Goal: Task Accomplishment & Management: Use online tool/utility

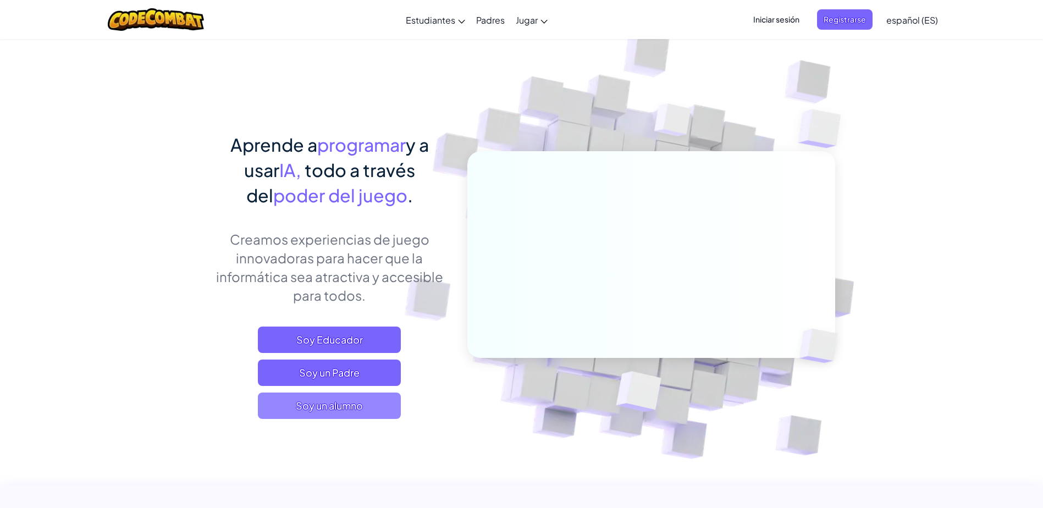
click at [383, 415] on span "Soy un alumno" at bounding box center [329, 406] width 143 height 26
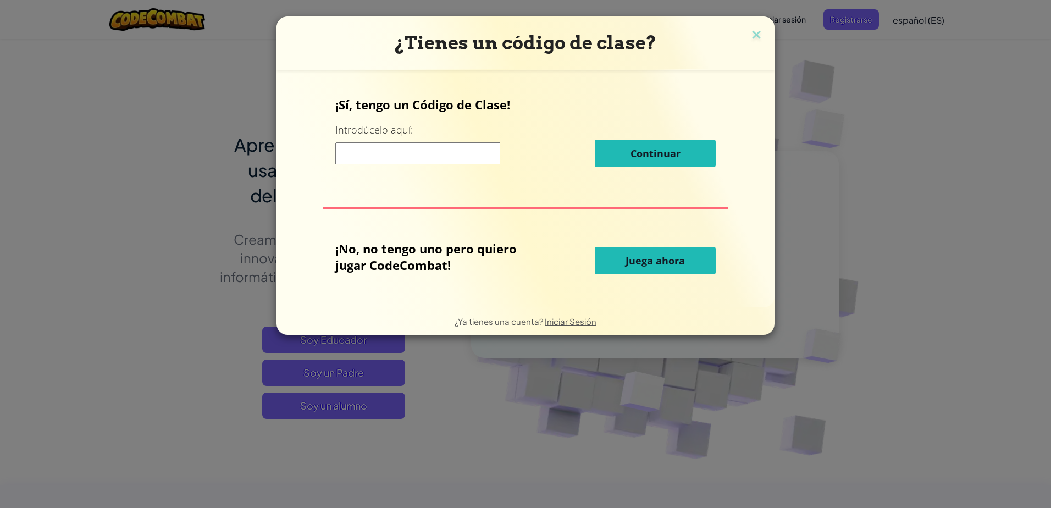
click at [401, 153] on input at bounding box center [417, 153] width 165 height 22
click at [650, 261] on span "Juega ahora" at bounding box center [655, 260] width 59 height 13
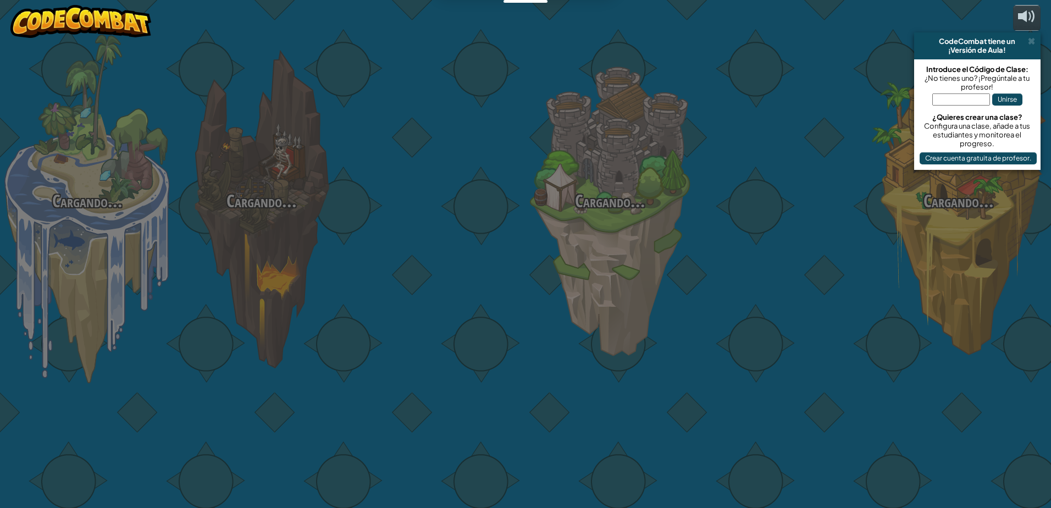
select select "es-ES"
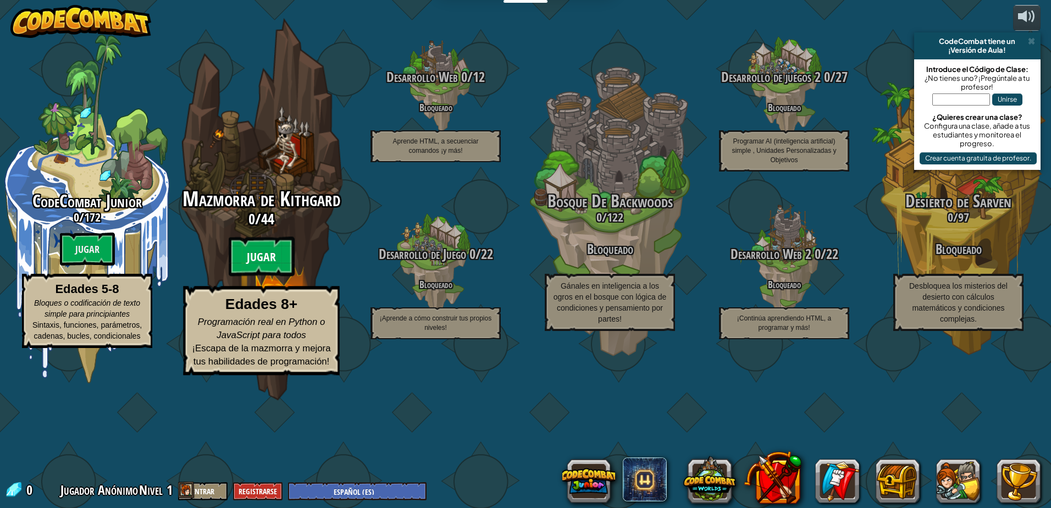
click at [251, 277] on btn "Jugar" at bounding box center [262, 257] width 66 height 40
select select "es-ES"
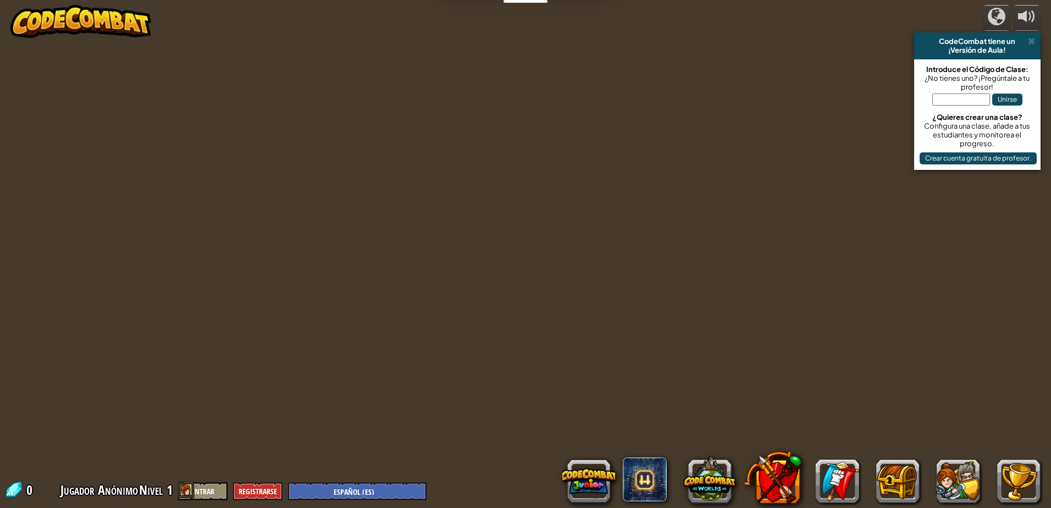
select select "es-ES"
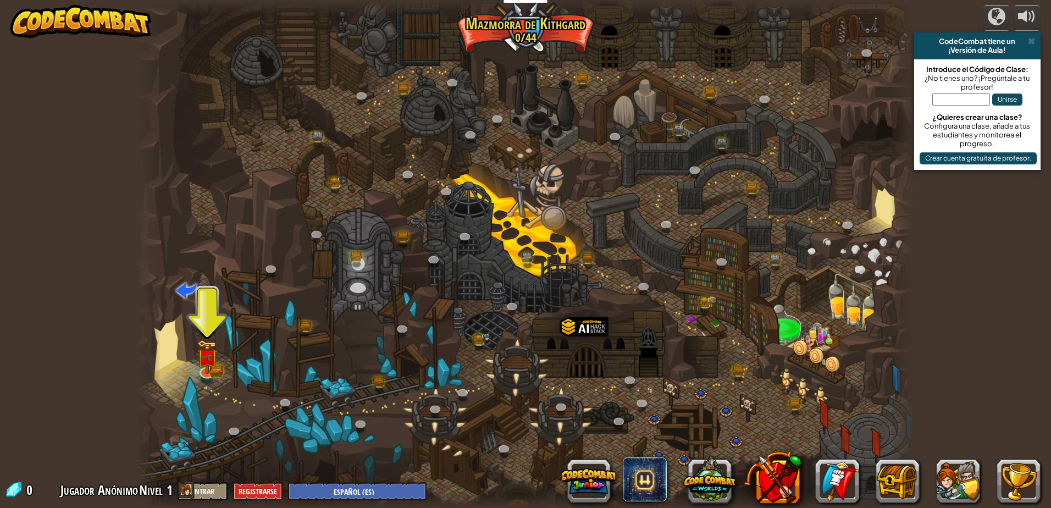
click at [193, 370] on div at bounding box center [525, 254] width 777 height 508
click at [212, 365] on img at bounding box center [207, 348] width 21 height 46
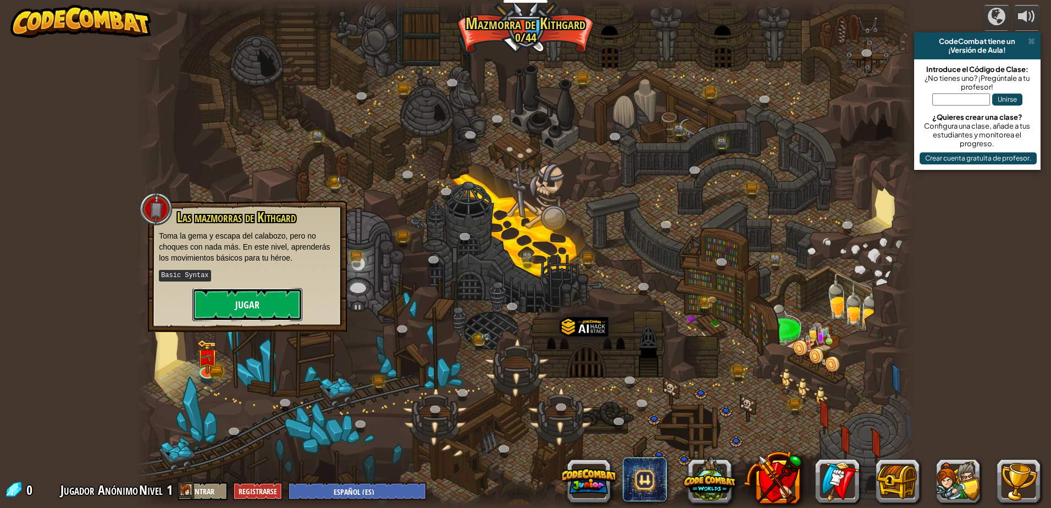
click at [227, 307] on button "Jugar" at bounding box center [247, 304] width 110 height 33
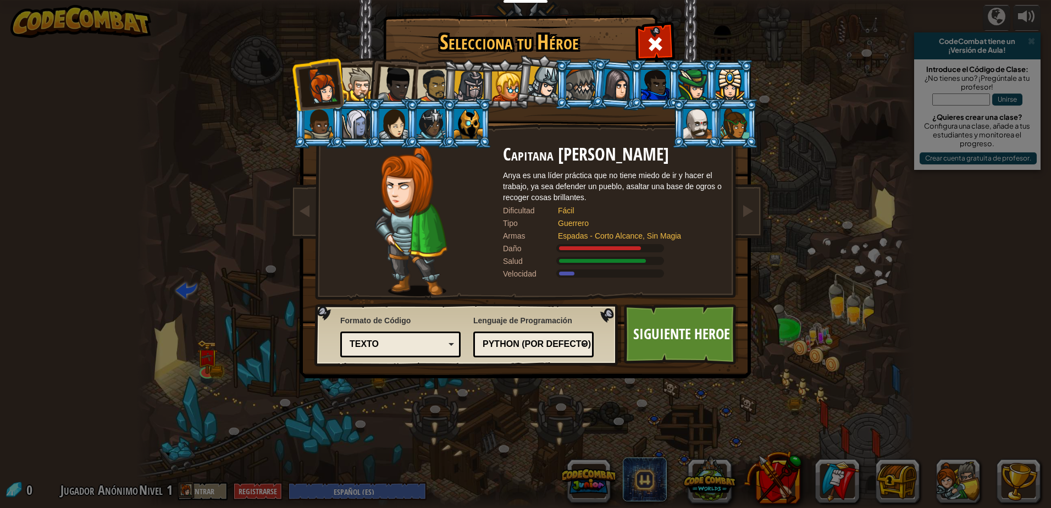
click at [583, 85] on div at bounding box center [580, 85] width 29 height 30
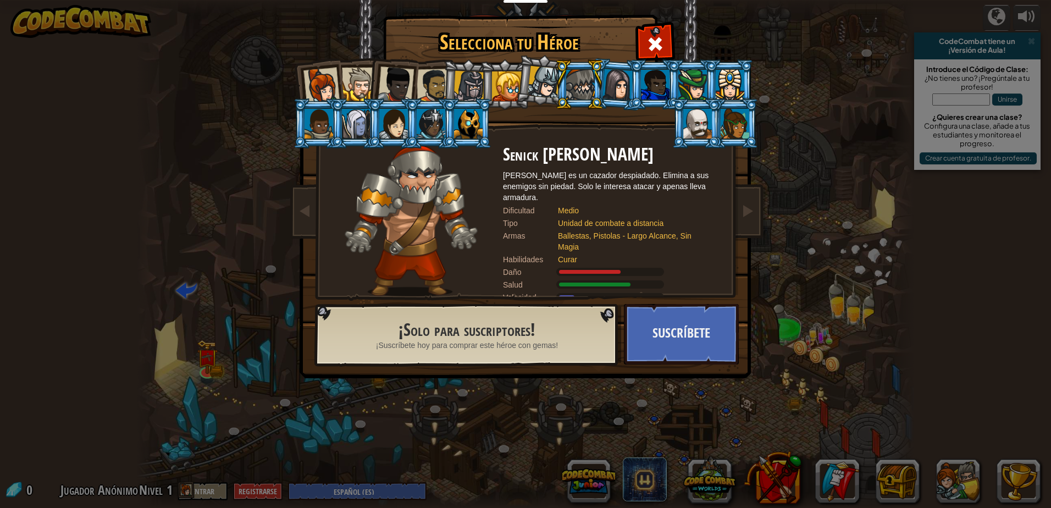
click at [724, 80] on div at bounding box center [730, 85] width 29 height 30
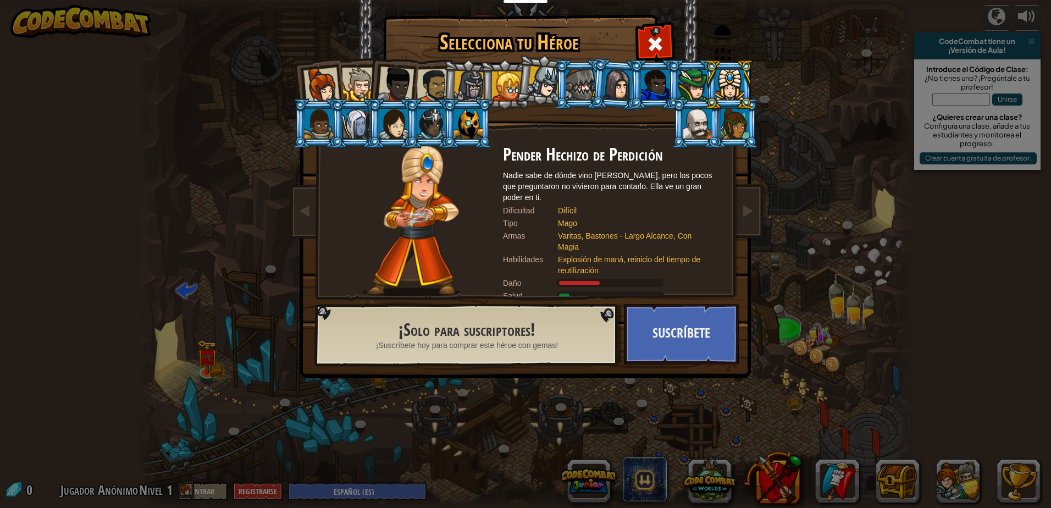
click at [621, 89] on div at bounding box center [618, 84] width 31 height 31
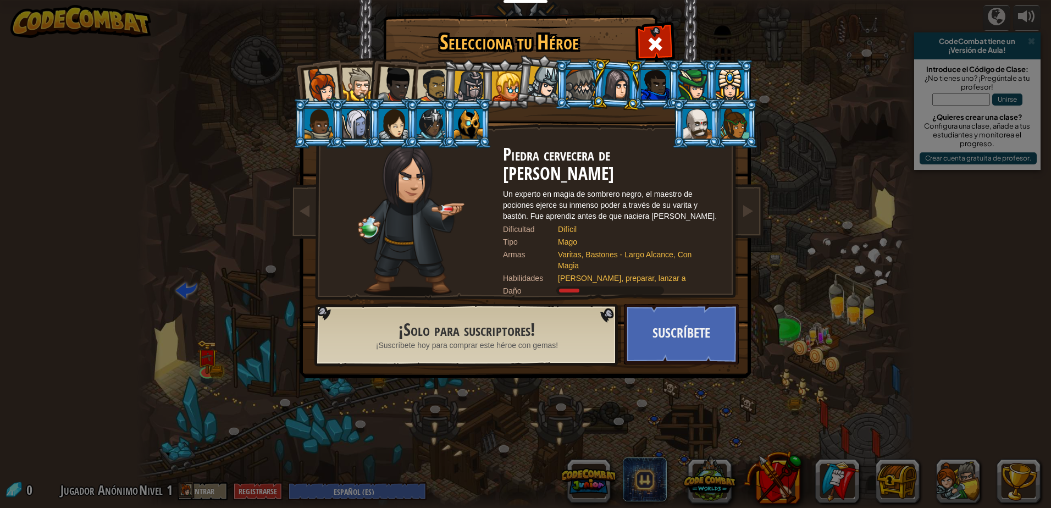
click at [586, 85] on div at bounding box center [580, 85] width 29 height 30
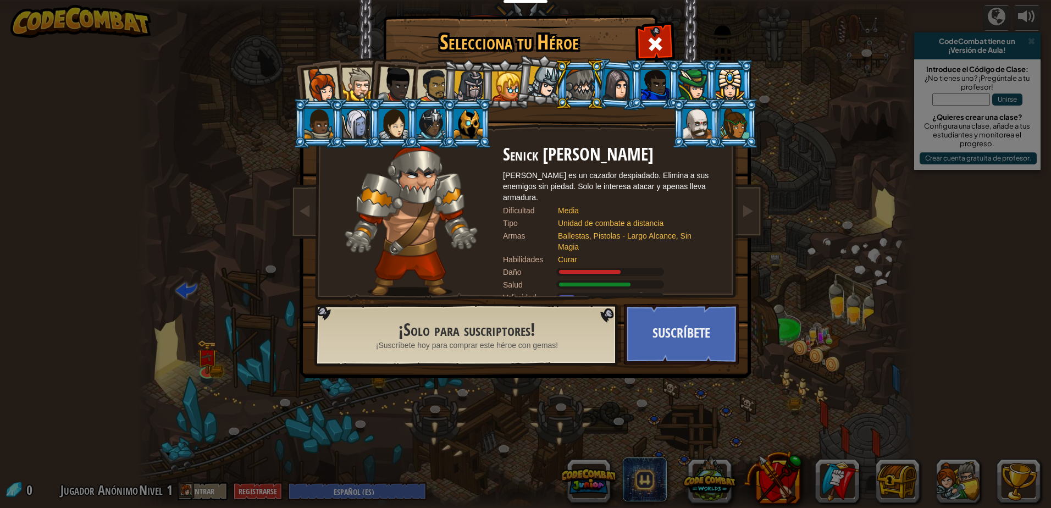
click at [484, 79] on li at bounding box center [504, 84] width 49 height 50
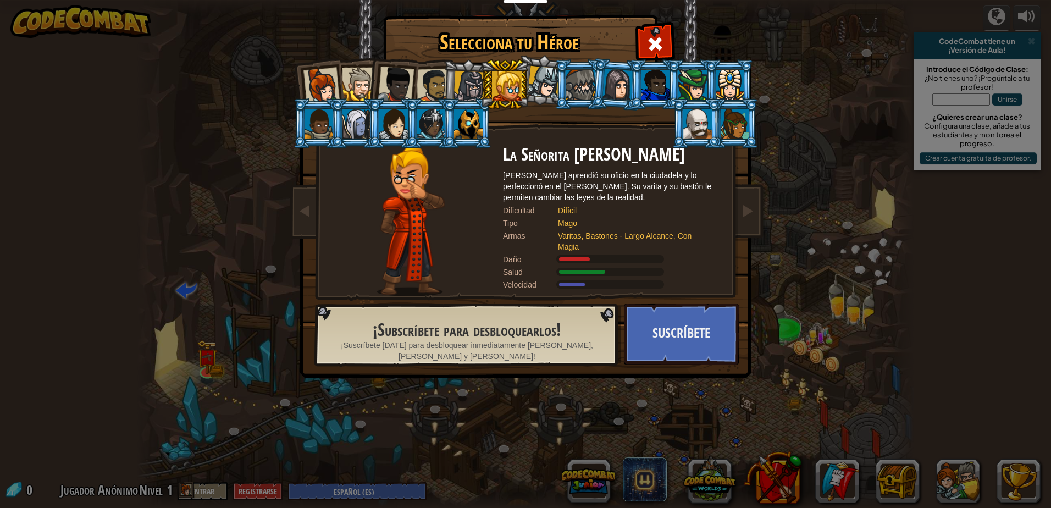
click at [435, 82] on div at bounding box center [434, 86] width 34 height 34
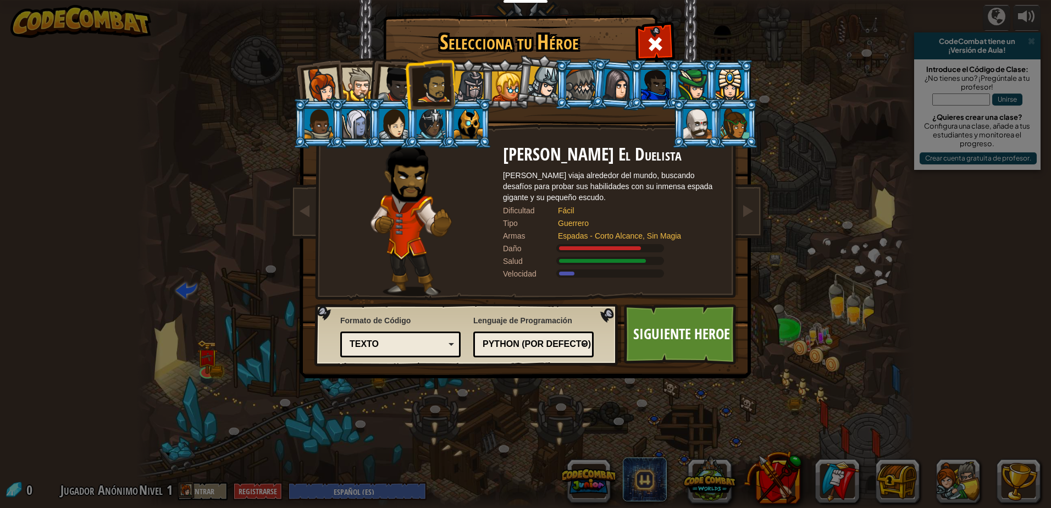
click at [395, 97] on div at bounding box center [396, 85] width 36 height 36
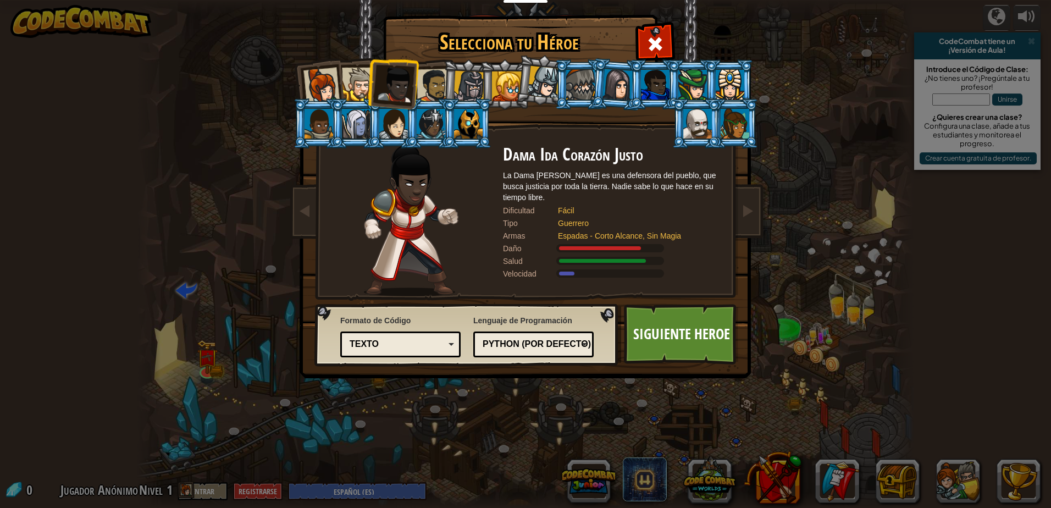
click at [367, 97] on li at bounding box center [393, 83] width 54 height 54
click at [338, 73] on li at bounding box center [318, 84] width 54 height 54
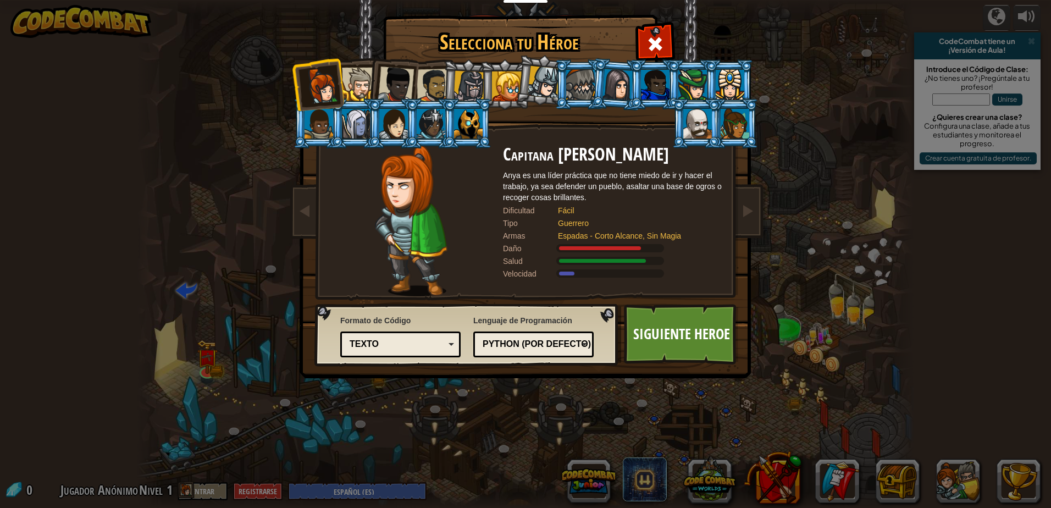
click at [360, 79] on div at bounding box center [359, 85] width 34 height 34
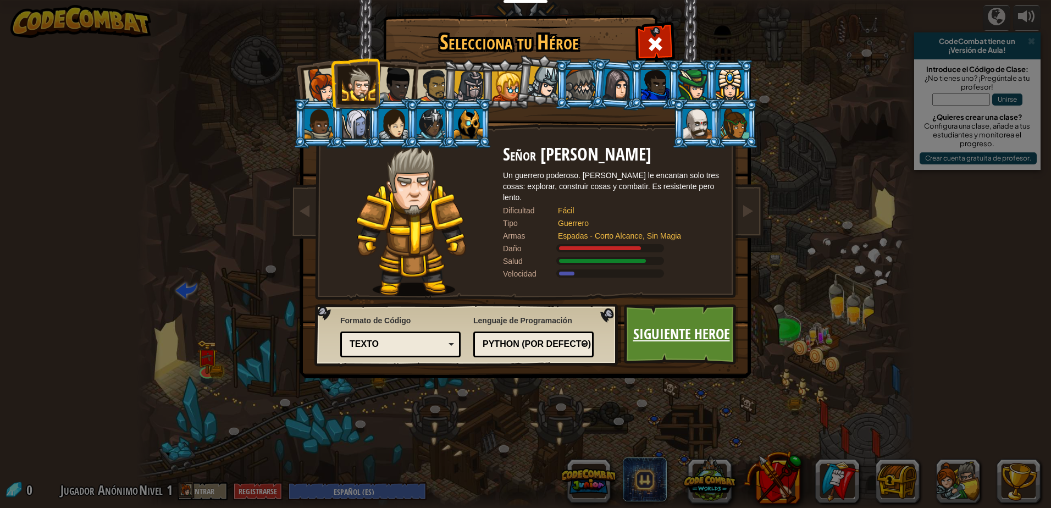
click at [655, 328] on link "Siguiente Heroe" at bounding box center [681, 334] width 115 height 60
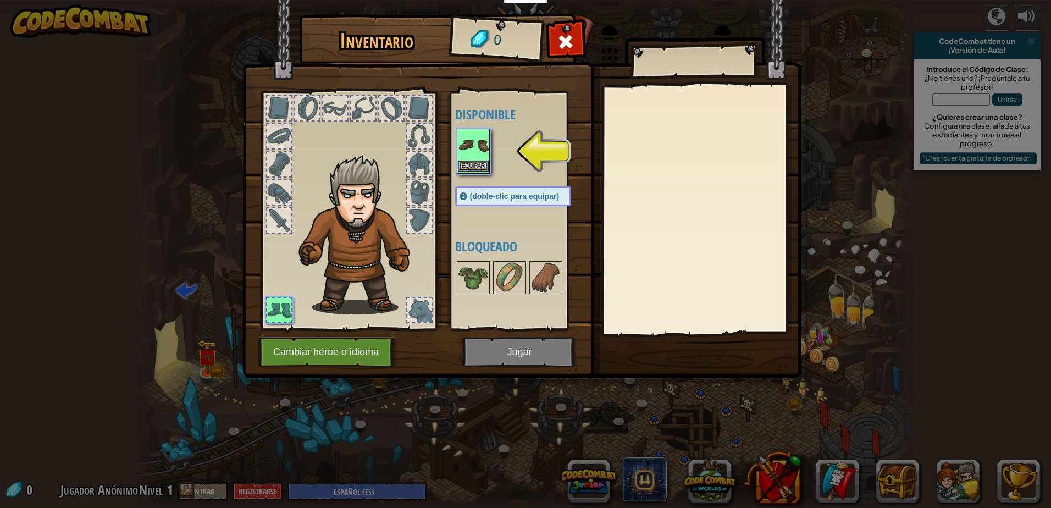
click at [471, 152] on img at bounding box center [473, 145] width 31 height 31
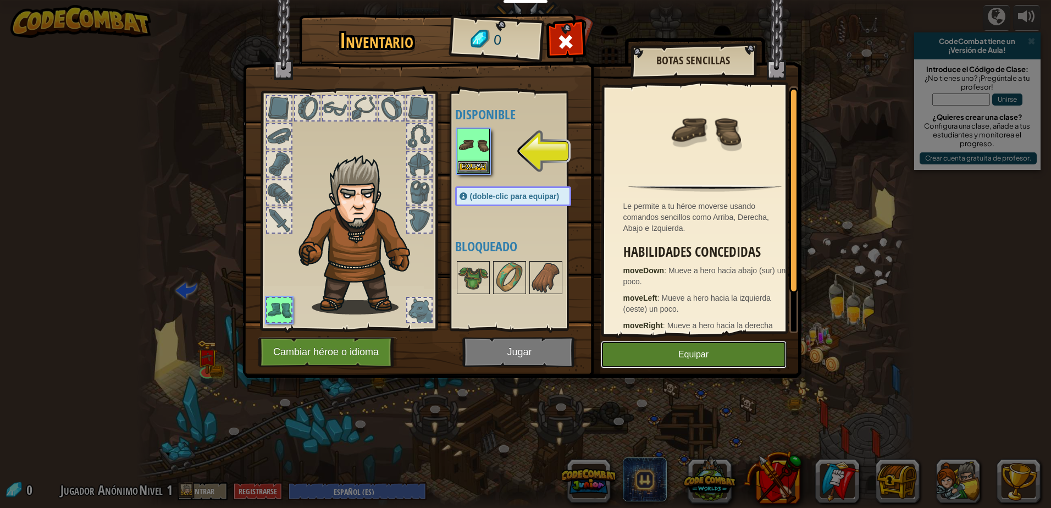
click at [731, 354] on button "Equipar" at bounding box center [694, 354] width 186 height 27
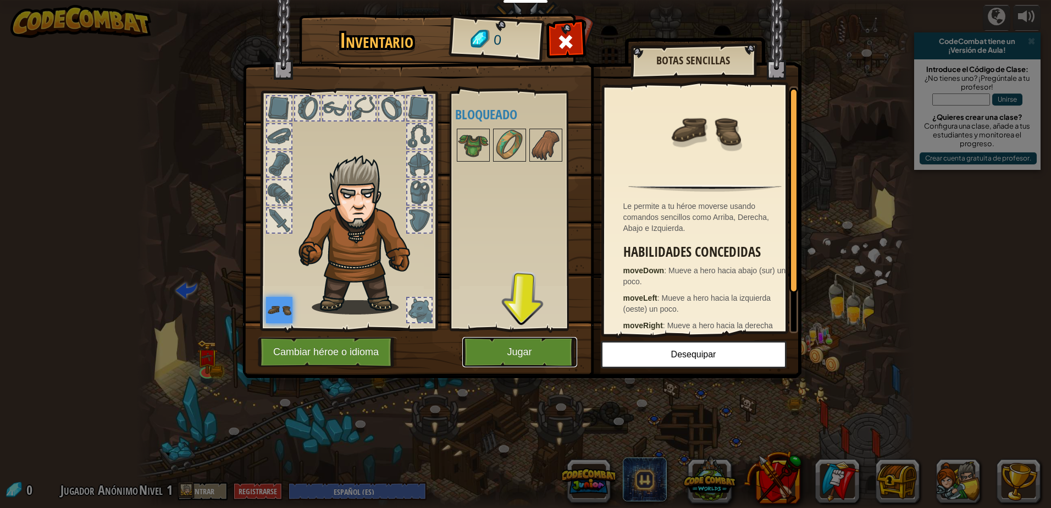
click at [572, 355] on button "Jugar" at bounding box center [519, 352] width 115 height 30
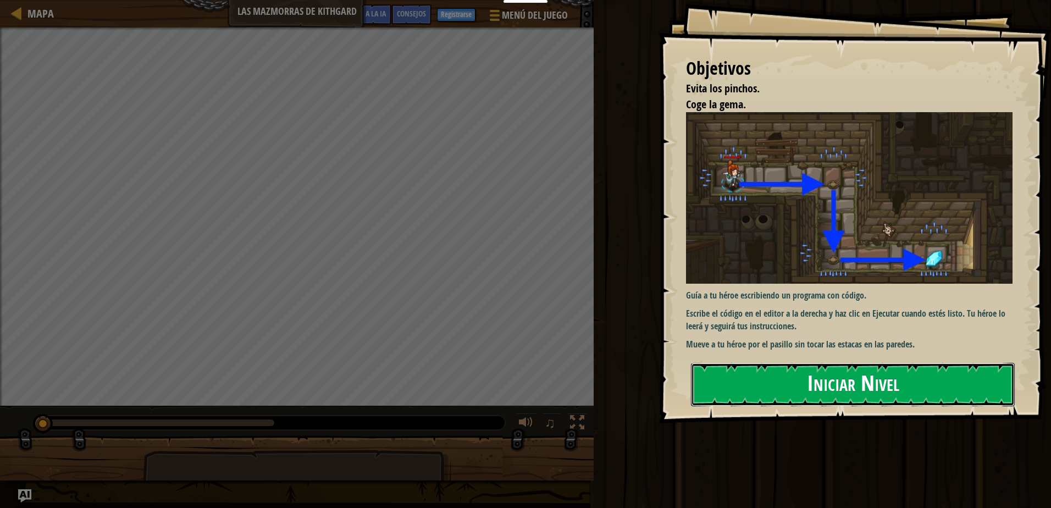
click at [818, 391] on button "Iniciar Nivel" at bounding box center [853, 384] width 324 height 43
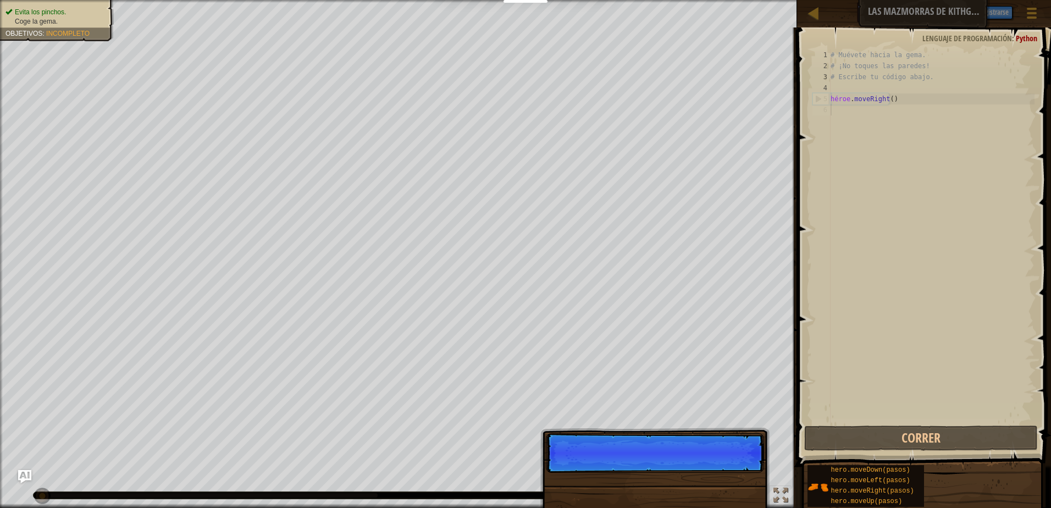
click at [738, 462] on p "Saltar (esc) Continuar" at bounding box center [655, 453] width 218 height 40
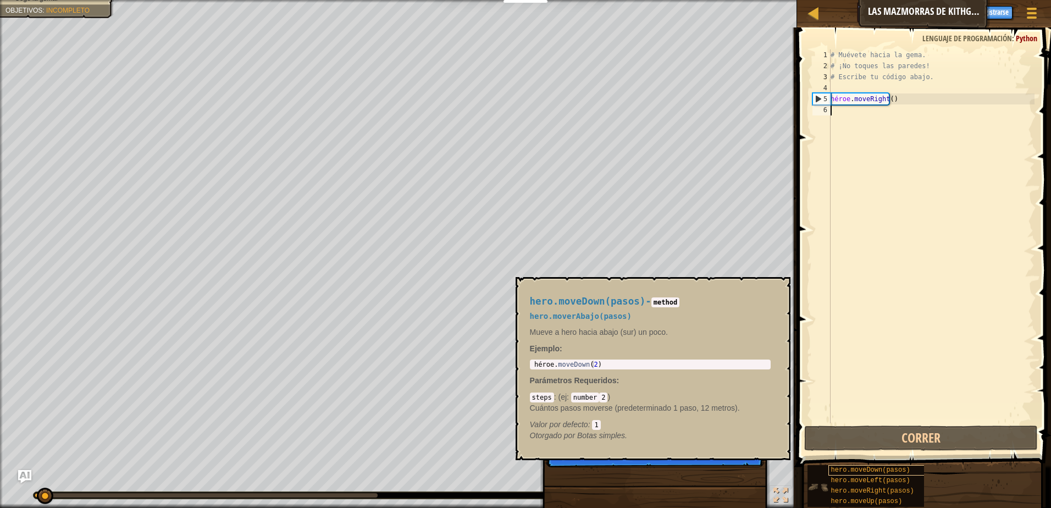
scroll to position [5, 0]
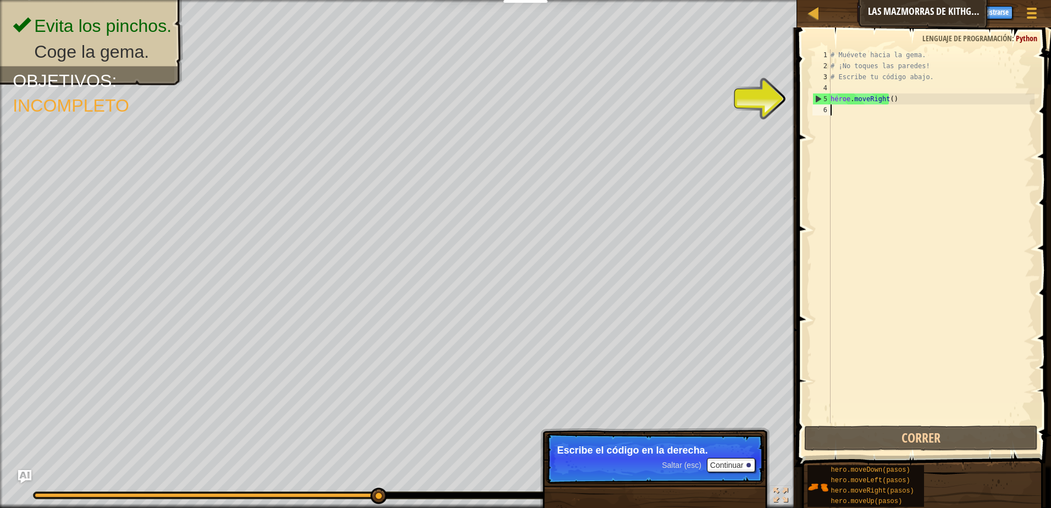
click at [866, 301] on div "# Muévete hacia la gema. # ¡No toques las paredes! # Escribe tu código abajo. h…" at bounding box center [932, 247] width 206 height 396
click at [819, 100] on div "5" at bounding box center [822, 98] width 18 height 11
click at [816, 98] on div "5" at bounding box center [822, 98] width 18 height 11
type textarea "hero.moveRight()"
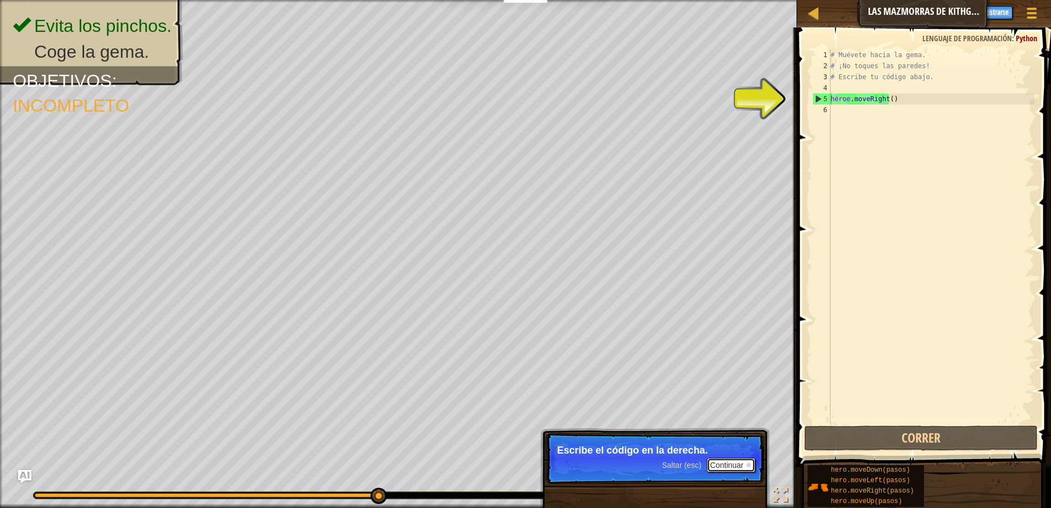
click at [725, 461] on font "Continuar" at bounding box center [727, 465] width 34 height 9
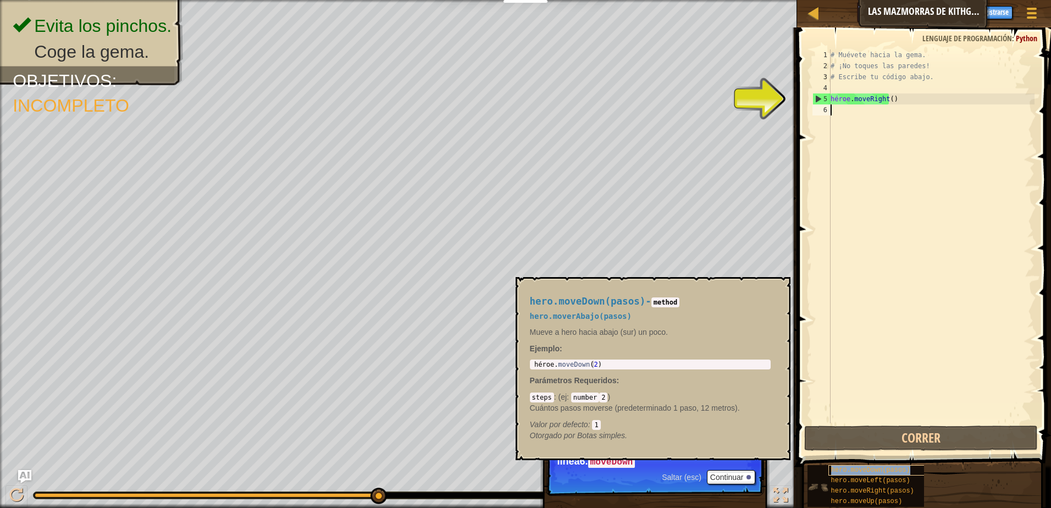
click at [880, 474] on div "hero.moveDown(pasos)" at bounding box center [881, 470] width 105 height 10
click at [893, 470] on span "hero.moveDown(pasos)" at bounding box center [870, 470] width 79 height 8
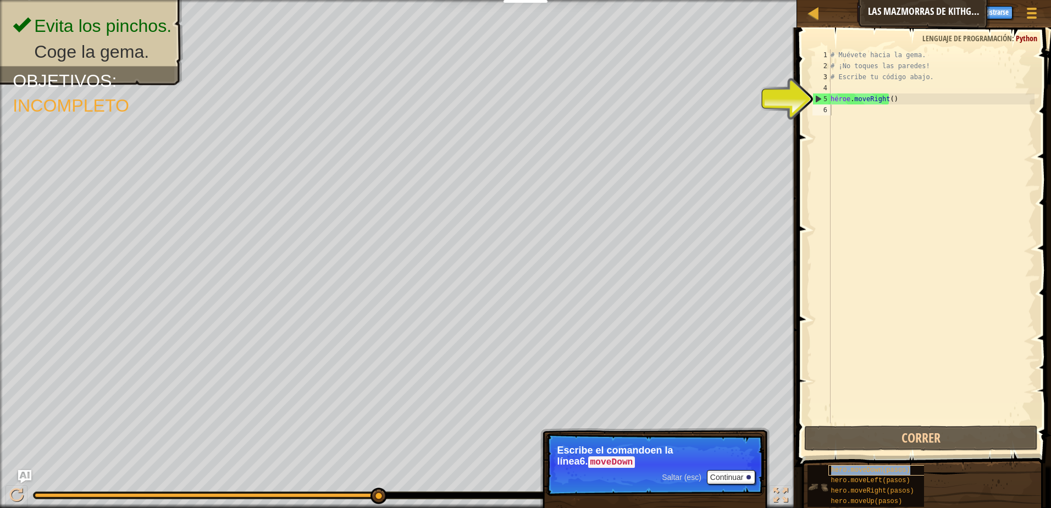
click at [893, 470] on span "hero.moveDown(pasos)" at bounding box center [870, 470] width 79 height 8
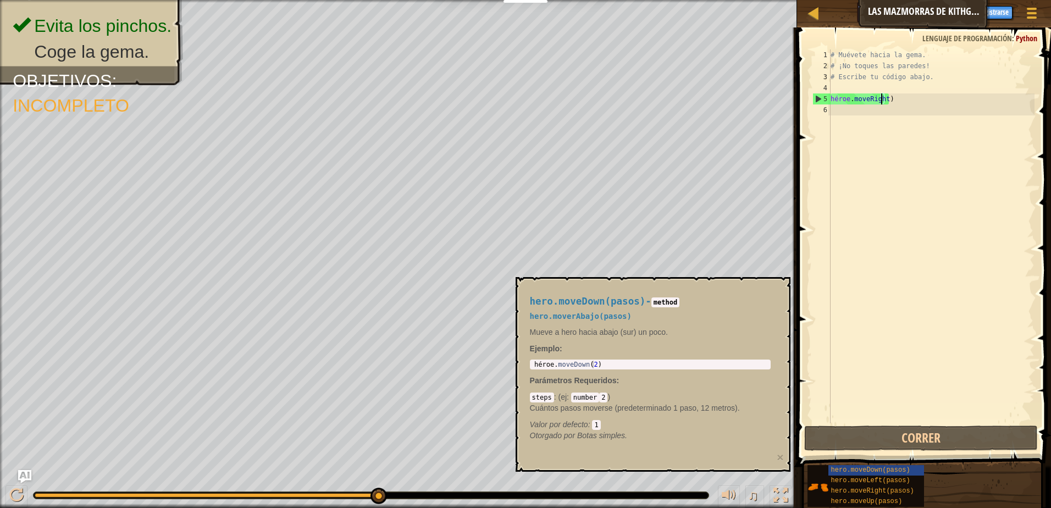
type textarea "hero.moveRigh)"
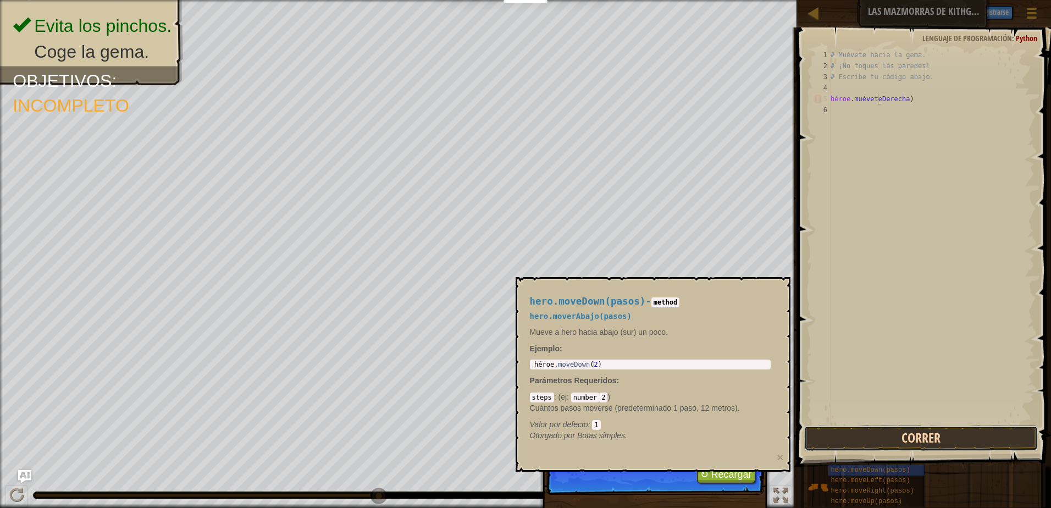
drag, startPoint x: 851, startPoint y: 435, endPoint x: 840, endPoint y: 430, distance: 11.8
click at [851, 435] on button "Correr" at bounding box center [921, 438] width 234 height 25
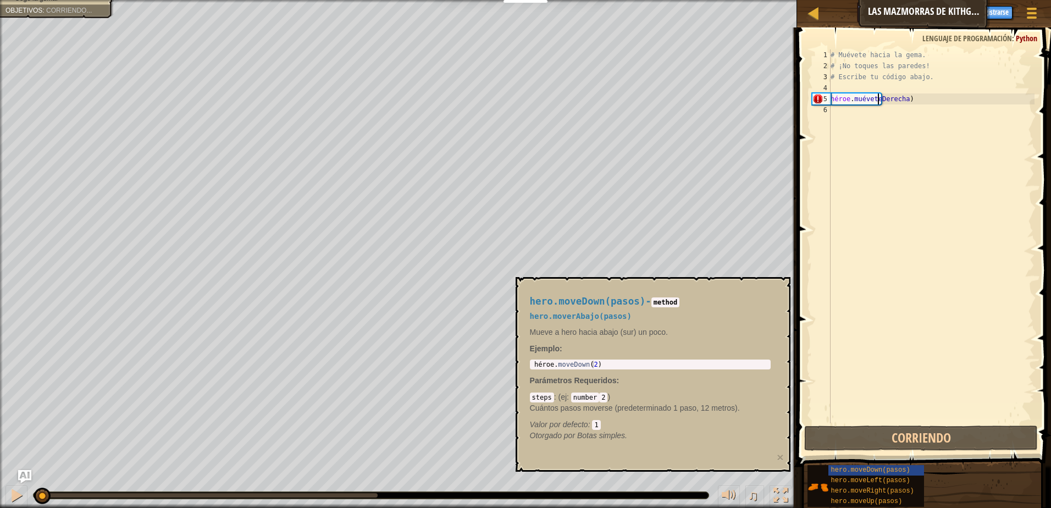
scroll to position [5, 3]
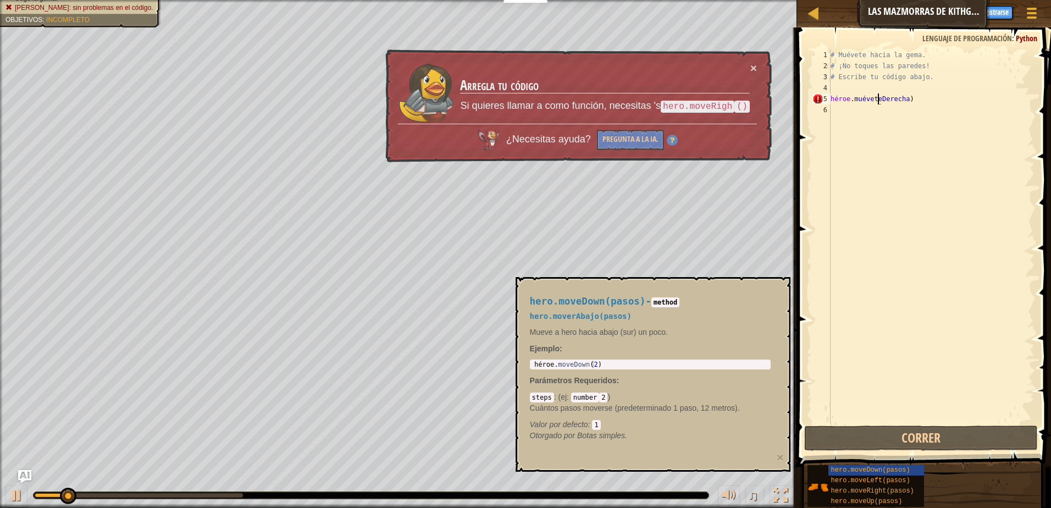
click at [785, 460] on div "hero.moveDown(pasos) - method hero.moverAbajo(pasos) Mueve a hero hacia abajo (…" at bounding box center [653, 374] width 275 height 195
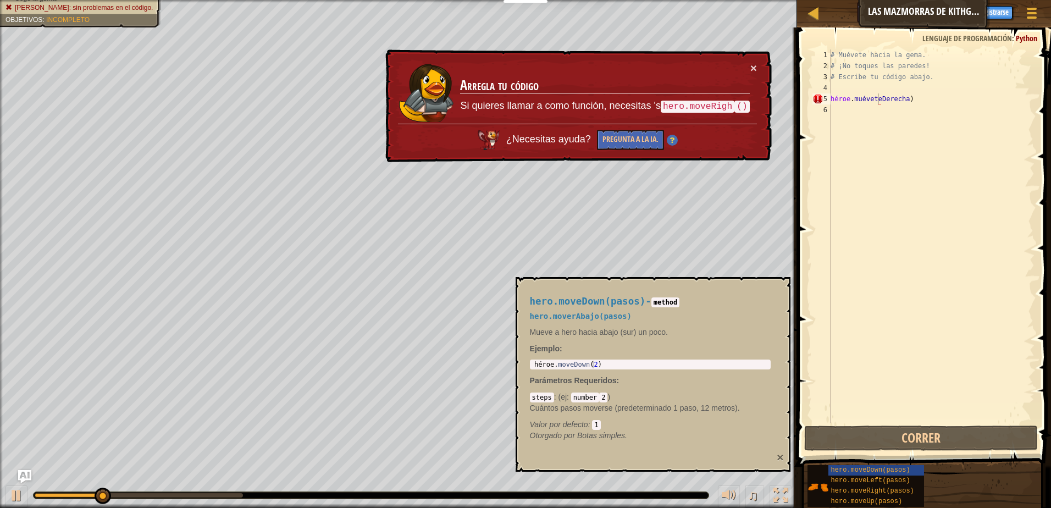
click at [778, 458] on button "×" at bounding box center [780, 457] width 7 height 12
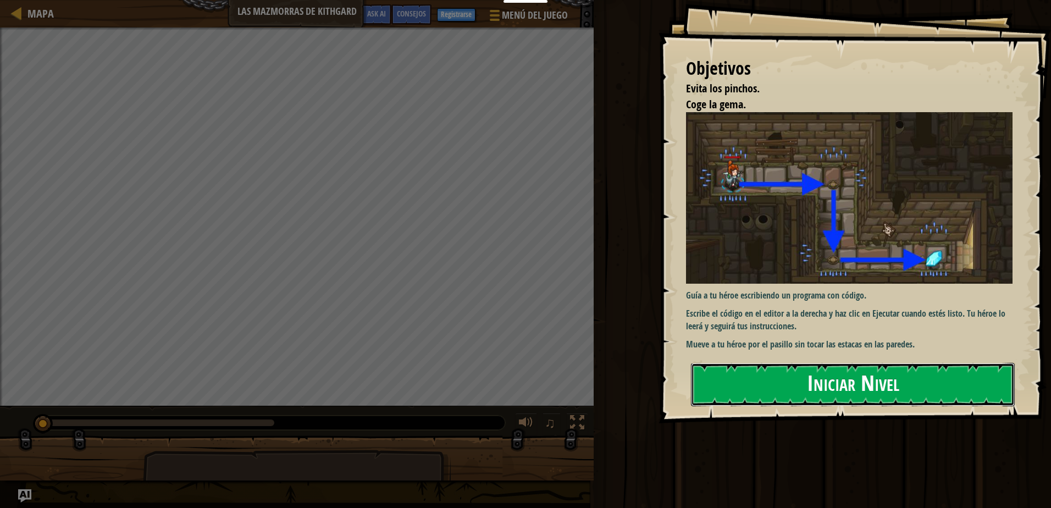
click at [878, 385] on button "Iniciar Nivel" at bounding box center [853, 384] width 324 height 43
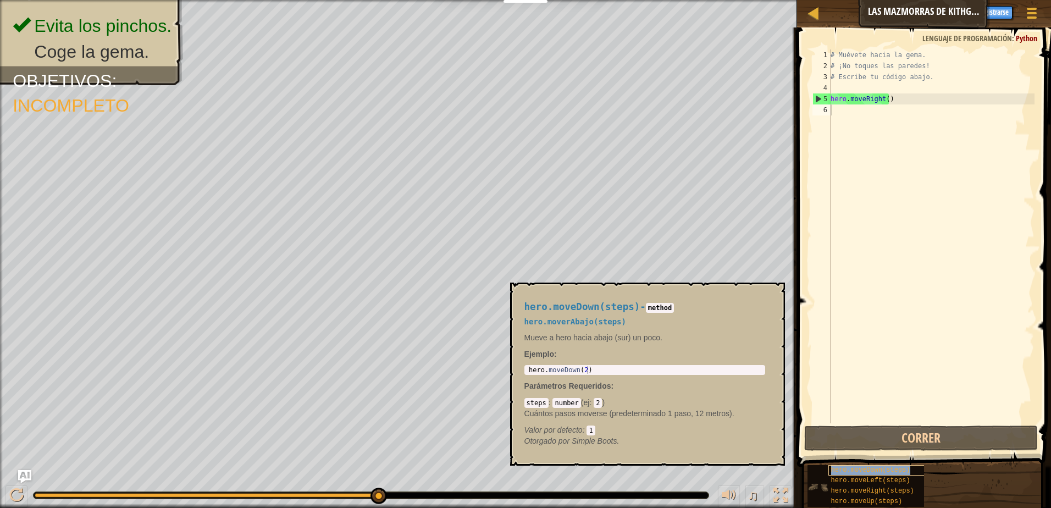
click at [844, 472] on span "hero.moveDown(steps)" at bounding box center [870, 470] width 79 height 8
type textarea "hero.moveDown(2)"
drag, startPoint x: 528, startPoint y: 369, endPoint x: 614, endPoint y: 371, distance: 85.2
click at [614, 371] on div "hero . moveDown ( 2 )" at bounding box center [645, 377] width 236 height 23
click at [856, 115] on div "# Muévete hacia la gema. # ¡No toques las paredes! # Escribe tu código abajo. h…" at bounding box center [932, 247] width 206 height 396
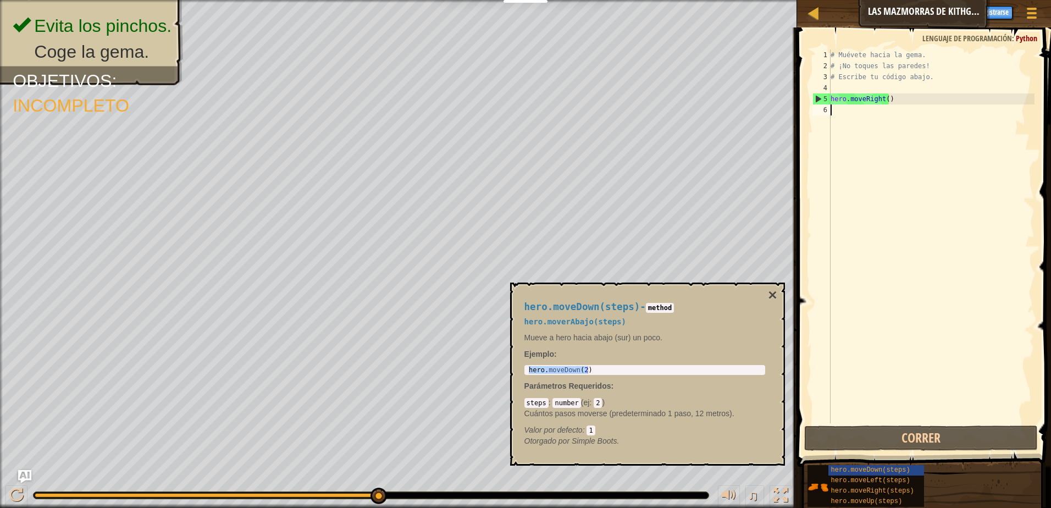
paste textarea "hero.moveDown(2)"
type textarea "hero.moveDown(2)"
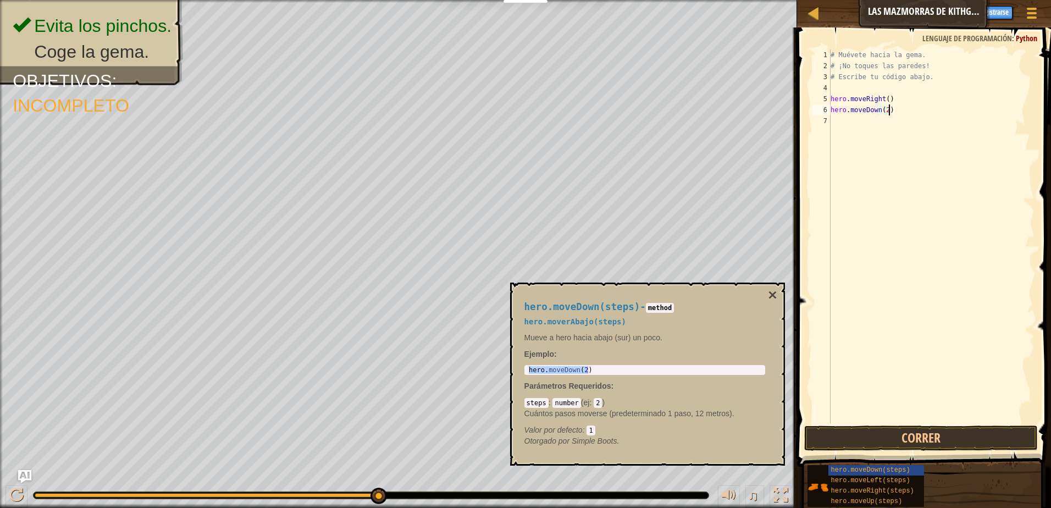
click at [878, 154] on div "# Muévete hacia la gema. # ¡No toques las paredes! # Escribe tu código abajo. h…" at bounding box center [932, 247] width 206 height 396
click at [879, 437] on button "Correr" at bounding box center [921, 438] width 234 height 25
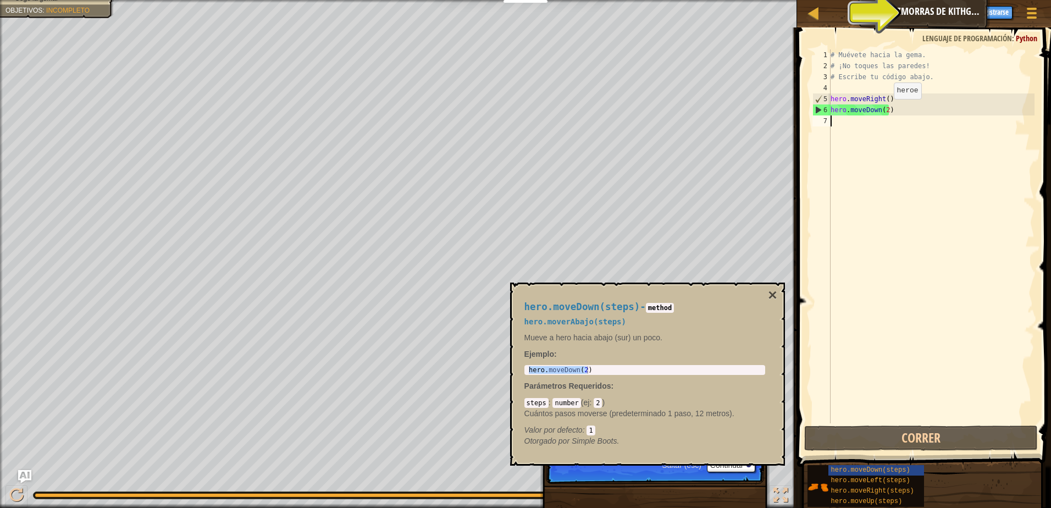
click at [885, 110] on div "# Muévete hacia la gema. # ¡No toques las paredes! # Escribe tu código abajo. h…" at bounding box center [932, 247] width 206 height 396
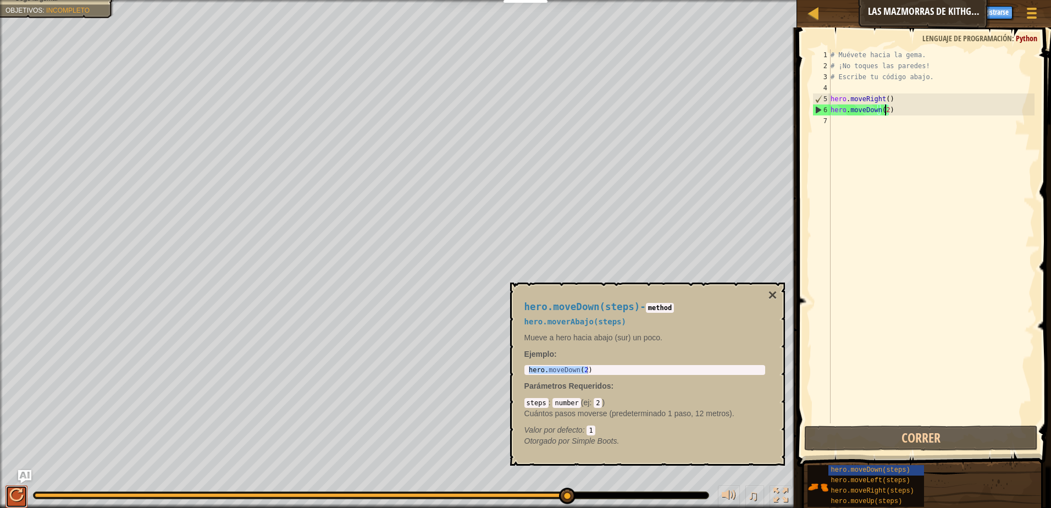
click at [10, 501] on div at bounding box center [16, 495] width 14 height 14
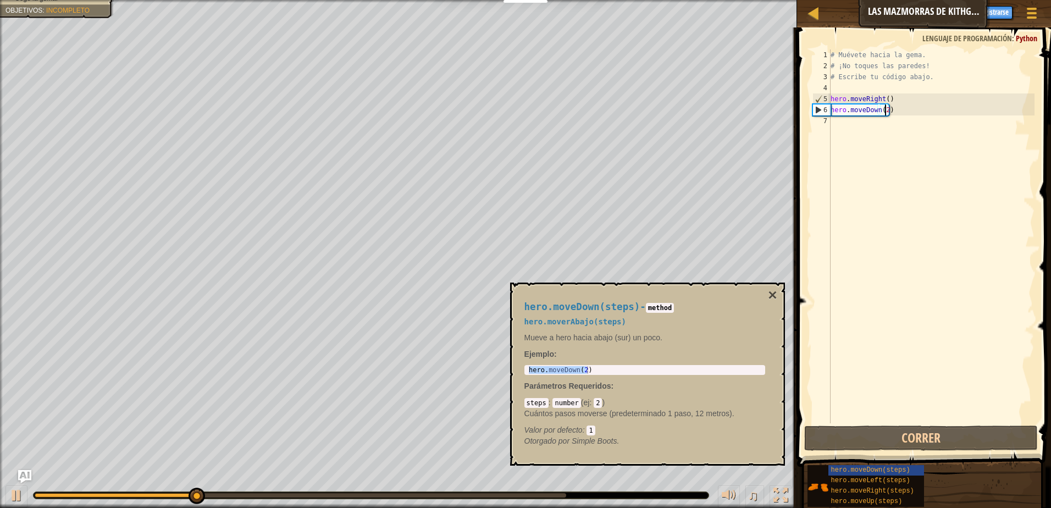
type textarea "hero.moveDown()"
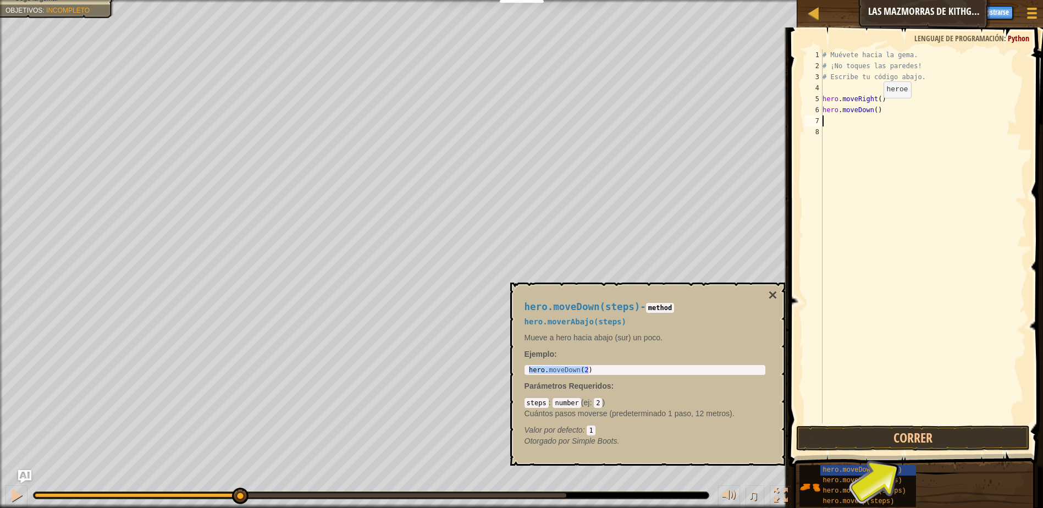
click at [873, 109] on div "# Muévete hacia la gema. # ¡No toques las paredes! # Escribe tu código abajo. h…" at bounding box center [923, 247] width 206 height 396
type textarea "hero.moveDown()"
click at [872, 109] on div "# Muévete hacia la gema. # ¡No toques las paredes! # Escribe tu código abajo. h…" at bounding box center [923, 247] width 206 height 396
click at [914, 445] on button "Correr" at bounding box center [913, 438] width 234 height 25
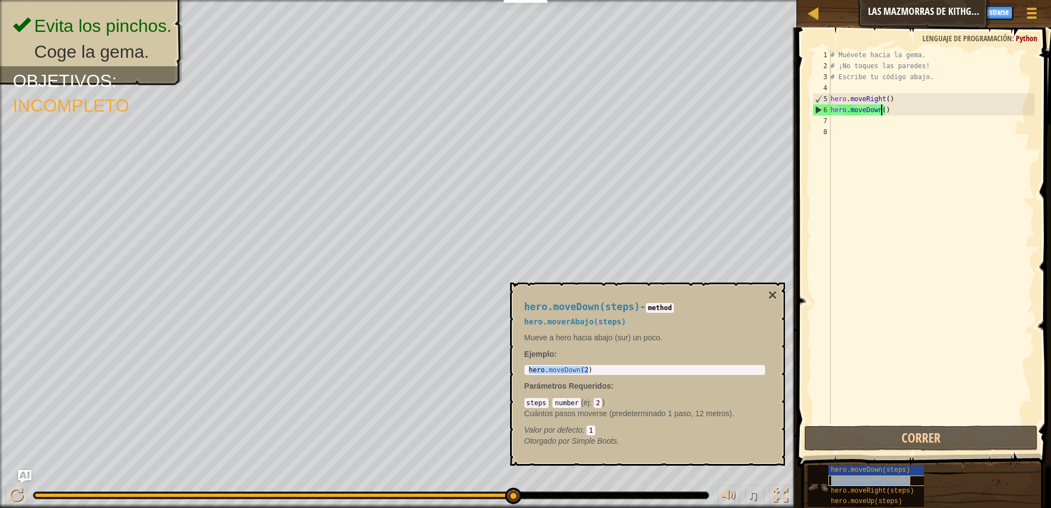
click at [845, 484] on span "hero.moveLeft(steps)" at bounding box center [870, 481] width 79 height 8
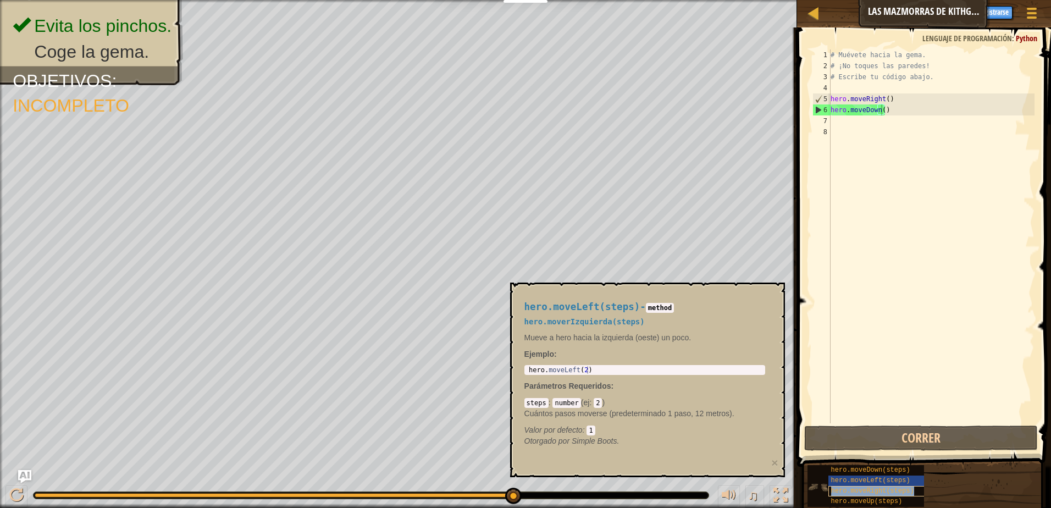
click at [855, 495] on div "hero.moveRight(steps)" at bounding box center [881, 491] width 105 height 10
type textarea "hero.moveRight(2)"
drag, startPoint x: 593, startPoint y: 368, endPoint x: 515, endPoint y: 348, distance: 81.1
click at [515, 348] on div "hero.moveRight(steps) - method hero.moverDerecha(steps) Mueve a hero hacia la d…" at bounding box center [647, 380] width 275 height 195
click at [844, 126] on div "# Muévete hacia la gema. # ¡No toques las paredes! # Escribe tu código abajo. h…" at bounding box center [932, 247] width 206 height 396
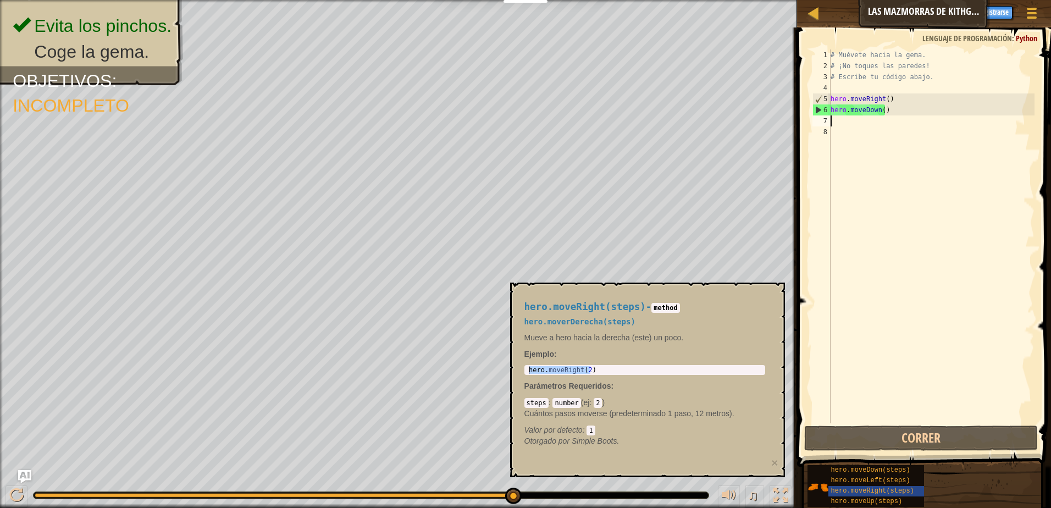
click at [843, 119] on div "# Muévete hacia la gema. # ¡No toques las paredes! # Escribe tu código abajo. h…" at bounding box center [932, 247] width 206 height 396
paste textarea "hero.moveRight(2)"
type textarea "hero.moveRight(2)"
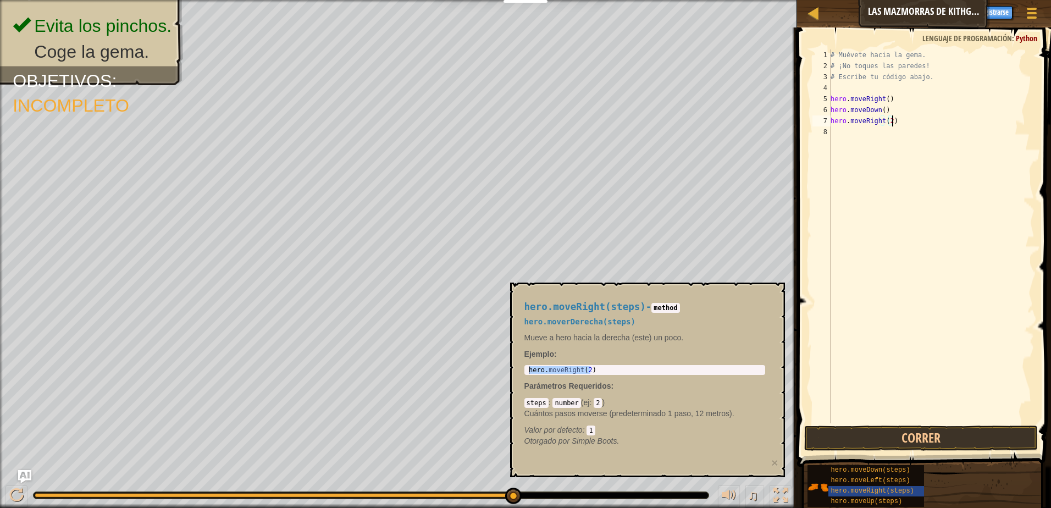
click at [877, 415] on div "# Muévete hacia la gema. # ¡No toques las paredes! # Escribe tu código abajo. h…" at bounding box center [932, 247] width 206 height 396
drag, startPoint x: 884, startPoint y: 427, endPoint x: 885, endPoint y: 436, distance: 8.8
click at [884, 428] on button "Correr" at bounding box center [921, 438] width 234 height 25
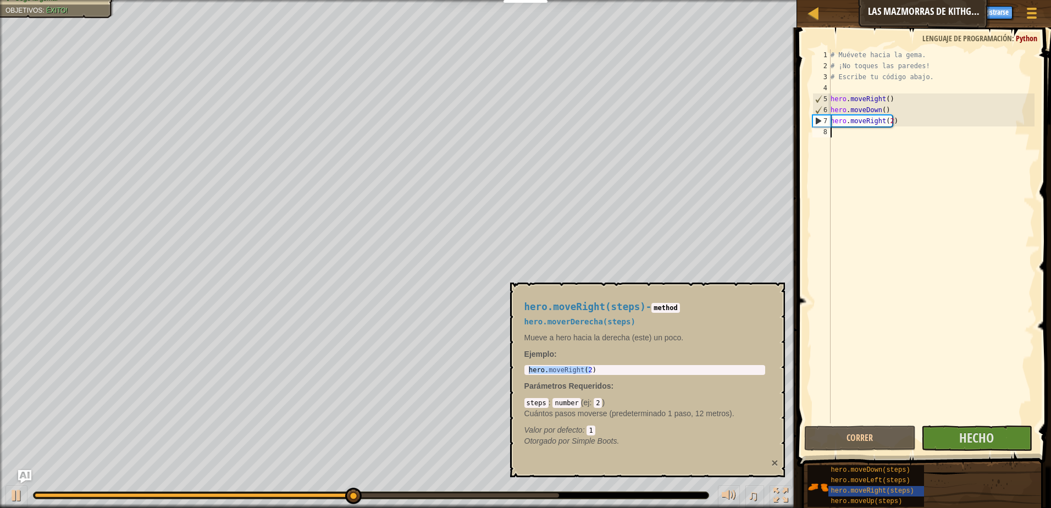
click at [773, 465] on button "×" at bounding box center [774, 463] width 7 height 12
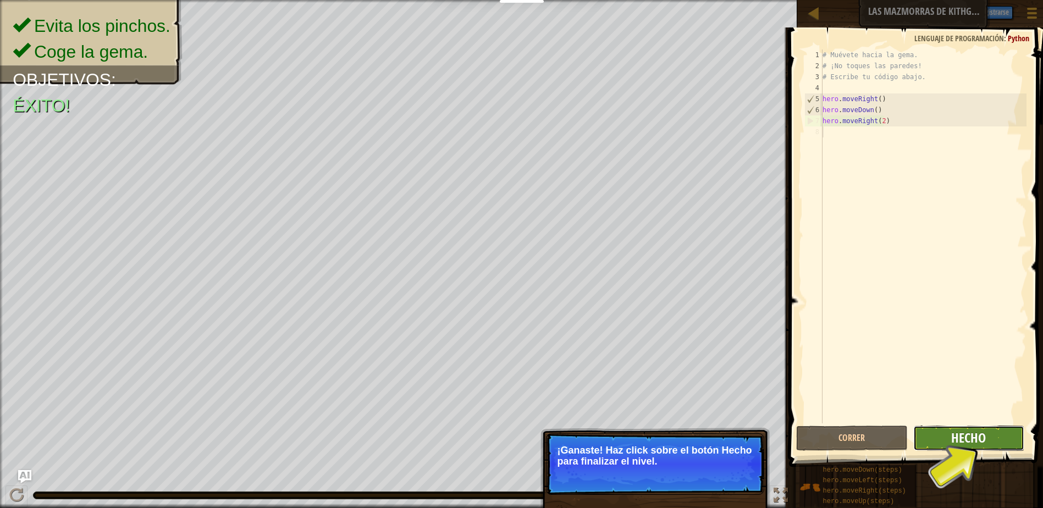
click at [979, 439] on span "Hecho" at bounding box center [968, 438] width 35 height 18
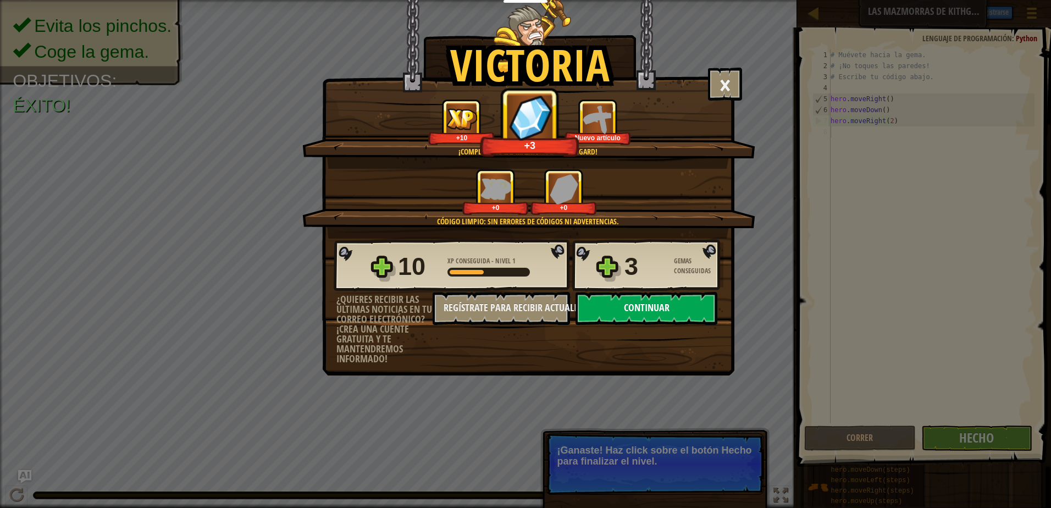
click at [633, 314] on button "Continuar" at bounding box center [647, 308] width 142 height 33
select select "es-ES"
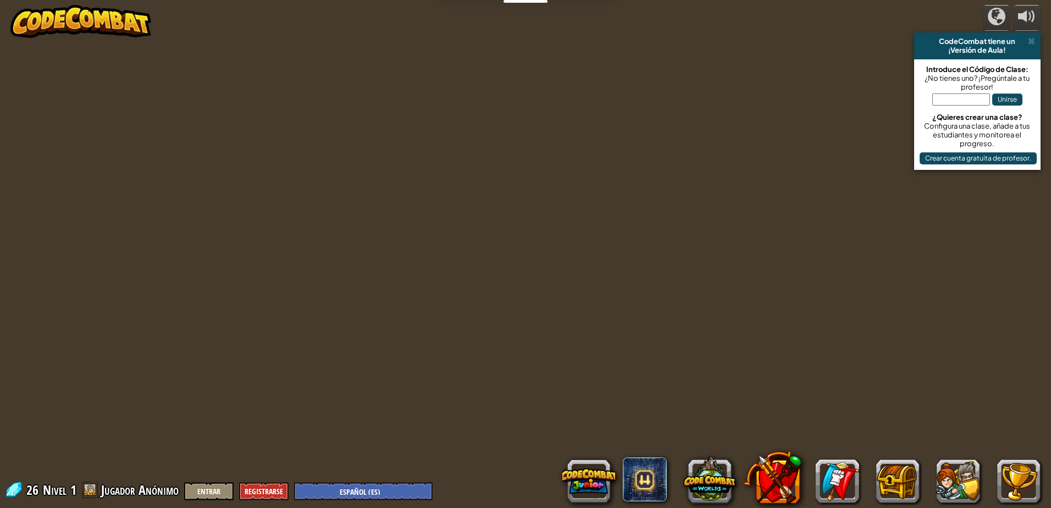
select select "es-ES"
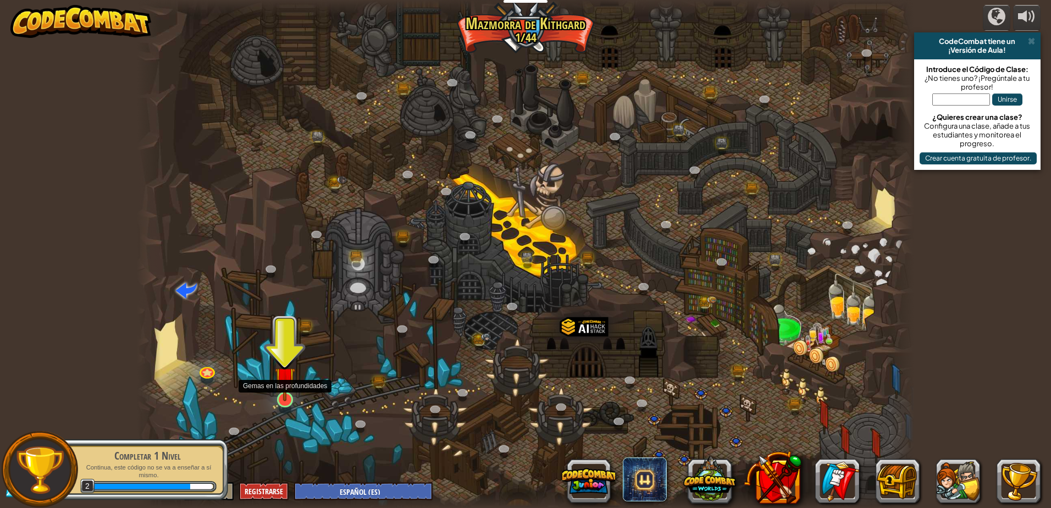
click at [281, 398] on img at bounding box center [285, 378] width 21 height 48
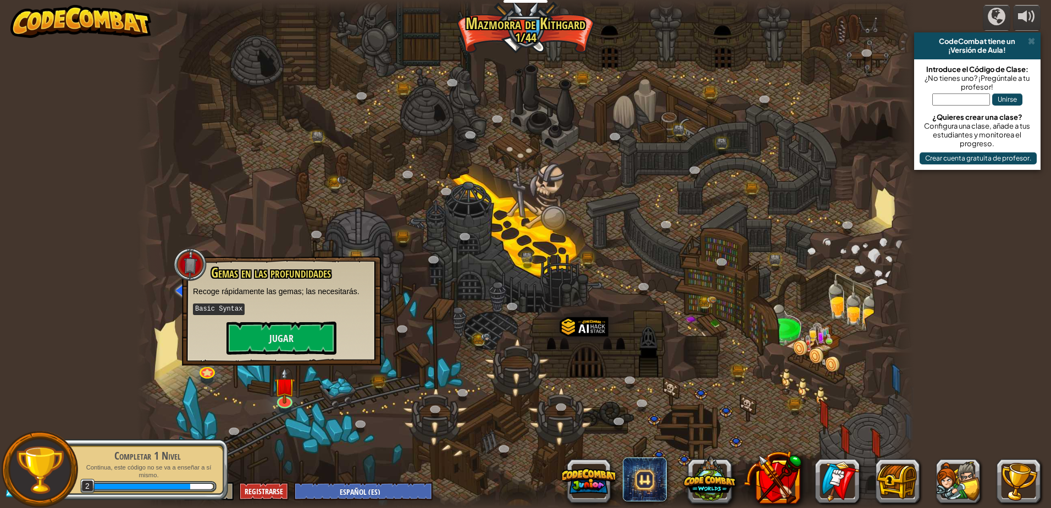
click at [295, 356] on div "Gemas en las profundidades Recoge rápidamente las gemas; las necesitarás. Basic…" at bounding box center [281, 310] width 199 height 109
click at [291, 323] on button "Jugar" at bounding box center [282, 338] width 110 height 33
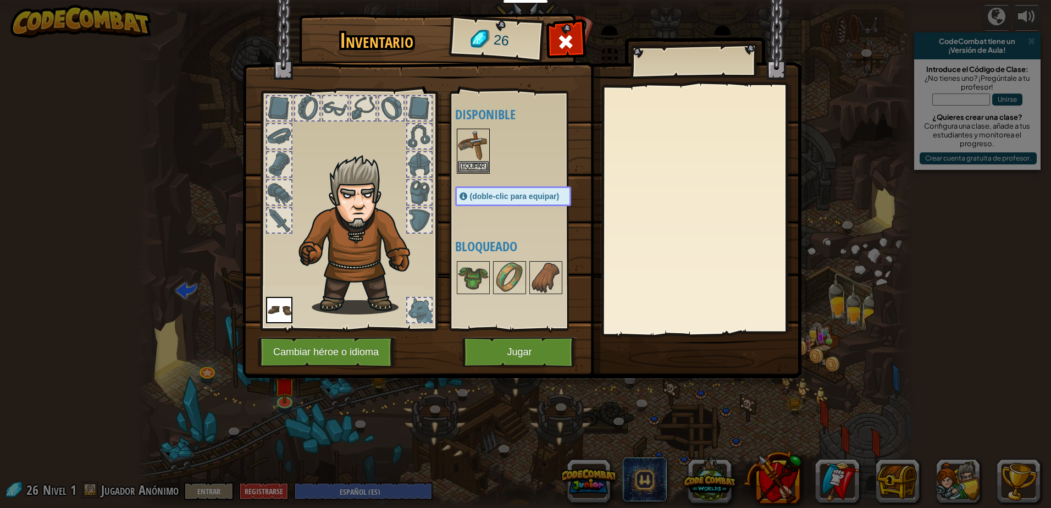
click at [500, 197] on span "(doble-clic para equipar)" at bounding box center [515, 196] width 90 height 9
click at [504, 196] on span "(doble-clic para equipar)" at bounding box center [515, 196] width 90 height 9
click at [467, 293] on img at bounding box center [473, 277] width 31 height 31
click at [474, 293] on img at bounding box center [473, 277] width 31 height 31
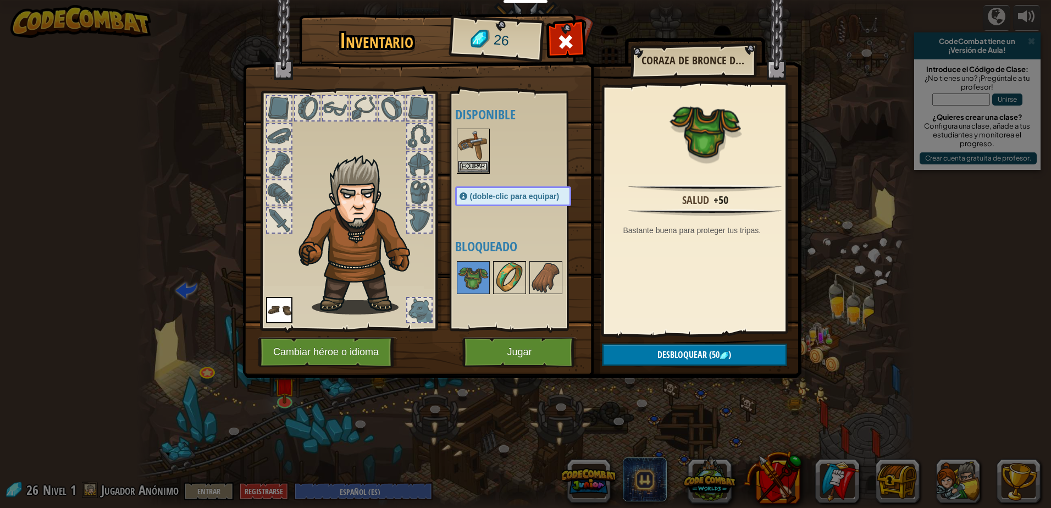
click at [502, 293] on img at bounding box center [509, 277] width 31 height 31
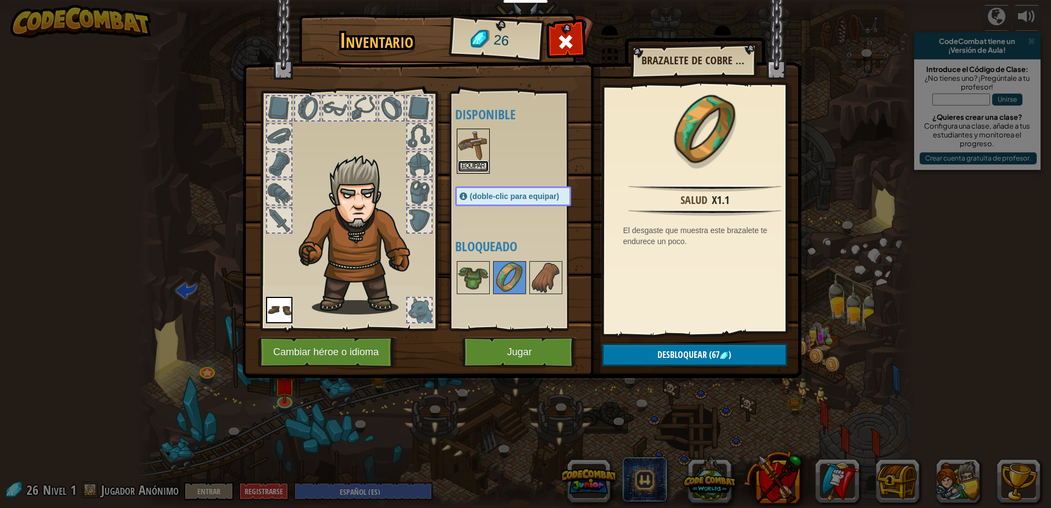
click at [468, 165] on button "Equipar" at bounding box center [473, 167] width 31 height 12
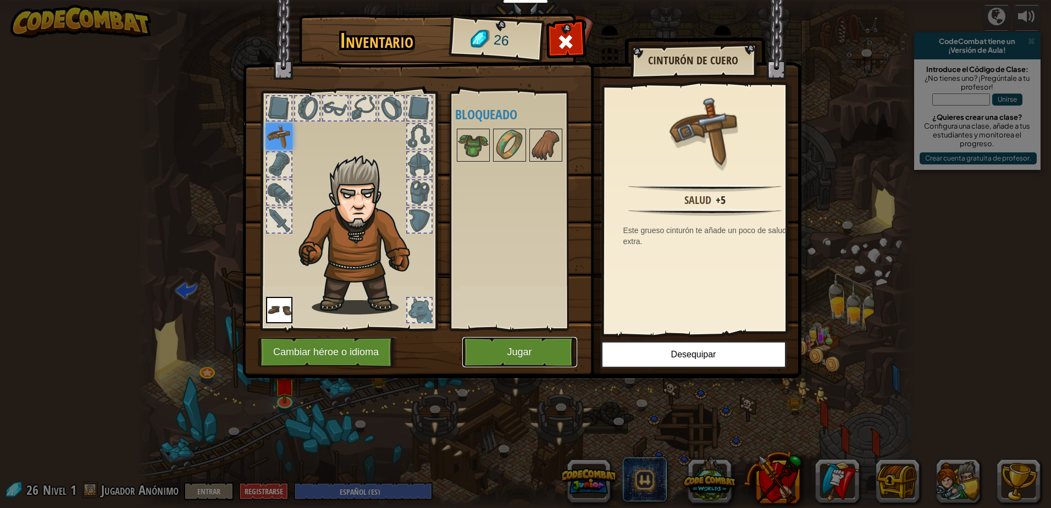
click at [536, 347] on button "Jugar" at bounding box center [519, 352] width 115 height 30
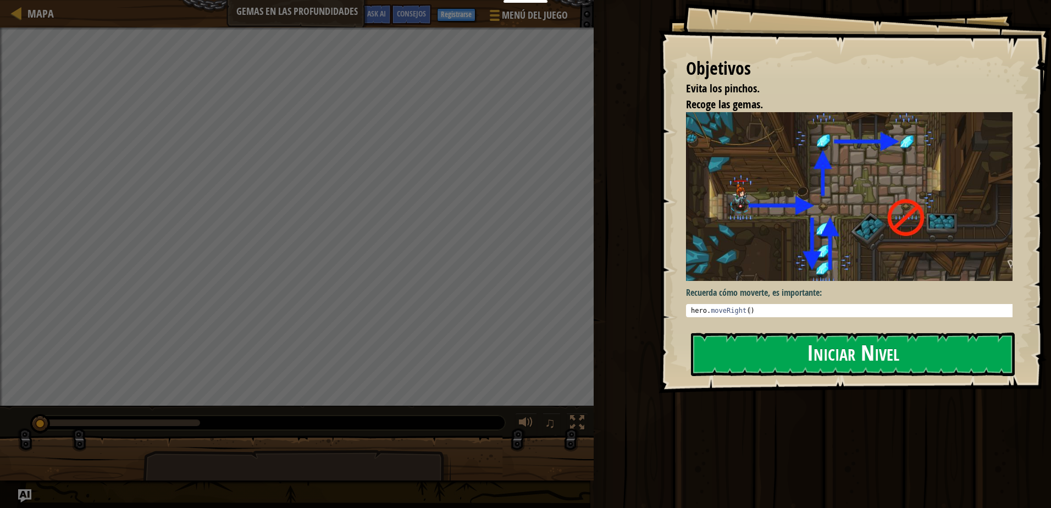
click at [851, 355] on button "Iniciar Nivel" at bounding box center [853, 354] width 324 height 43
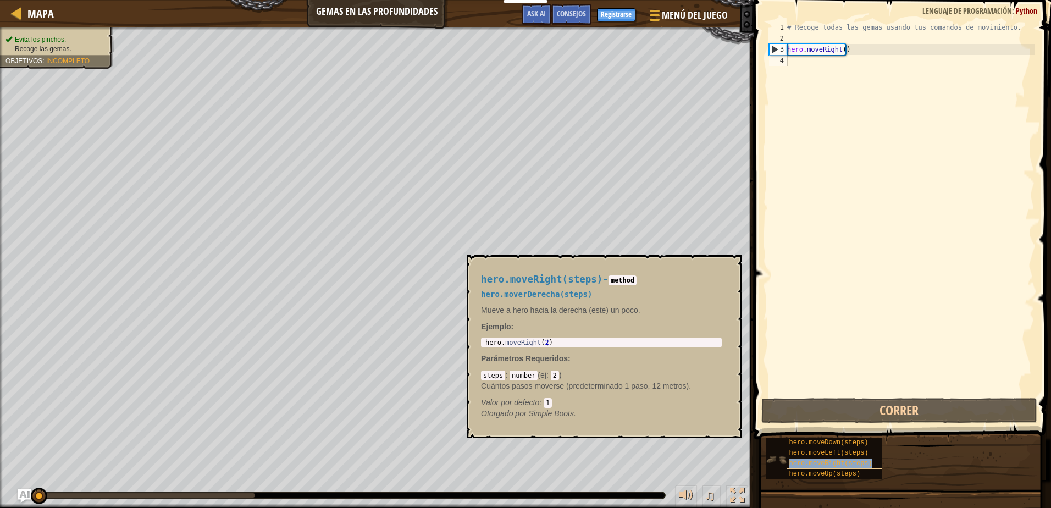
click at [832, 465] on span "hero.moveRight(steps)" at bounding box center [830, 464] width 83 height 8
type textarea "hero.moveRight(2)"
click at [545, 341] on div "hero . moveRight ( 2 )" at bounding box center [601, 350] width 236 height 23
click at [446, 0] on body "Estudiantes Crear Cuenta Gratis. Soluciones para escuelas y distritos Vista pre…" at bounding box center [525, 0] width 1051 height 0
click at [830, 57] on div "# Recoge todas las gemas usando tus comandos de movimiento. hero . moveRight ( )" at bounding box center [910, 220] width 250 height 396
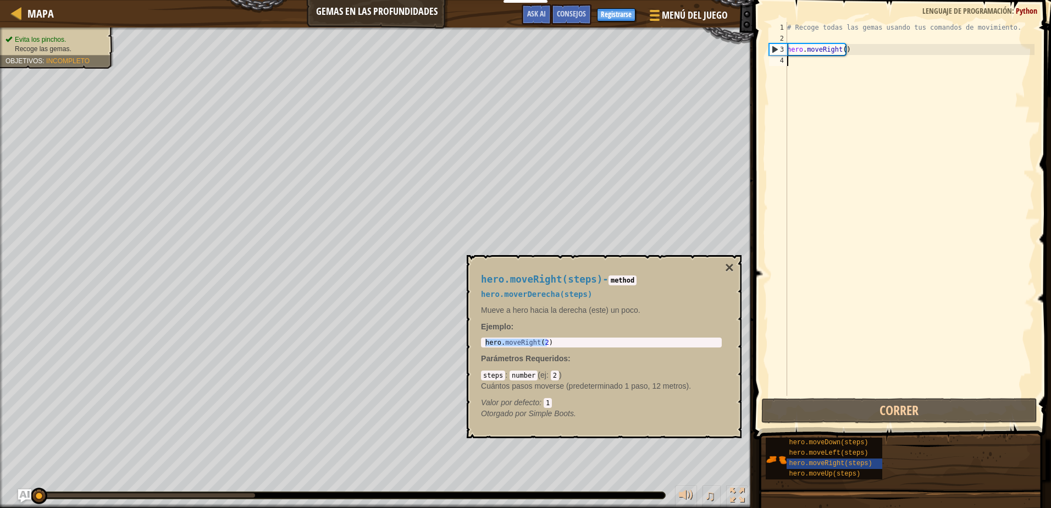
paste textarea "hero.moveRight(2)"
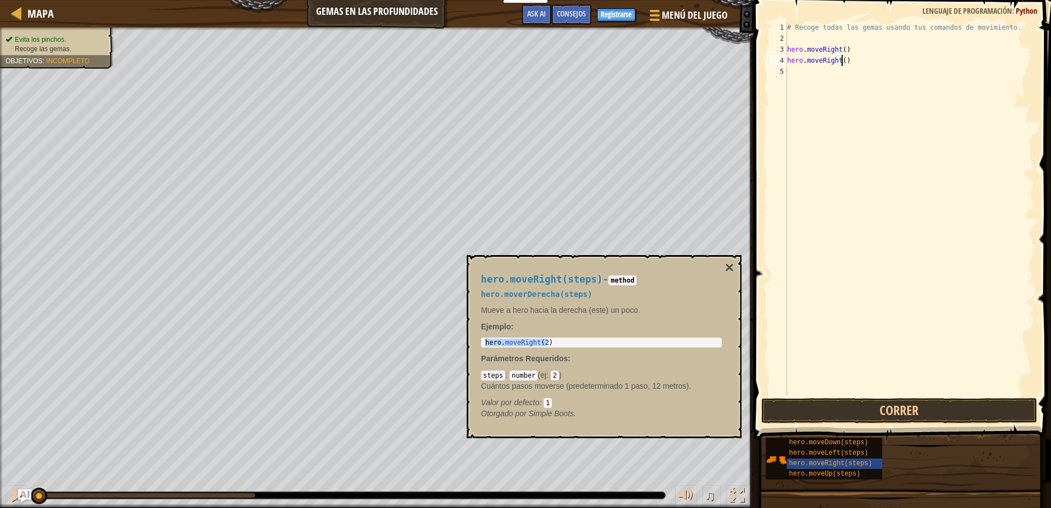
scroll to position [5, 4]
type textarea "hero.moveRight(1)"
click at [723, 265] on div "hero.moveRight(steps) - method hero.moverDerecha(steps) Mueve a hero hacia la d…" at bounding box center [601, 346] width 256 height 165
click at [737, 263] on div "hero.moveRight(steps) - method hero.moverDerecha(steps) Mueve a hero hacia la d…" at bounding box center [604, 346] width 275 height 183
click at [730, 267] on button "×" at bounding box center [729, 267] width 9 height 15
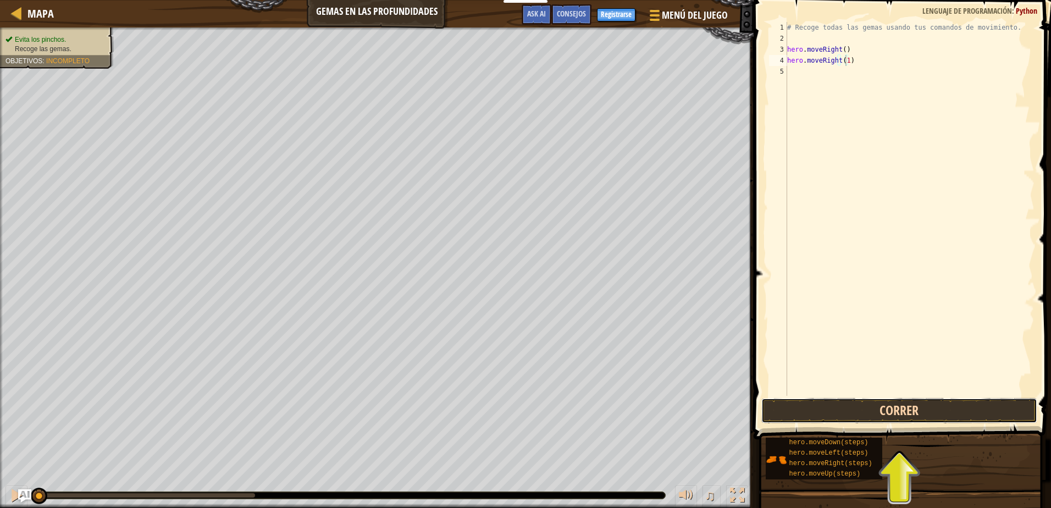
click at [831, 413] on button "Correr" at bounding box center [898, 410] width 275 height 25
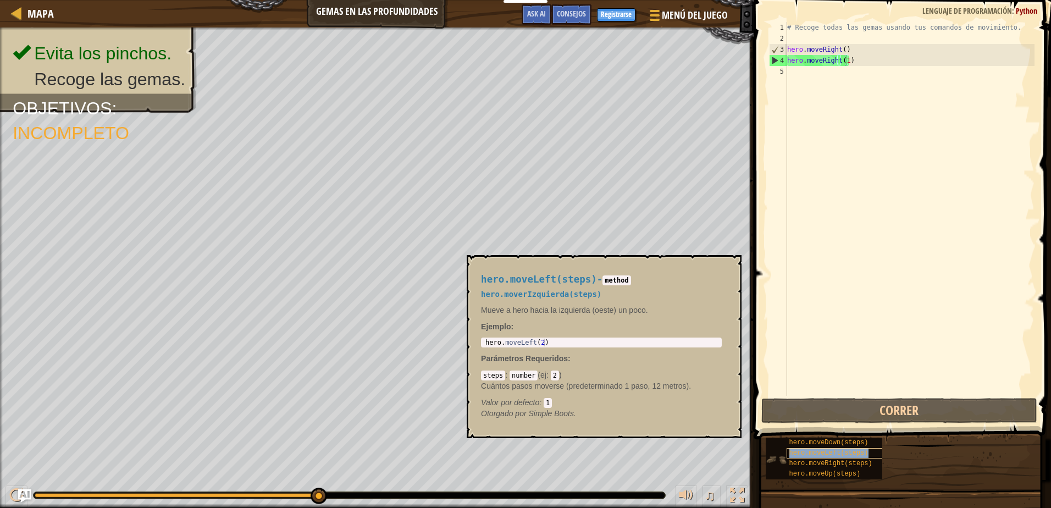
click at [848, 452] on span "hero.moveLeft(steps)" at bounding box center [828, 453] width 79 height 8
type textarea "hero.moveLeft(2)"
click at [445, 0] on body "Estudiantes Crear Cuenta Gratis. Soluciones para escuelas y distritos Vista pre…" at bounding box center [525, 0] width 1051 height 0
click at [797, 77] on div "# Recoge todas las gemas usando tus comandos de movimiento. hero . moveRight ( …" at bounding box center [910, 220] width 250 height 396
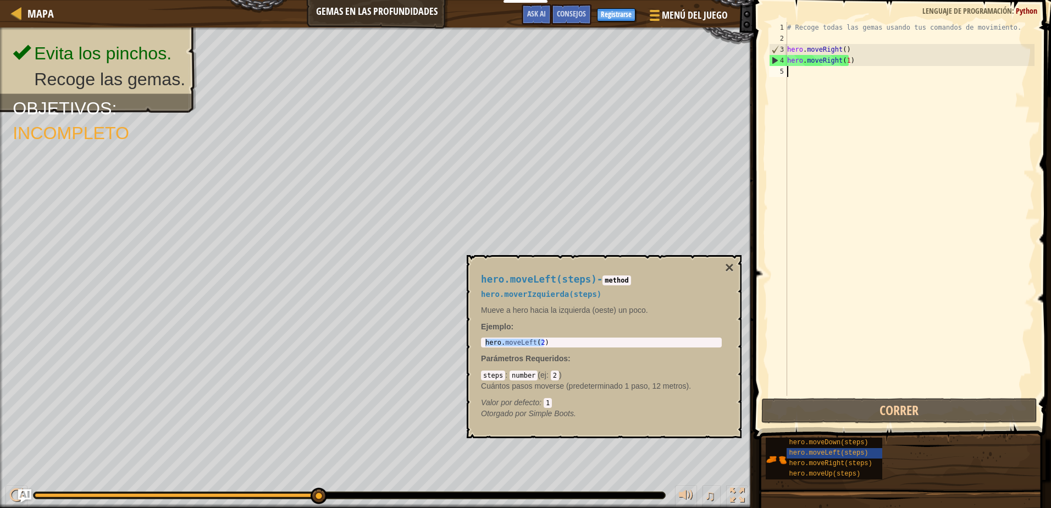
paste textarea "hero.moveLeft(2)"
type textarea "hero.moveLeft(2)"
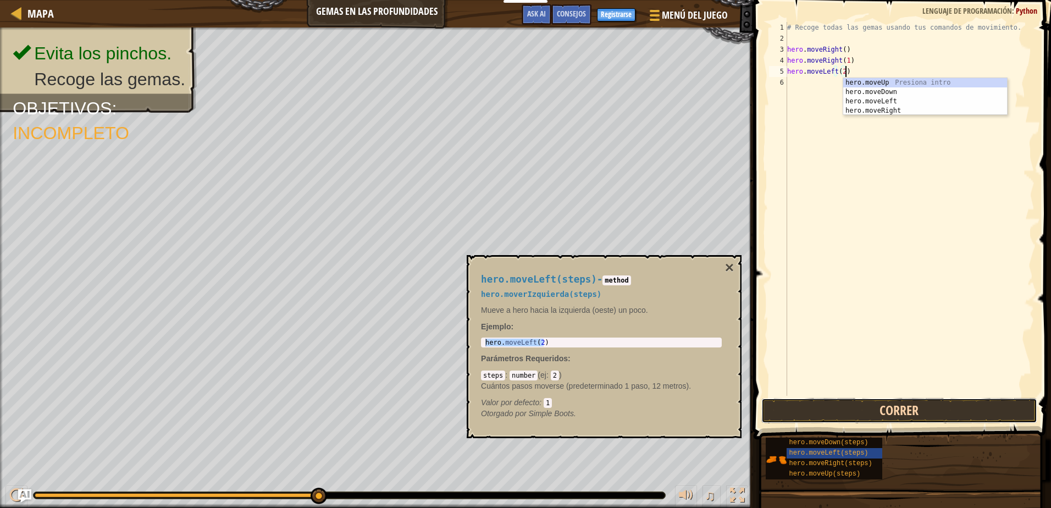
click at [884, 410] on button "Correr" at bounding box center [898, 410] width 275 height 25
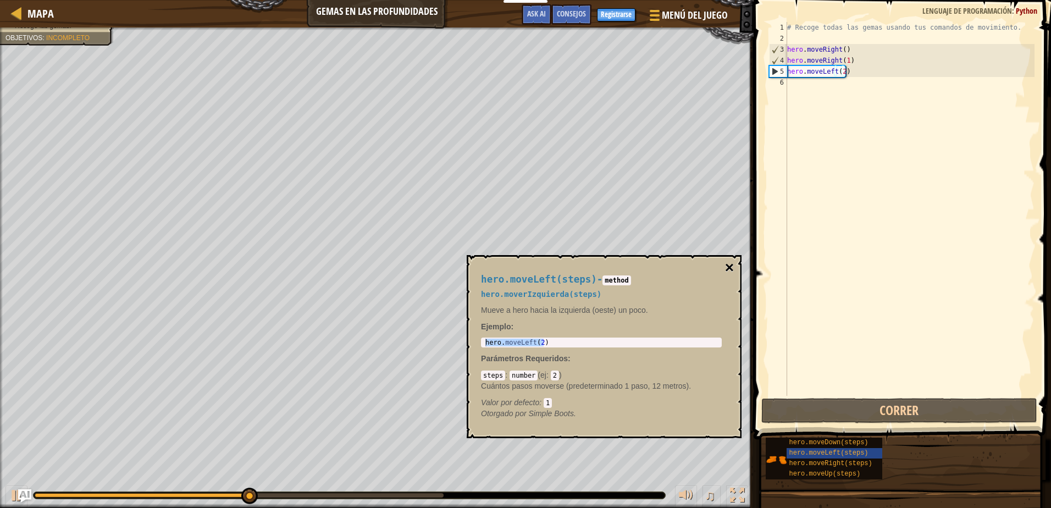
click at [727, 264] on button "×" at bounding box center [729, 267] width 9 height 15
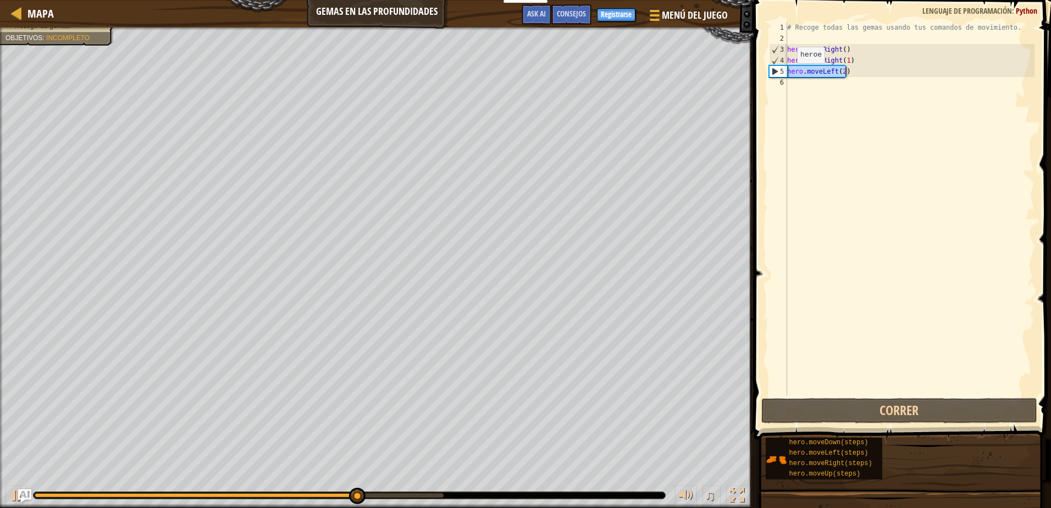
drag, startPoint x: 848, startPoint y: 71, endPoint x: 781, endPoint y: 76, distance: 67.3
click at [781, 76] on div "hero.moveLeft(2) 1 2 3 4 5 6 # Recoge todas las gemas usando tus comandos de mo…" at bounding box center [901, 209] width 268 height 374
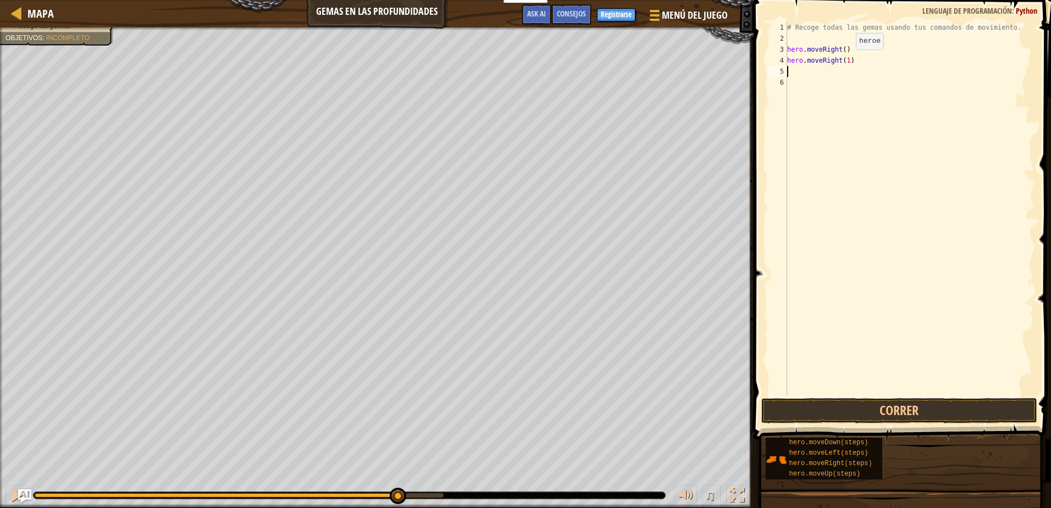
click at [847, 60] on div "# Recoge todas las gemas usando tus comandos de movimiento. hero . moveRight ( …" at bounding box center [910, 220] width 250 height 396
type textarea "hero.moveRight(0.5)"
click at [923, 419] on button "Correr" at bounding box center [898, 410] width 275 height 25
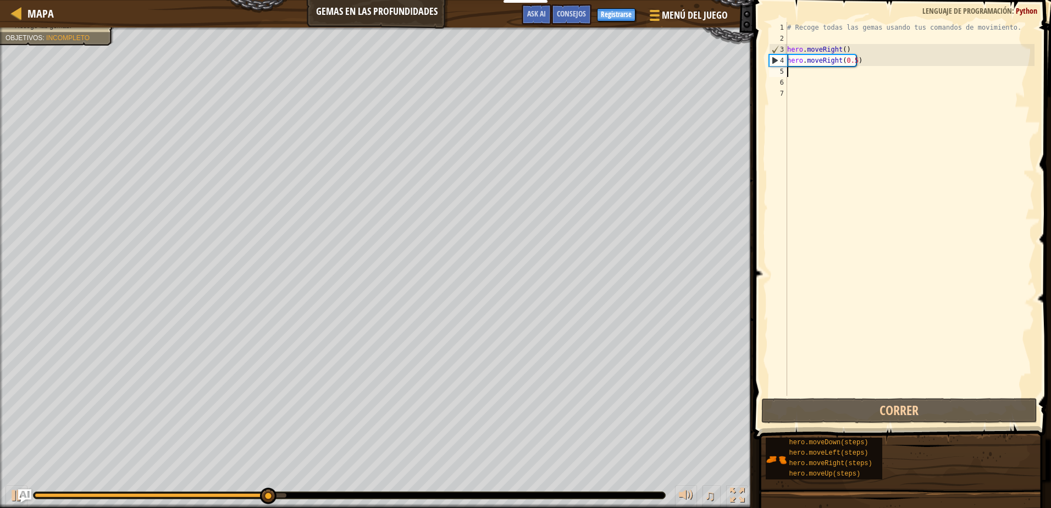
click at [854, 62] on div "# Recoge todas las gemas usando tus comandos de movimiento. hero . moveRight ( …" at bounding box center [910, 220] width 250 height 396
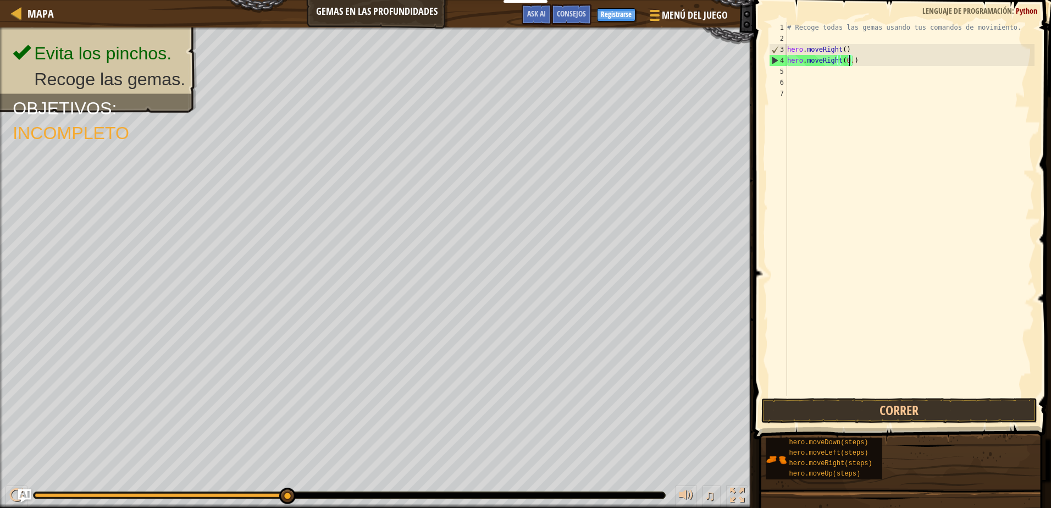
type textarea "hero.moveRight(0)"
click at [872, 402] on button "Correr" at bounding box center [898, 410] width 275 height 25
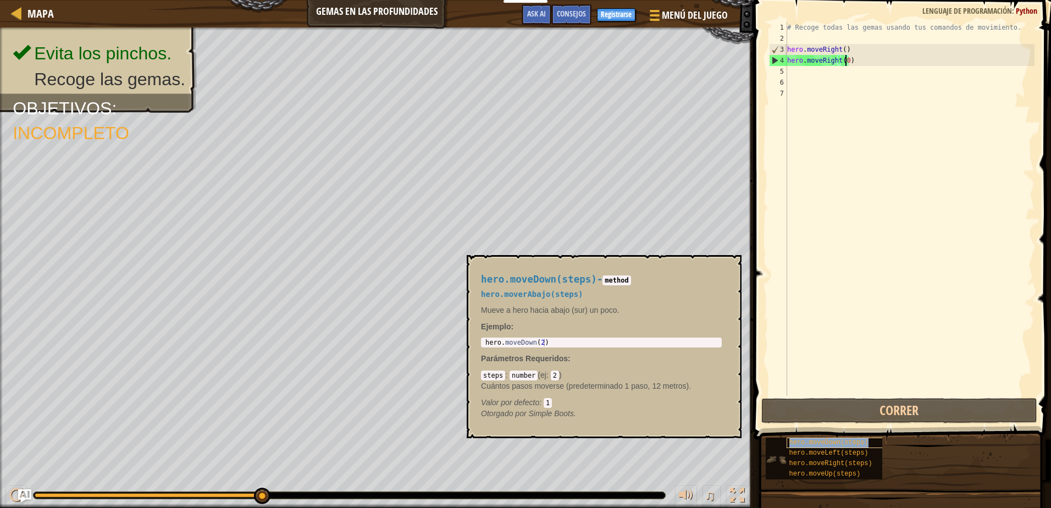
click at [839, 445] on span "hero.moveDown(steps)" at bounding box center [828, 443] width 79 height 8
type textarea "hero.moveDown(2)"
drag, startPoint x: 546, startPoint y: 344, endPoint x: 475, endPoint y: 346, distance: 70.9
click at [475, 346] on div "hero.moveDown(steps) - method hero.moverAbajo(steps) Mueve a hero hacia abajo (…" at bounding box center [601, 346] width 256 height 165
click at [814, 82] on div "# Recoge todas las gemas usando tus comandos de movimiento. hero . moveRight ( …" at bounding box center [910, 220] width 250 height 396
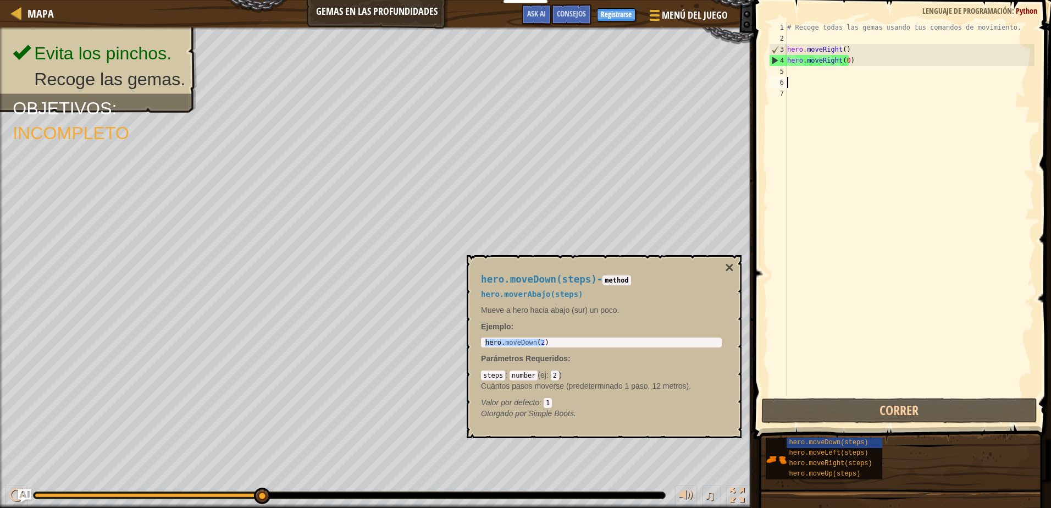
click at [812, 76] on div "# Recoge todas las gemas usando tus comandos de movimiento. hero . moveRight ( …" at bounding box center [910, 220] width 250 height 396
paste textarea "hero.moveDown(2)"
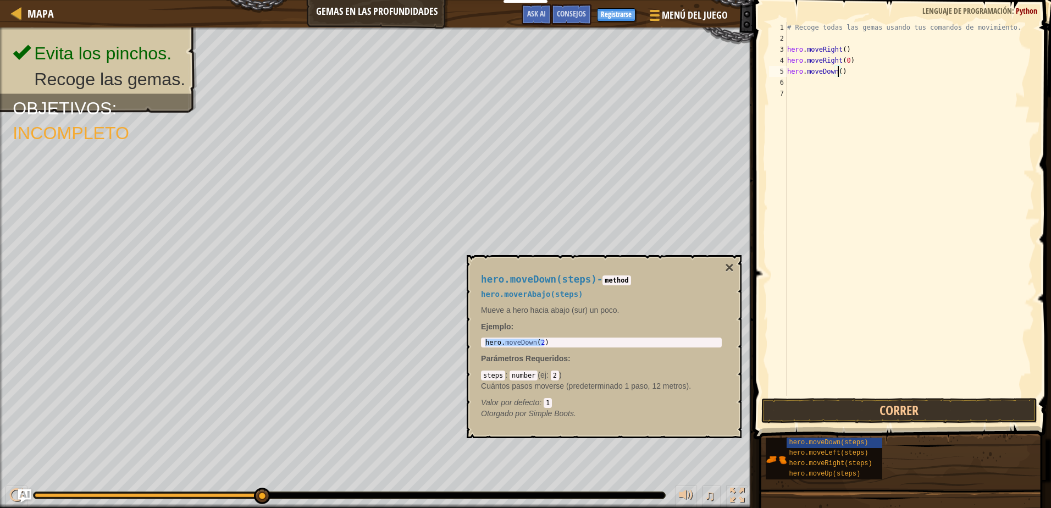
scroll to position [5, 4]
type textarea "hero.moveDown(1)"
click at [896, 408] on button "Correr" at bounding box center [898, 410] width 275 height 25
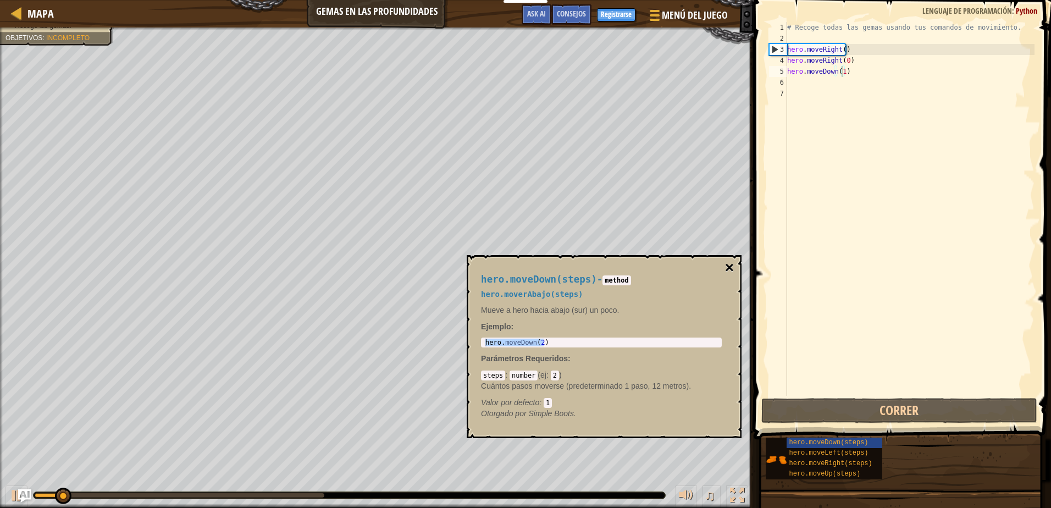
click at [731, 266] on button "×" at bounding box center [729, 267] width 9 height 15
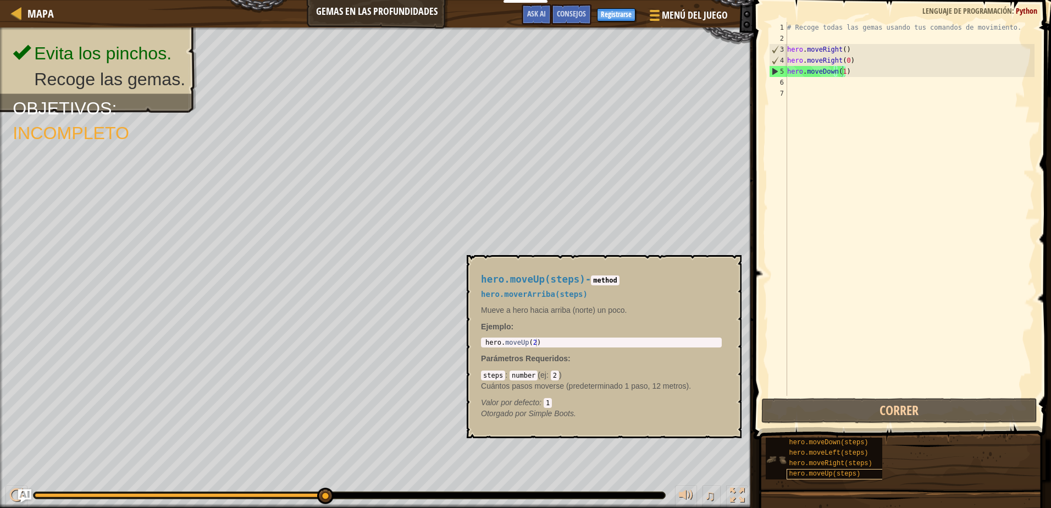
click at [854, 471] on span "hero.moveUp(steps)" at bounding box center [824, 474] width 71 height 8
type textarea "hero.moveUp(2)"
click at [465, 0] on body "Estudiantes Crear Cuenta Gratis. Soluciones para escuelas y distritos Vista pre…" at bounding box center [525, 0] width 1051 height 0
click at [823, 84] on div "# Recoge todas las gemas usando tus comandos de movimiento. hero . moveRight ( …" at bounding box center [910, 220] width 250 height 396
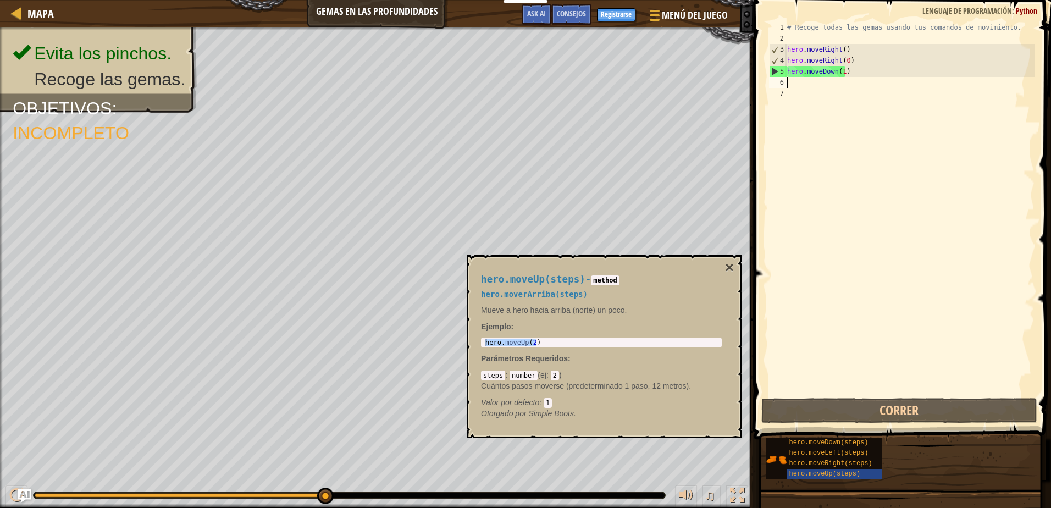
paste textarea "hero.moveUp(2)"
type textarea "hero.moveUp(2)"
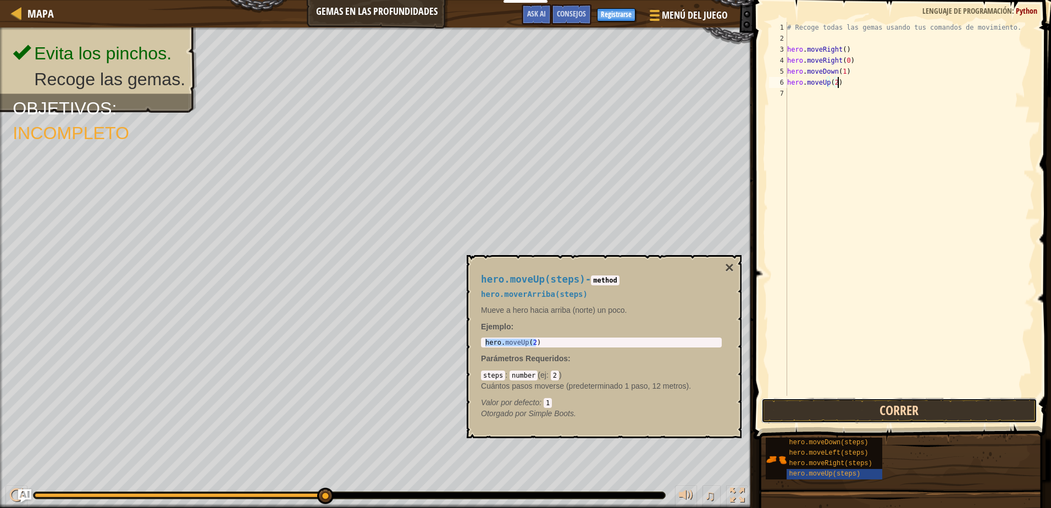
click at [807, 402] on button "Correr" at bounding box center [898, 410] width 275 height 25
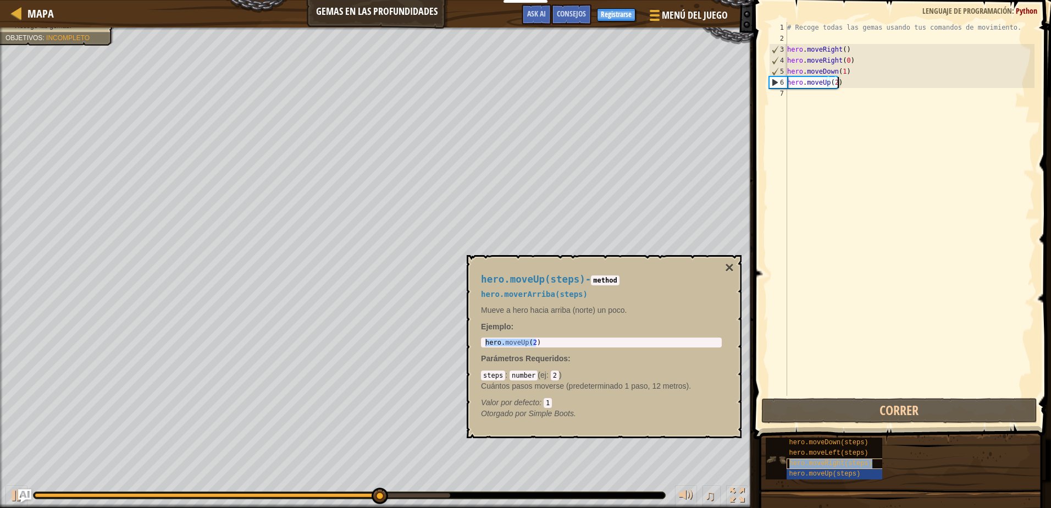
click at [816, 460] on span "hero.moveRight(steps)" at bounding box center [830, 464] width 83 height 8
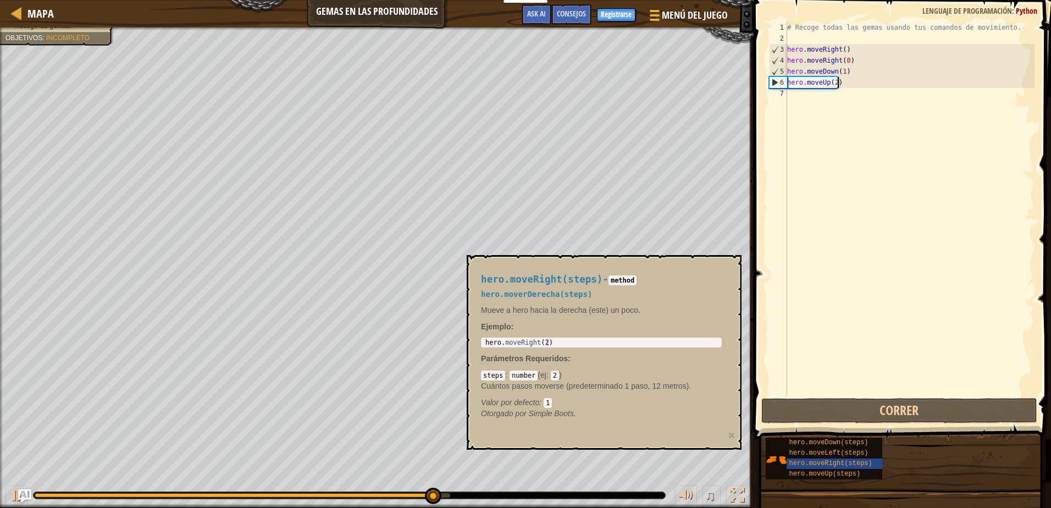
type textarea "hero.moveRight(2)"
click at [459, 0] on body "Estudiantes Crear Cuenta Gratis. Soluciones para escuelas y distritos Vista pre…" at bounding box center [525, 0] width 1051 height 0
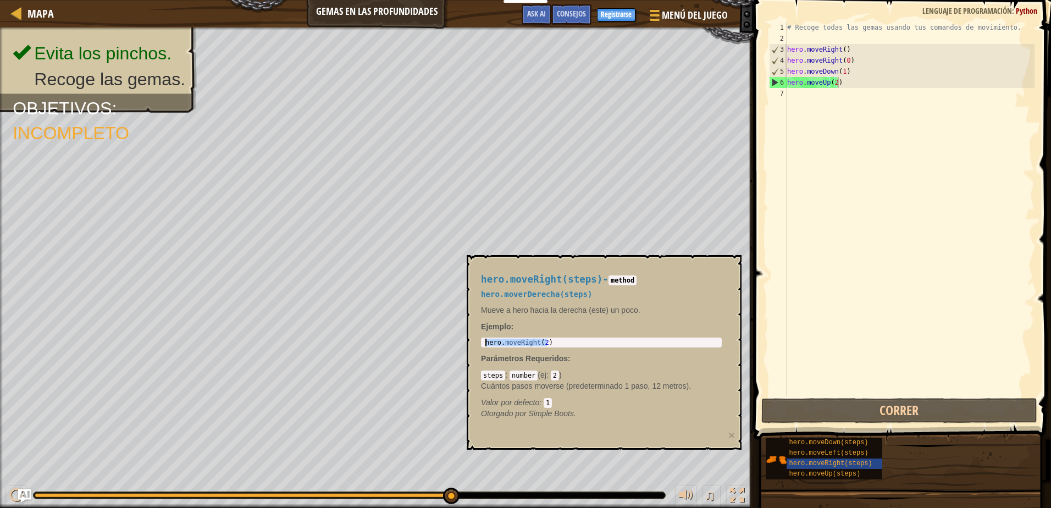
click at [817, 98] on div "# Recoge todas las gemas usando tus comandos de movimiento. hero . moveRight ( …" at bounding box center [910, 220] width 250 height 396
paste textarea "hero.moveRight(2)"
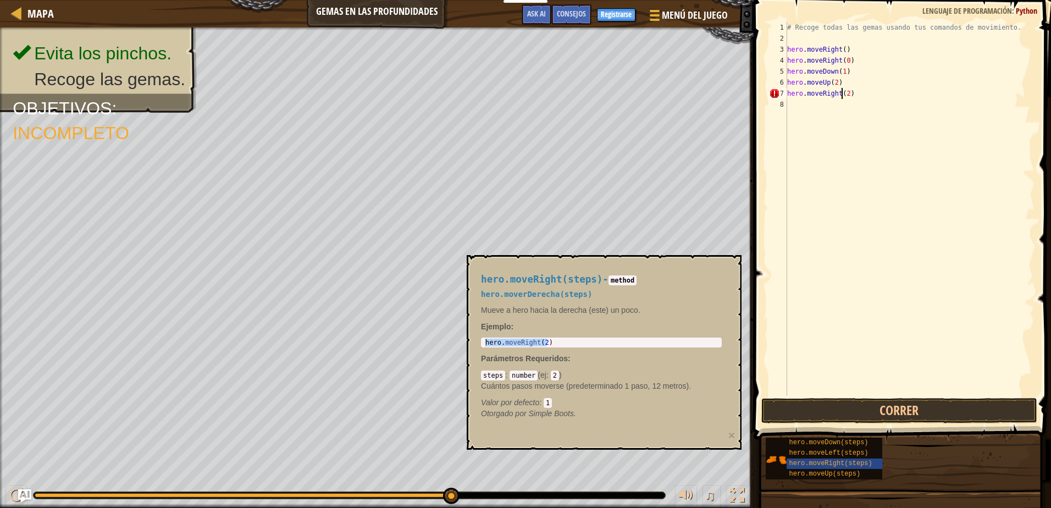
scroll to position [5, 4]
type textarea "hero.moveRight(0)"
click at [786, 403] on button "Correr" at bounding box center [898, 410] width 275 height 25
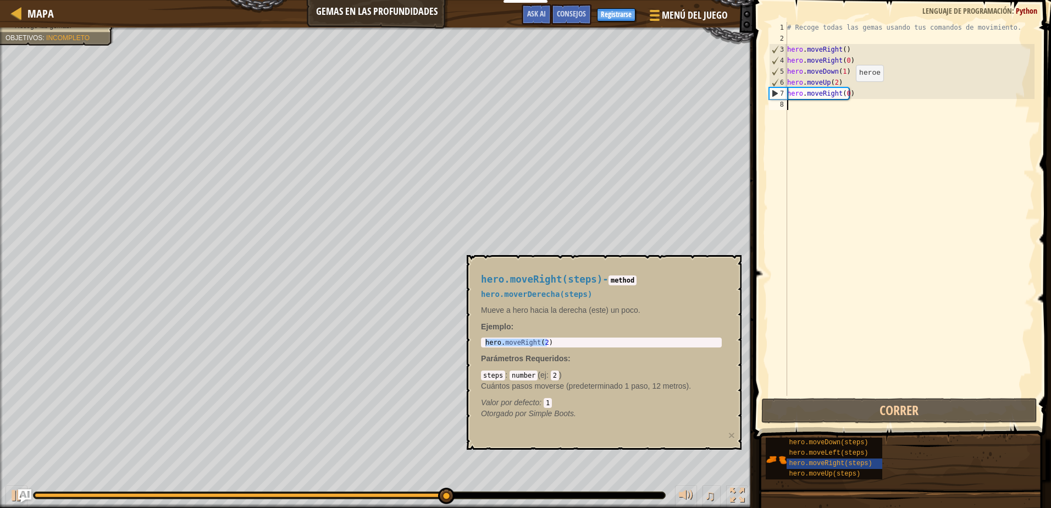
click at [847, 92] on div "# Recoge todas las gemas usando tus comandos de movimiento. hero . moveRight ( …" at bounding box center [910, 220] width 250 height 396
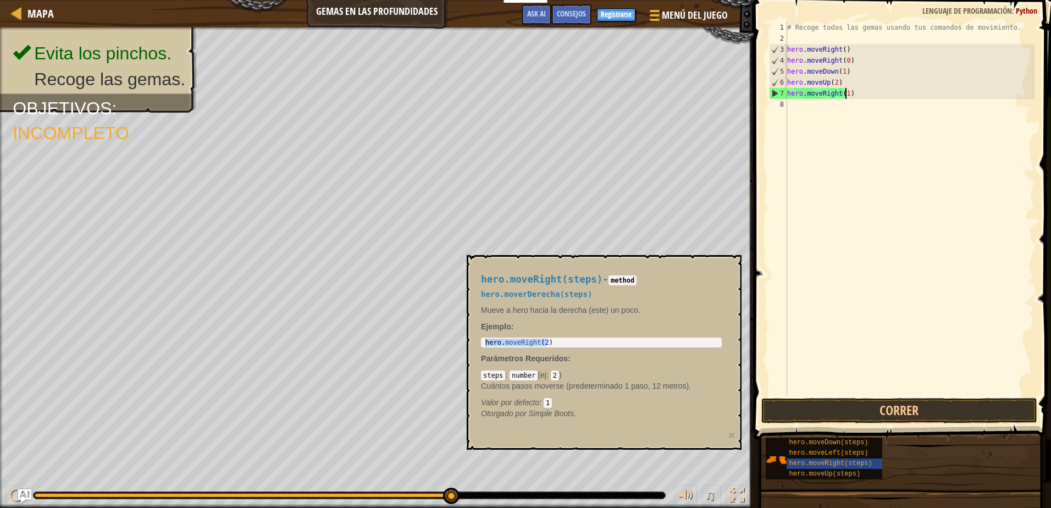
scroll to position [5, 4]
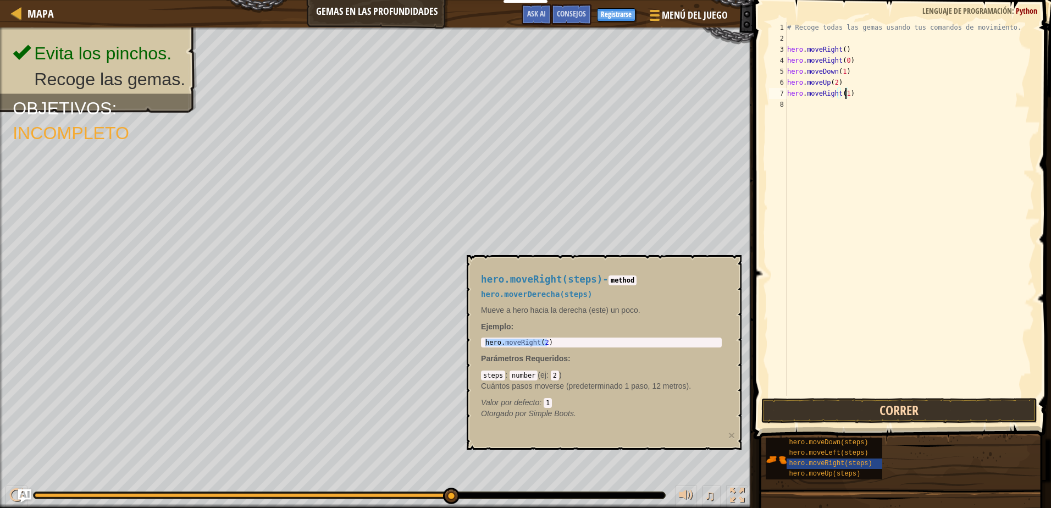
type textarea "hero.moveRight(1)"
drag, startPoint x: 856, startPoint y: 408, endPoint x: 864, endPoint y: 412, distance: 8.9
click at [858, 408] on button "Correr" at bounding box center [898, 410] width 275 height 25
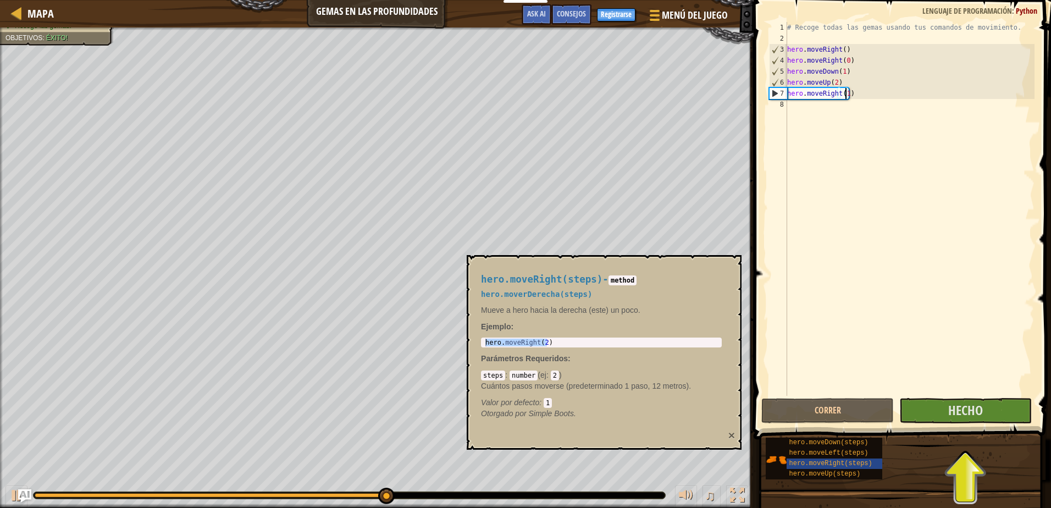
click at [734, 434] on button "×" at bounding box center [731, 435] width 7 height 12
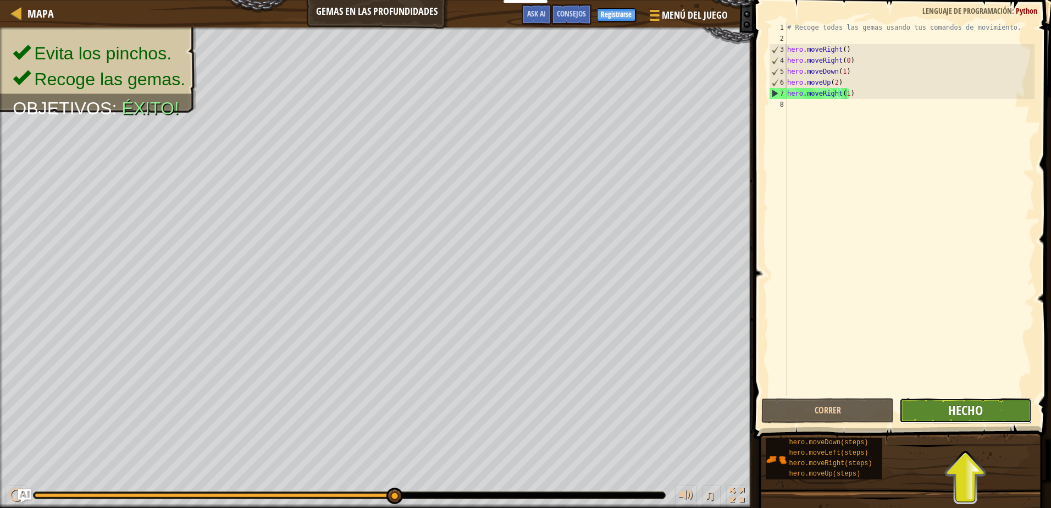
click at [970, 413] on span "Hecho" at bounding box center [965, 410] width 35 height 18
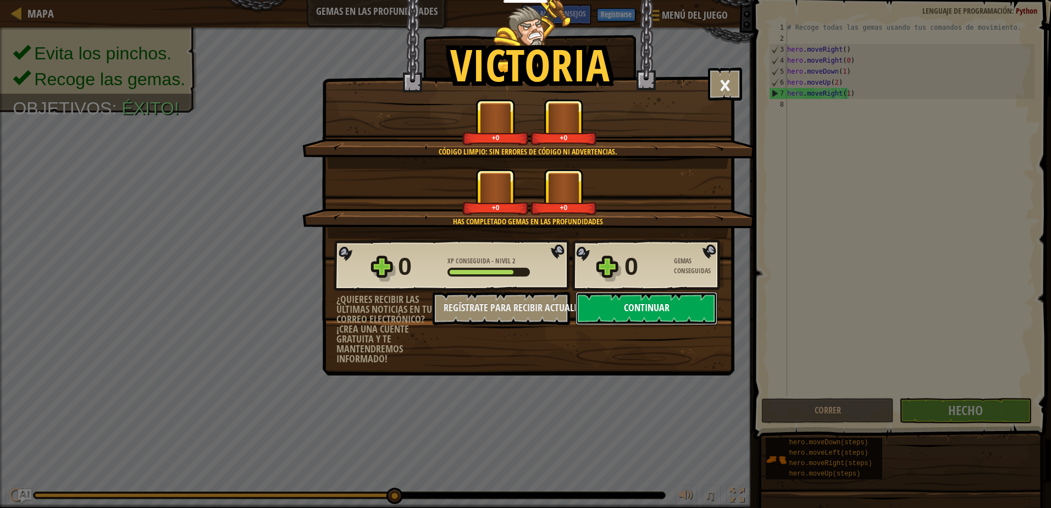
click at [676, 310] on button "Continuar" at bounding box center [647, 308] width 142 height 33
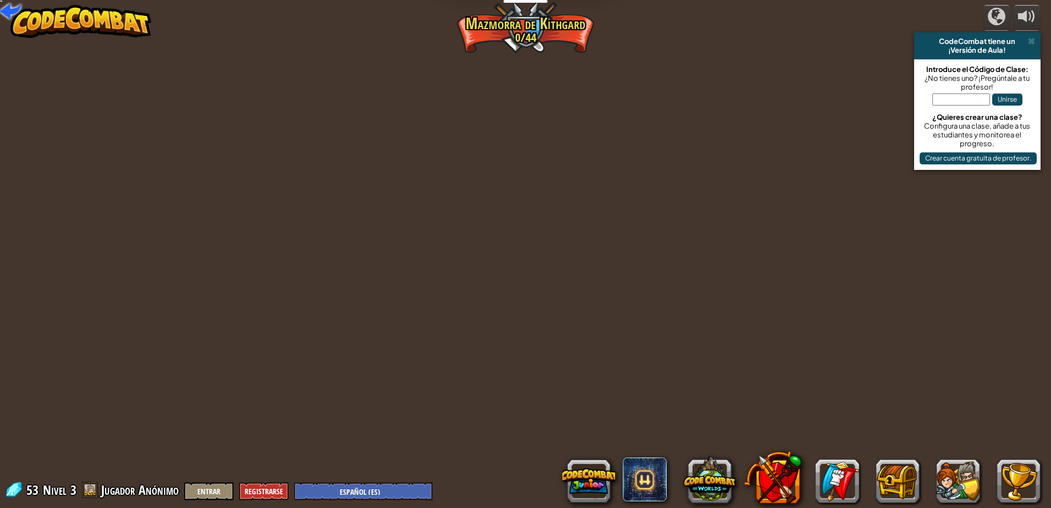
select select "es-ES"
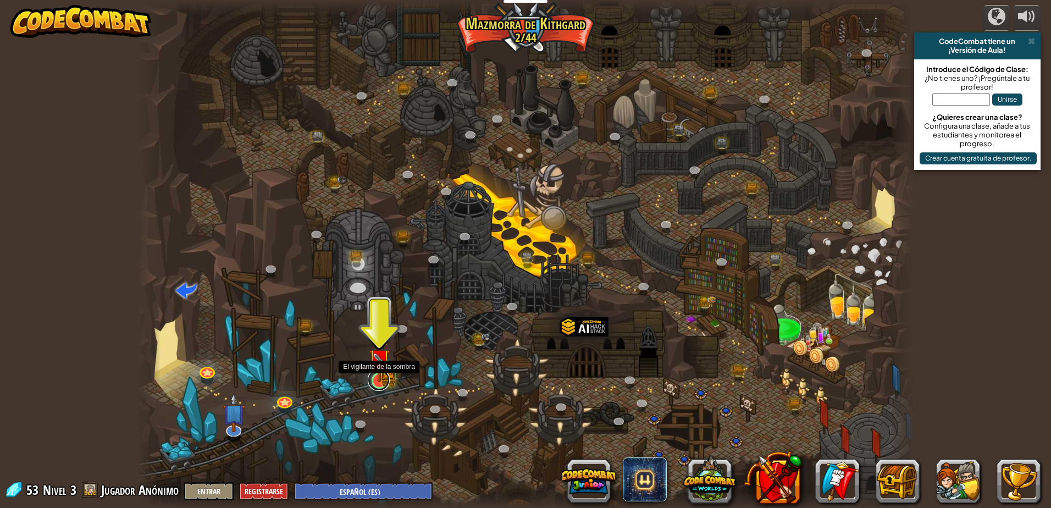
click at [387, 387] on link at bounding box center [379, 380] width 22 height 22
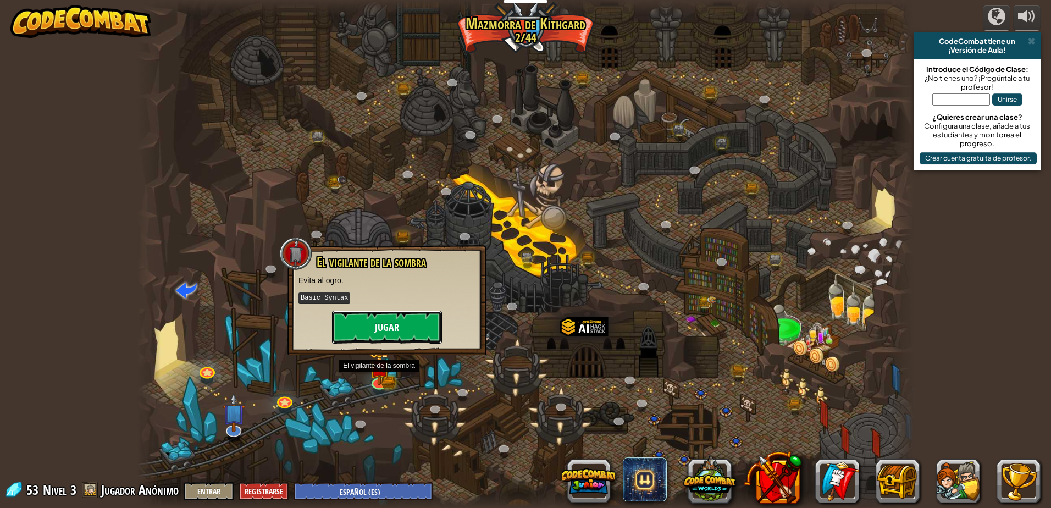
click at [379, 327] on button "Jugar" at bounding box center [387, 327] width 110 height 33
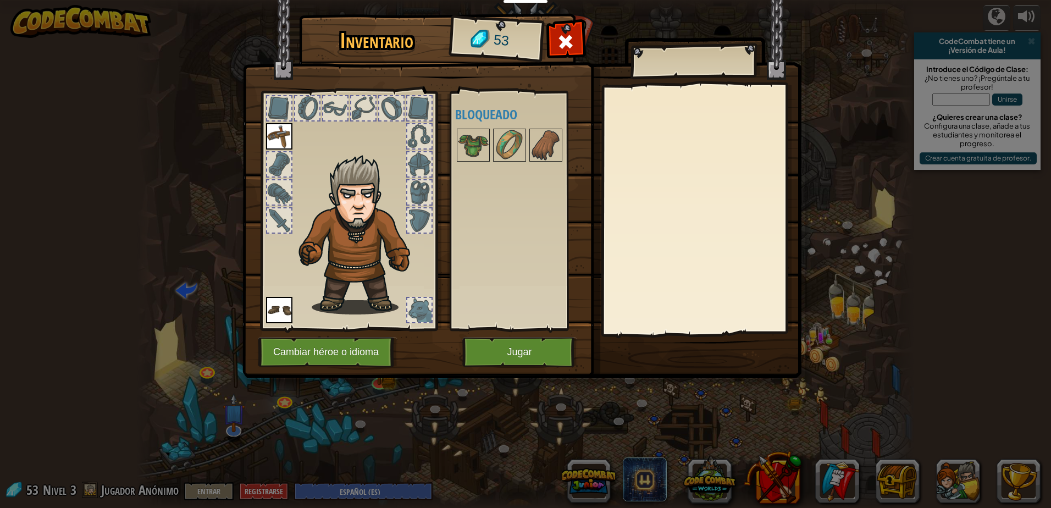
click at [283, 312] on img at bounding box center [279, 310] width 26 height 26
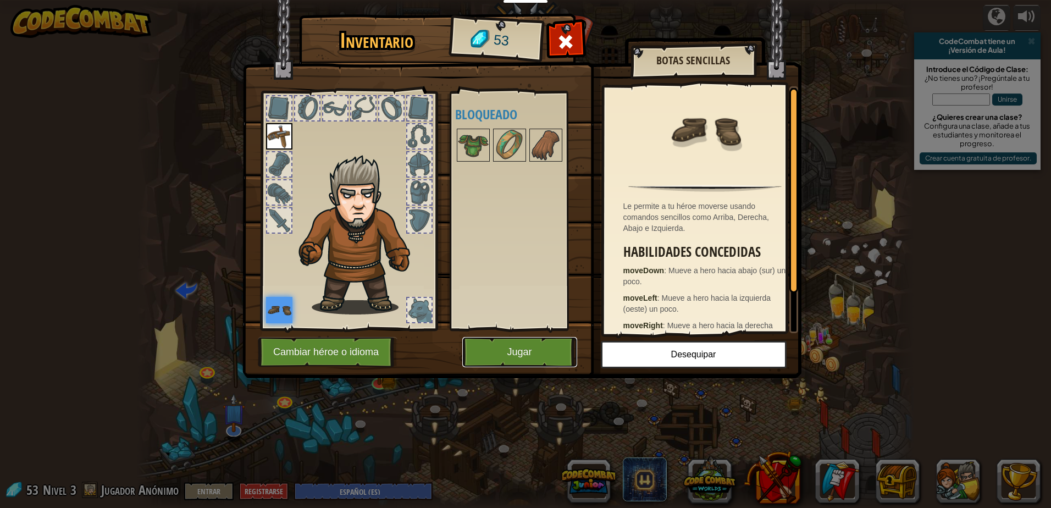
click at [554, 356] on button "Jugar" at bounding box center [519, 352] width 115 height 30
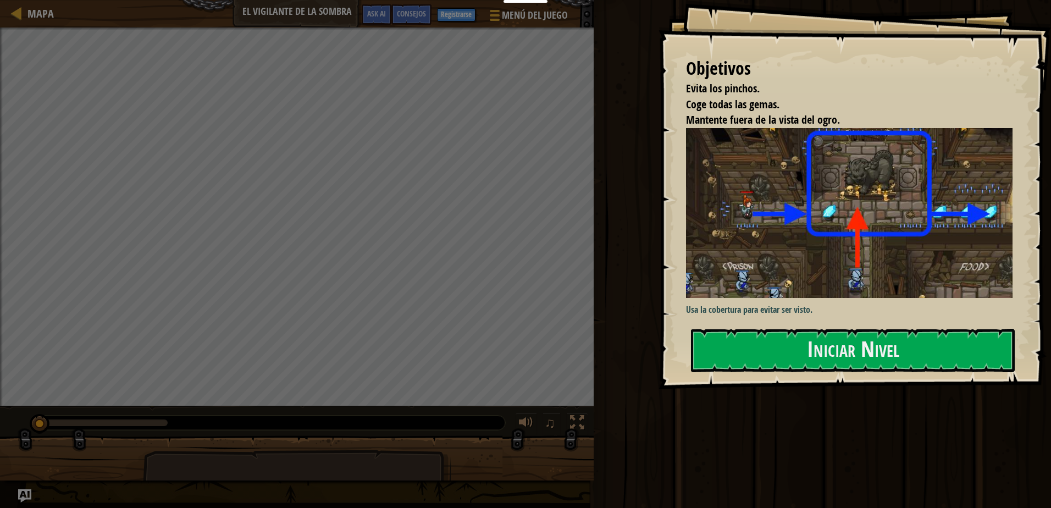
click at [890, 324] on div "Objetivos Evita los pinchos. Coge todas las gemas. Mantente fuera de la vista d…" at bounding box center [855, 194] width 393 height 389
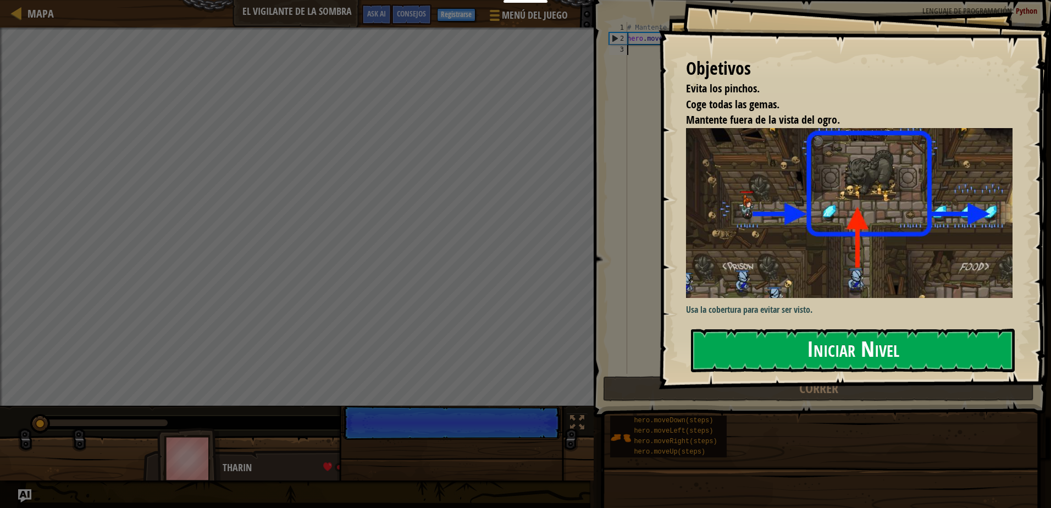
click at [818, 341] on button "Iniciar Nivel" at bounding box center [853, 350] width 324 height 43
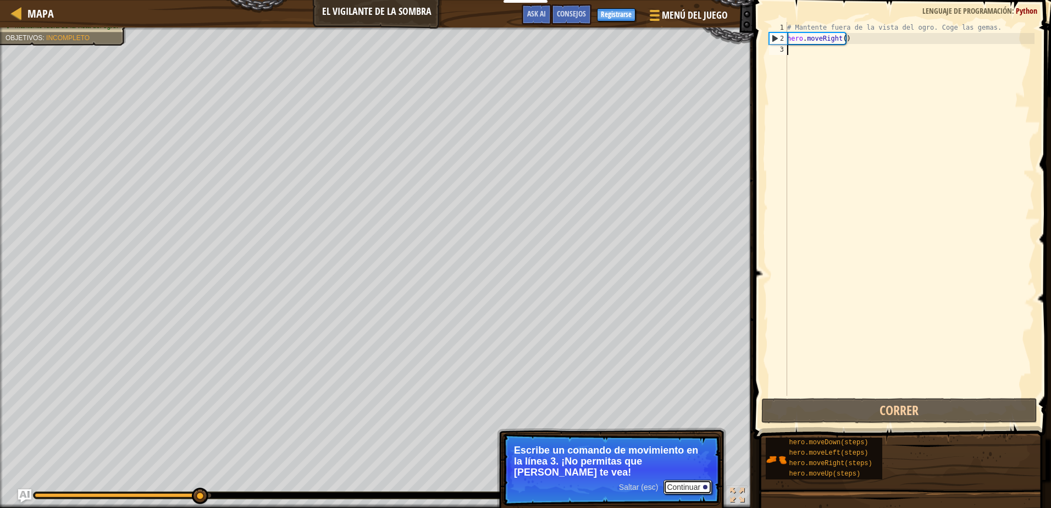
click at [672, 480] on button "Continuar" at bounding box center [688, 487] width 48 height 14
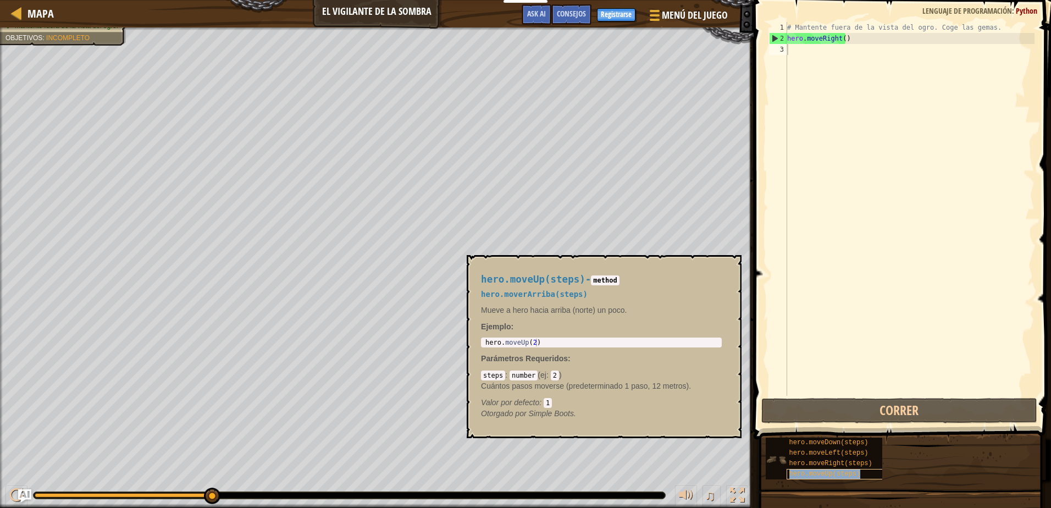
click at [840, 469] on div "hero.moveUp(steps)" at bounding box center [839, 474] width 105 height 10
type textarea "hero.moveUp(2)"
click at [451, 0] on body "Estudiantes Crear Cuenta Gratis. Soluciones para escuelas y distritos Vista pre…" at bounding box center [525, 0] width 1051 height 0
drag, startPoint x: 540, startPoint y: 345, endPoint x: 482, endPoint y: 344, distance: 58.8
click at [482, 0] on body "Estudiantes Crear Cuenta Gratis. Soluciones para escuelas y distritos Vista pre…" at bounding box center [525, 0] width 1051 height 0
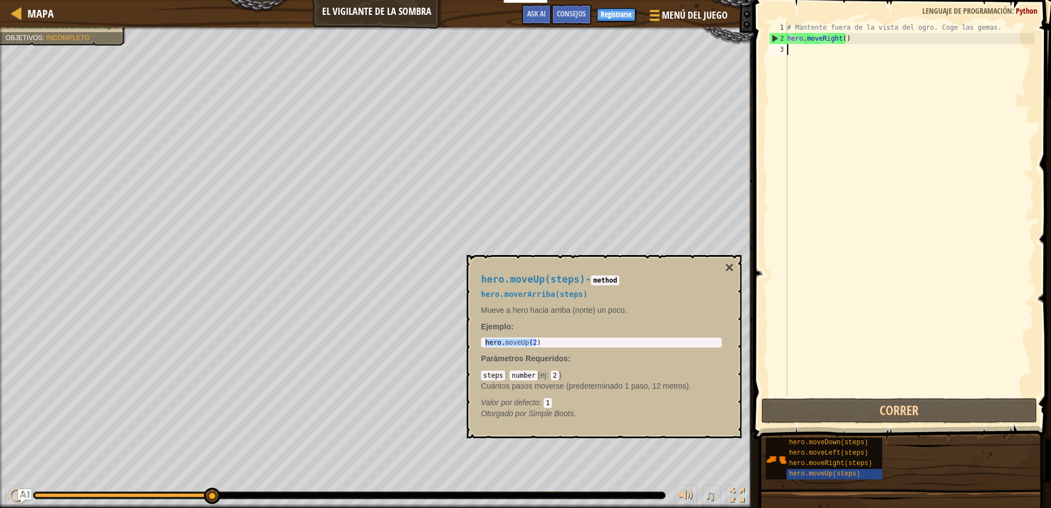
click at [824, 49] on div "# Mantente fuera de la vista del ogro. Coge las gemas. hero . moveRight ( )" at bounding box center [910, 220] width 250 height 396
paste textarea "hero.moveRight(2)"
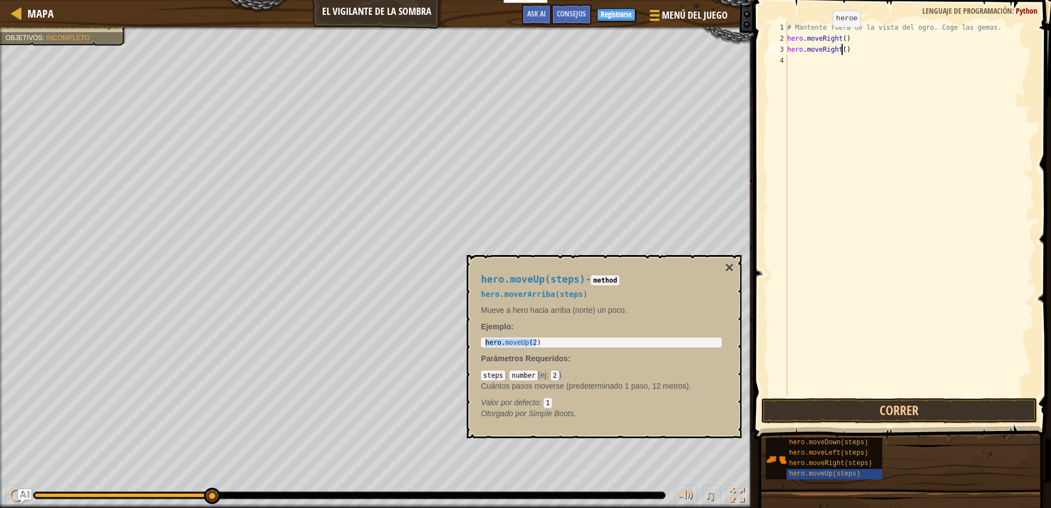
scroll to position [5, 4]
click at [893, 401] on button "Correr" at bounding box center [898, 410] width 275 height 25
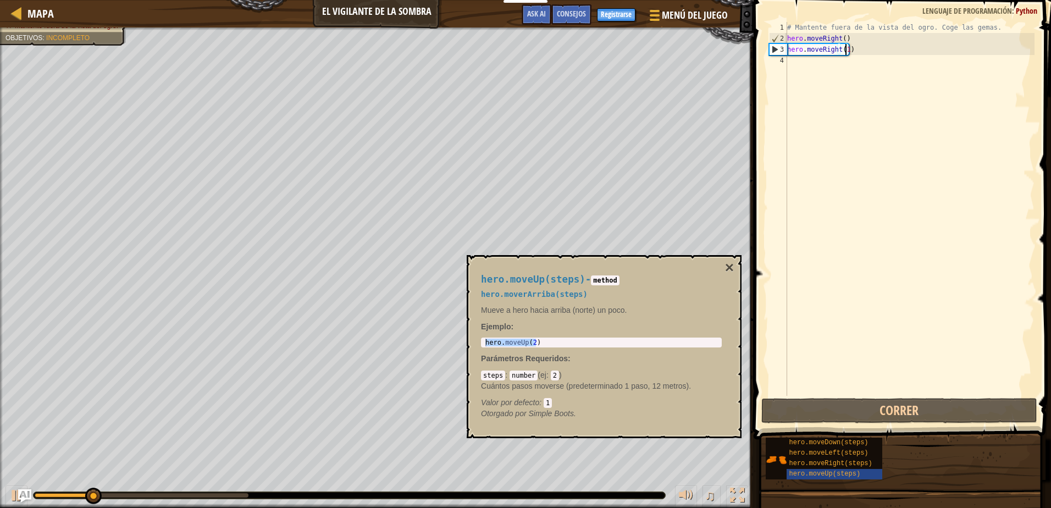
click at [884, 47] on div "# Mantente fuera de la vista del ogro. Coge las gemas. hero . moveRight ( ) her…" at bounding box center [910, 220] width 250 height 396
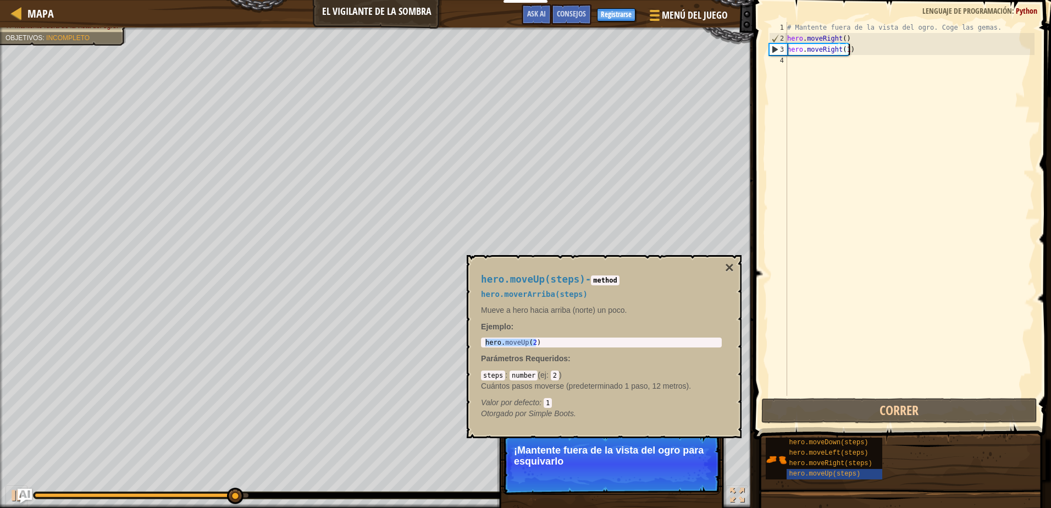
click at [20, 498] on img "Ask AI" at bounding box center [25, 496] width 14 height 14
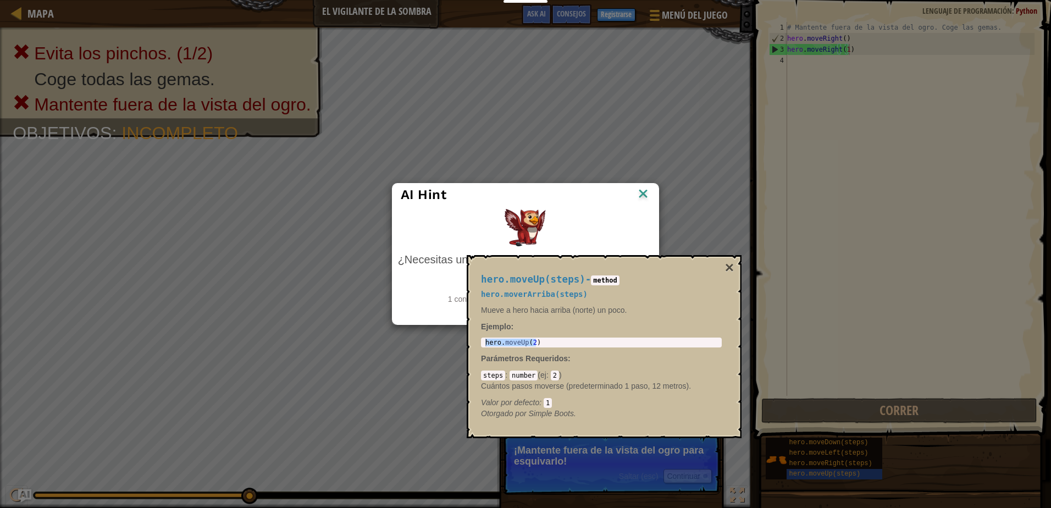
click at [14, 495] on div "AI Hint ¿Necesitas una pista? Puedes pedirle ayuda a la IA. Pregunta a la IA. 1…" at bounding box center [525, 254] width 1051 height 508
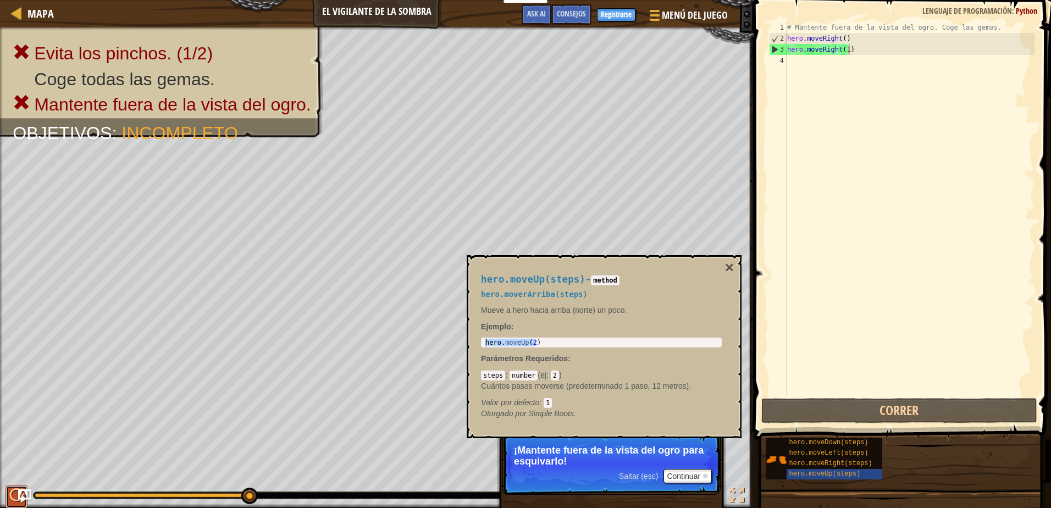
click at [7, 493] on button at bounding box center [16, 496] width 22 height 23
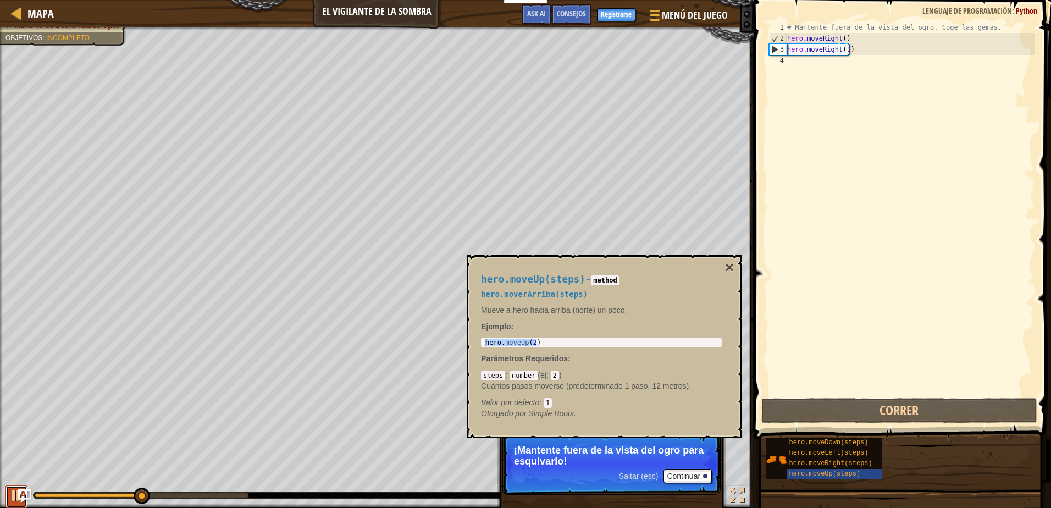
click at [19, 506] on button at bounding box center [16, 496] width 22 height 23
click at [846, 48] on div "# Mantente fuera de la vista del ogro. Coge las gemas. hero . moveRight ( ) her…" at bounding box center [910, 220] width 250 height 396
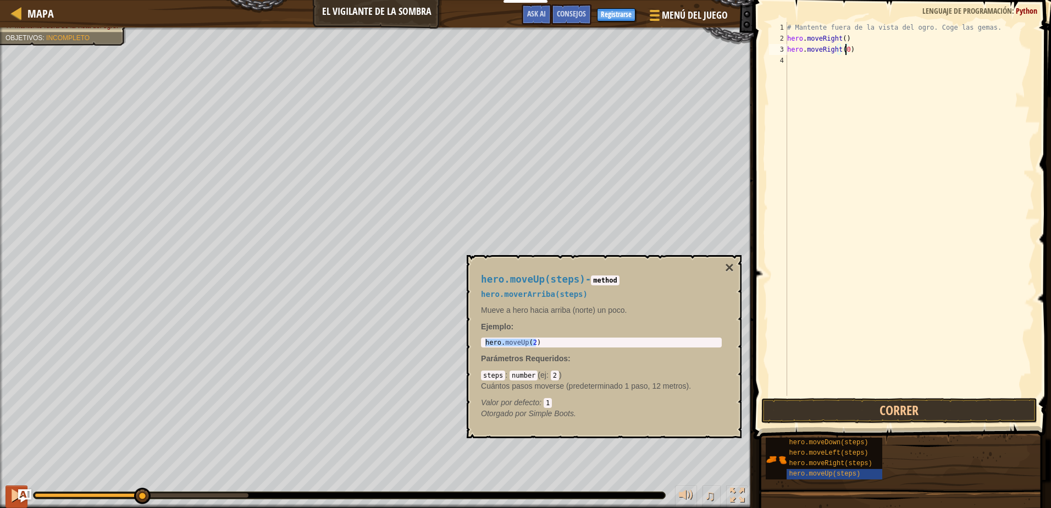
type textarea "hero.moveRight(0)"
click at [11, 502] on div at bounding box center [16, 495] width 14 height 14
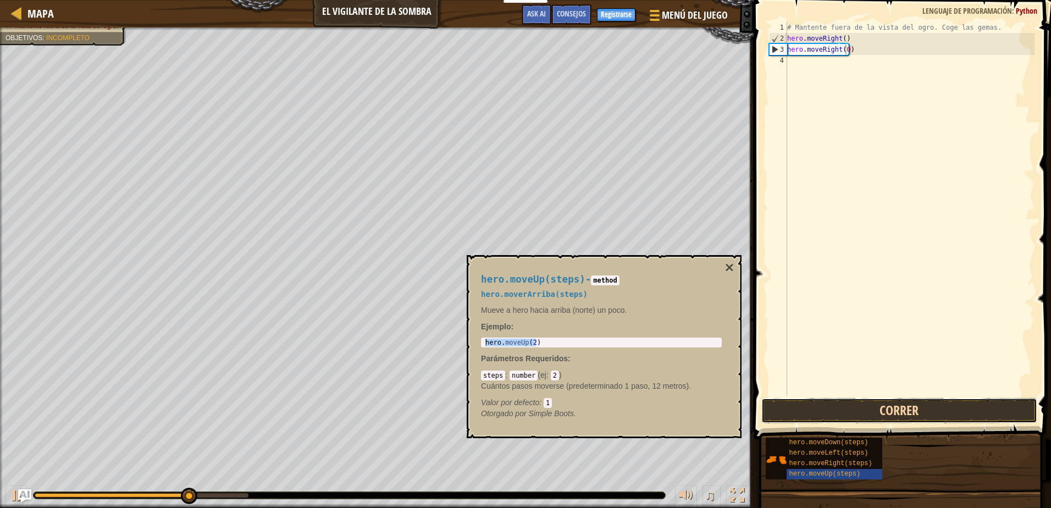
click at [903, 405] on button "Correr" at bounding box center [898, 410] width 275 height 25
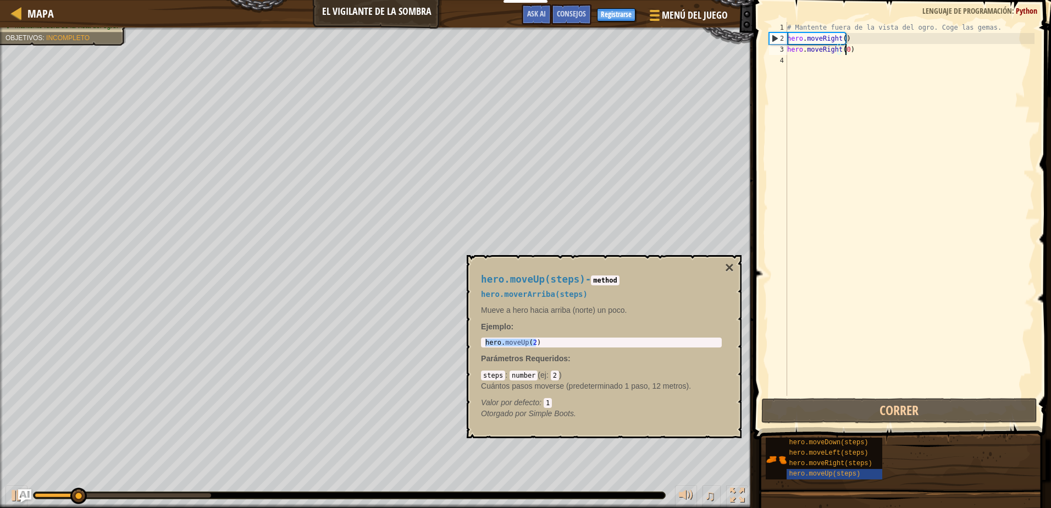
click at [848, 66] on div "# Mantente fuera de la vista del ogro. Coge las gemas. hero . moveRight ( ) her…" at bounding box center [910, 220] width 250 height 396
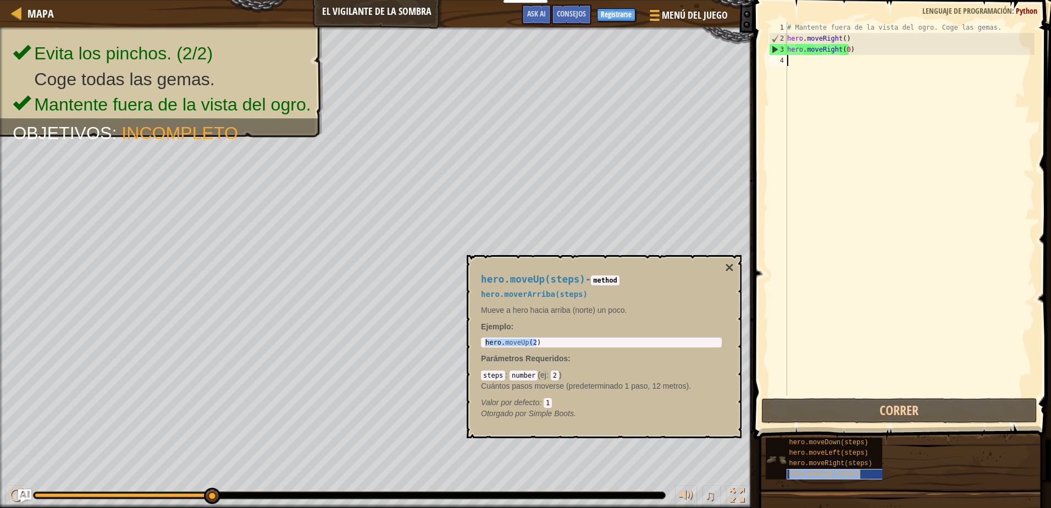
click at [847, 477] on span "hero.moveUp(steps)" at bounding box center [824, 474] width 71 height 8
click at [821, 470] on span "hero.moveUp(steps)" at bounding box center [824, 474] width 71 height 8
type textarea "hero.moveUp(2)"
click at [462, 0] on body "Estudiantes Crear Cuenta Gratis. Soluciones para escuelas y distritos Vista pre…" at bounding box center [525, 0] width 1051 height 0
click at [815, 63] on div "# Mantente fuera de la vista del ogro. Coge las gemas. hero . moveRight ( ) her…" at bounding box center [910, 220] width 250 height 396
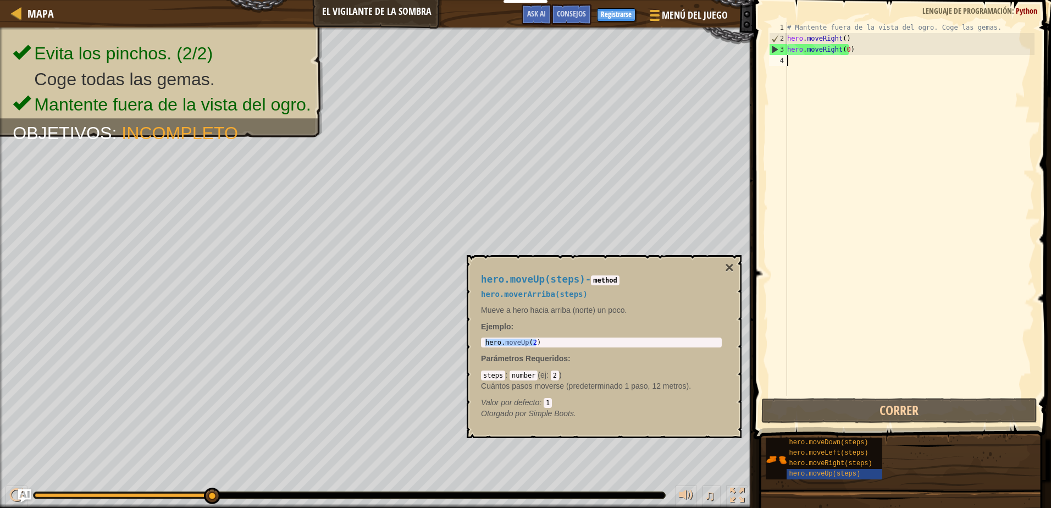
paste textarea "hero.moveUp(2)"
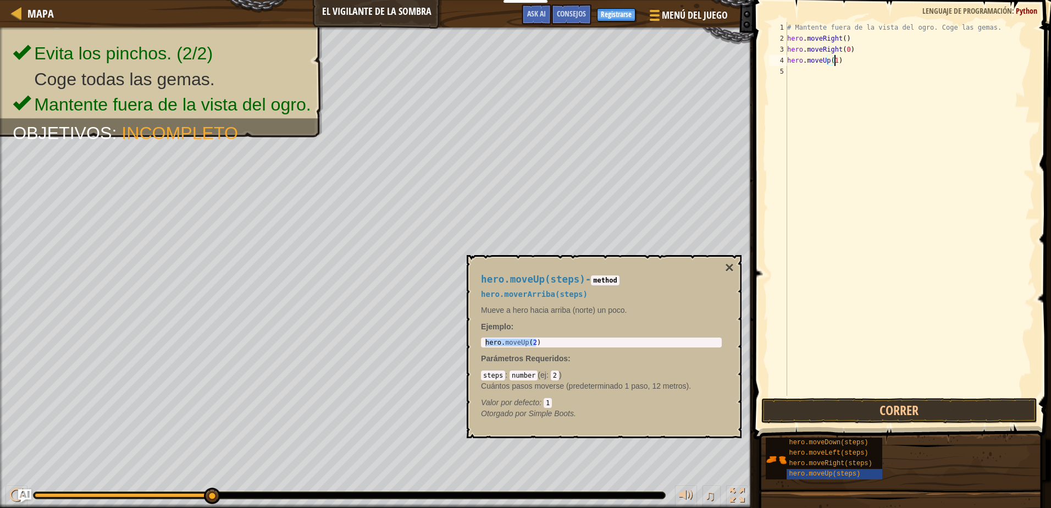
scroll to position [5, 4]
type textarea "hero.moveUp(1)"
click at [912, 416] on button "Correr" at bounding box center [898, 410] width 275 height 25
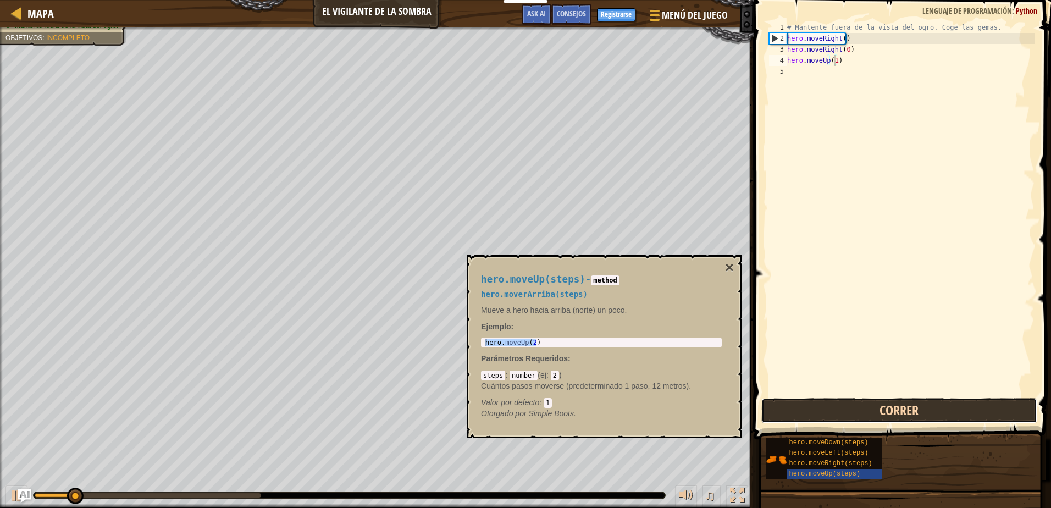
click at [858, 411] on button "Correr" at bounding box center [898, 410] width 275 height 25
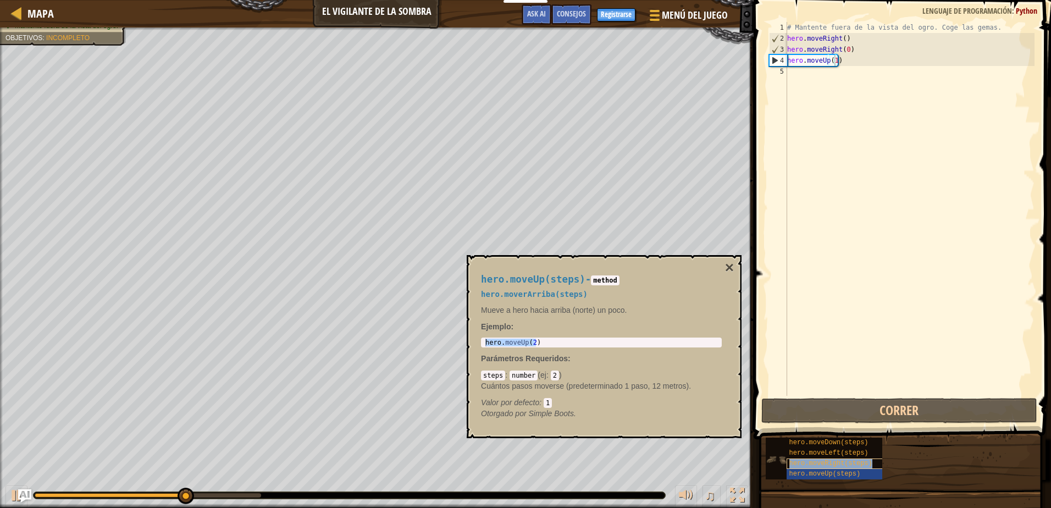
click at [813, 460] on span "hero.moveRight(steps)" at bounding box center [830, 464] width 83 height 8
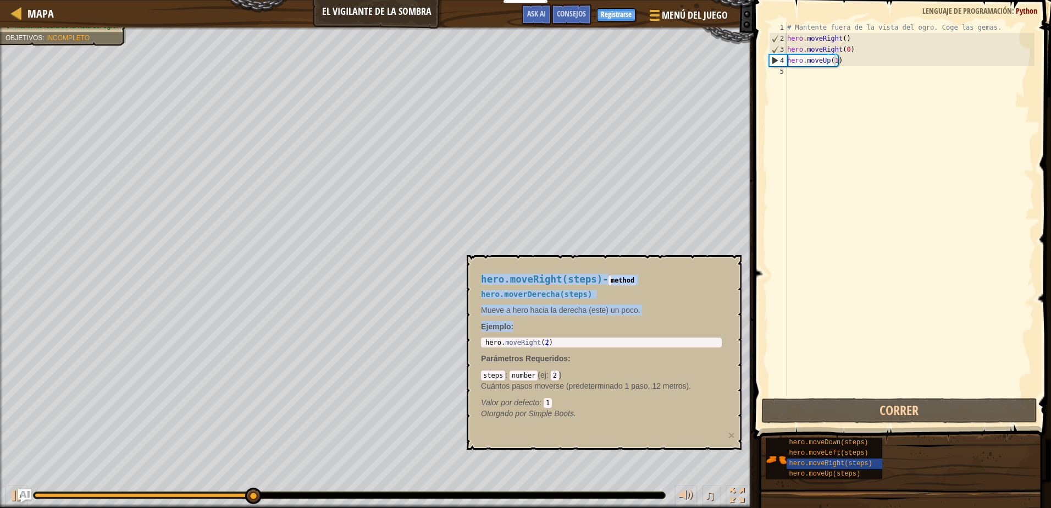
click at [462, 0] on body "Estudiantes Crear Cuenta Gratis. Soluciones para escuelas y distritos Vista pre…" at bounding box center [525, 0] width 1051 height 0
type textarea "hero.moveRight(2)"
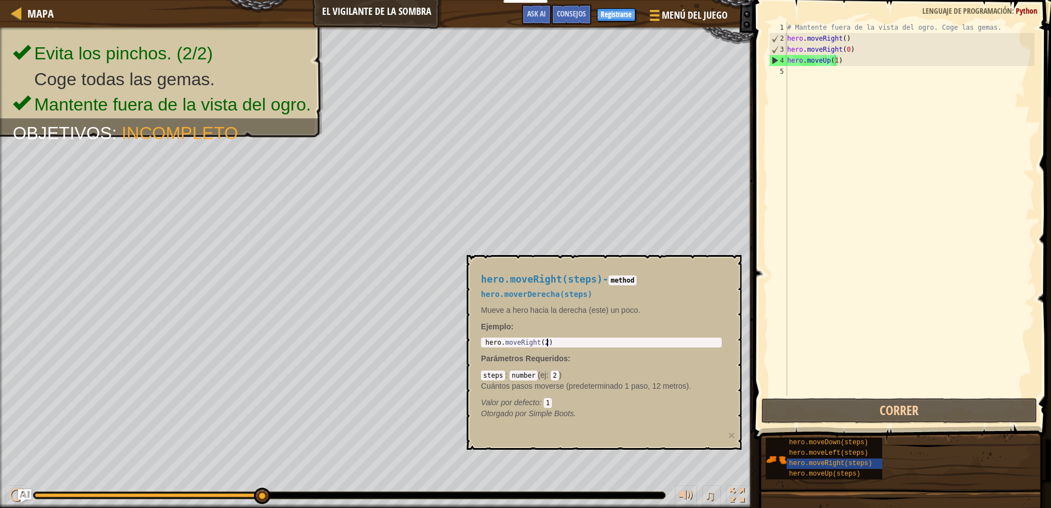
drag, startPoint x: 470, startPoint y: 341, endPoint x: 564, endPoint y: 339, distance: 93.5
click at [564, 339] on div "hero . moveRight ( 2 )" at bounding box center [601, 350] width 236 height 23
drag, startPoint x: 550, startPoint y: 345, endPoint x: 489, endPoint y: 346, distance: 61.6
click at [489, 346] on div "hero.moveRight(2) 1 hero . moveRight ( 2 ) הההההההההההההההההההההההההההההההההההה…" at bounding box center [601, 343] width 241 height 10
drag, startPoint x: 484, startPoint y: 344, endPoint x: 553, endPoint y: 348, distance: 68.3
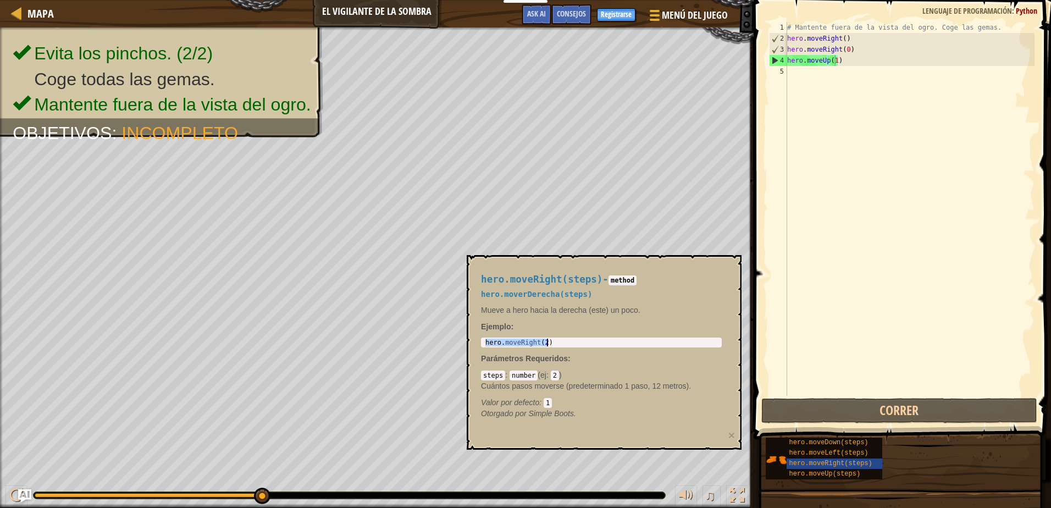
click at [553, 348] on div "hero.moveRight(steps) - method hero.moverDerecha(steps) Mueve a hero hacia la d…" at bounding box center [601, 346] width 256 height 165
click at [794, 70] on div "# Mantente fuera de la vista del ogro. Coge las gemas. hero . moveRight ( ) her…" at bounding box center [910, 220] width 250 height 396
paste textarea "hero.moveRight(2)"
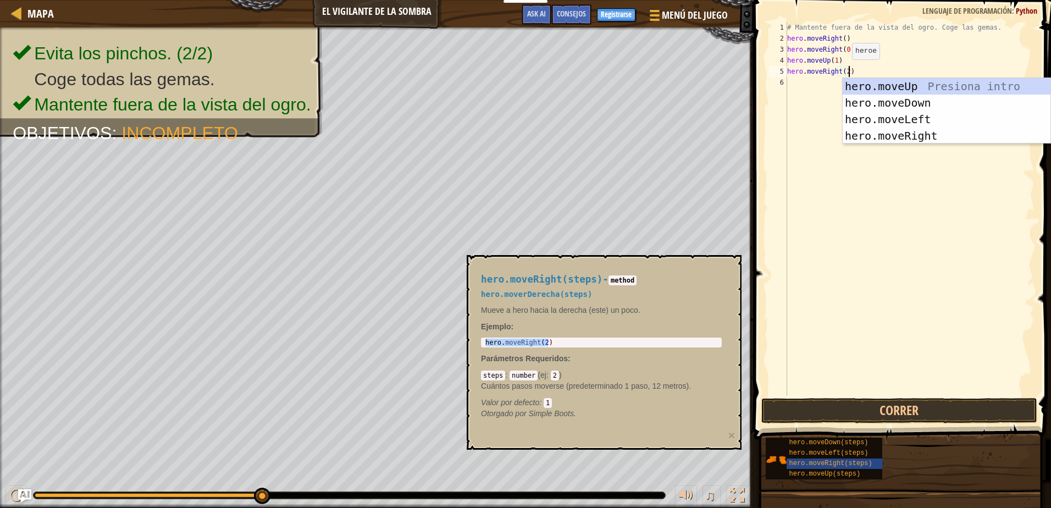
click at [843, 70] on div "# Mantente fuera de la vista del ogro. Coge las gemas. hero . moveRight ( ) her…" at bounding box center [910, 220] width 250 height 396
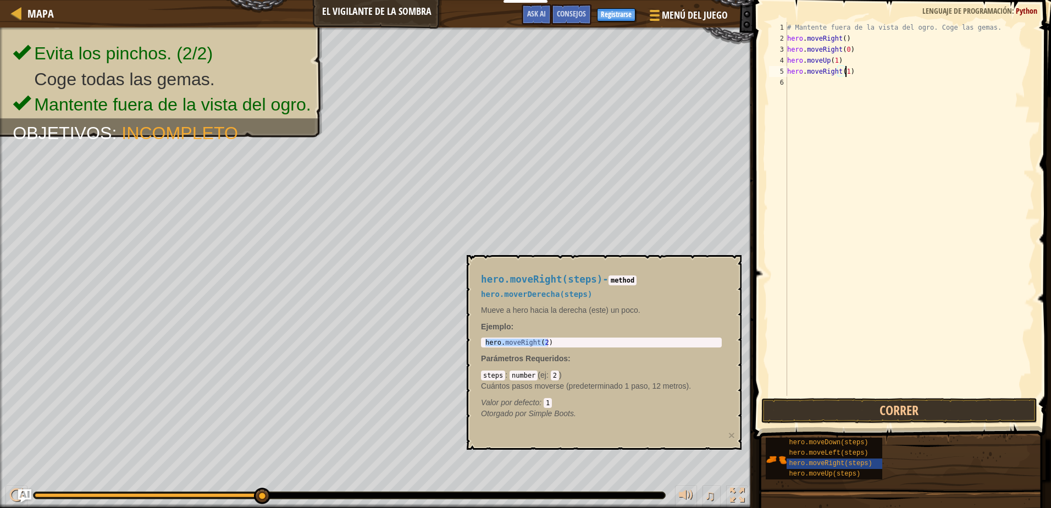
scroll to position [5, 4]
type textarea "hero.moveRight(1)"
click at [938, 412] on button "Correr" at bounding box center [898, 410] width 275 height 25
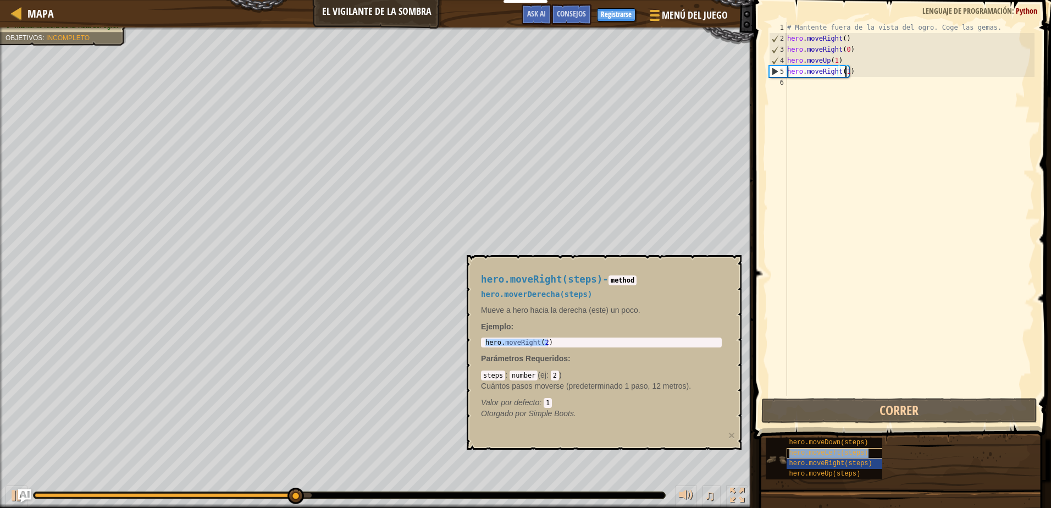
click at [815, 451] on span "hero.moveLeft(steps)" at bounding box center [828, 453] width 79 height 8
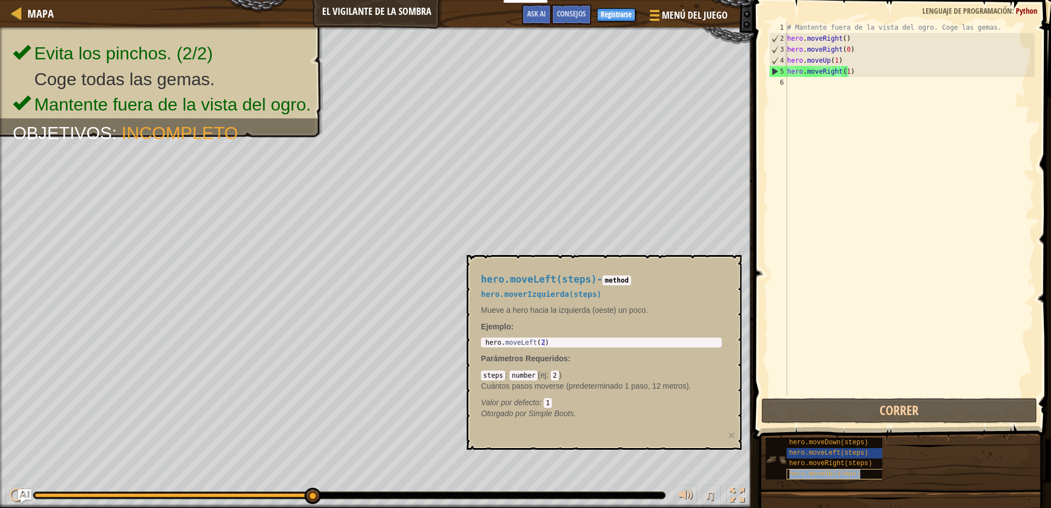
click at [802, 469] on div "hero.moveUp(steps)" at bounding box center [839, 474] width 105 height 10
click at [808, 442] on span "hero.moveDown(steps)" at bounding box center [828, 443] width 79 height 8
type textarea "hero.moveDown(2)"
drag, startPoint x: 531, startPoint y: 344, endPoint x: 477, endPoint y: 341, distance: 53.9
click at [477, 341] on div "hero.moveDown(steps) - method hero.moverAbajo(steps) Mueve a hero hacia abajo (…" at bounding box center [601, 346] width 256 height 165
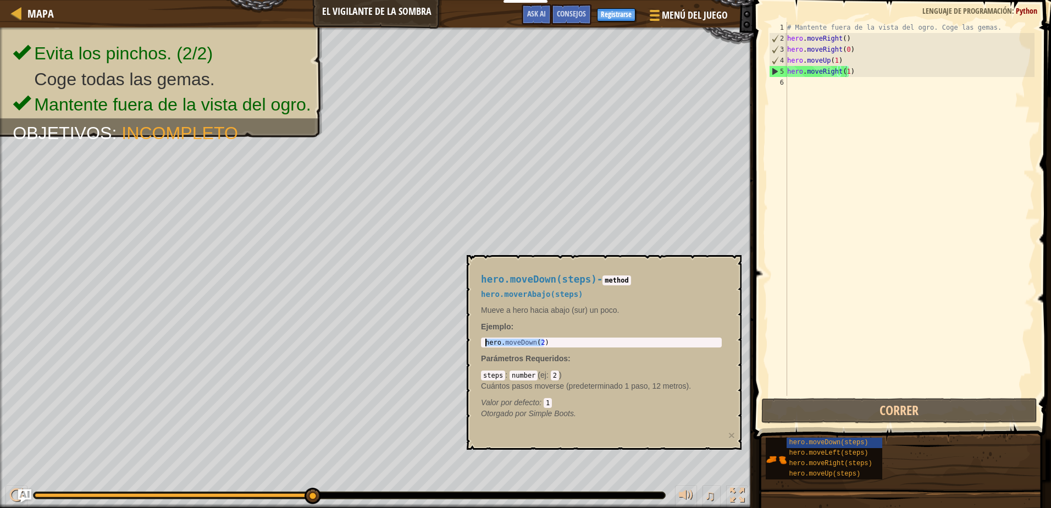
click at [824, 82] on div "# Mantente fuera de la vista del ogro. Coge las gemas. hero . moveRight ( ) her…" at bounding box center [910, 220] width 250 height 396
paste textarea "hero.moveDown(2)"
type textarea "hero.moveDown(2)"
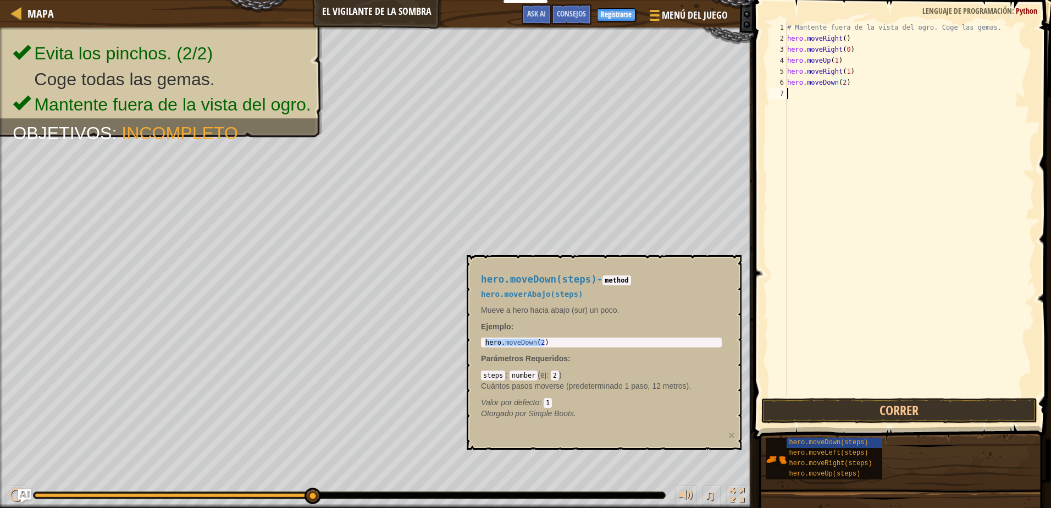
click at [799, 92] on div "# Mantente fuera de la vista del ogro. Coge las gemas. hero . moveRight ( ) her…" at bounding box center [910, 220] width 250 height 396
click at [816, 460] on span "hero.moveRight(steps)" at bounding box center [830, 464] width 83 height 8
type textarea "hero.moveRight(2)"
drag, startPoint x: 537, startPoint y: 346, endPoint x: 512, endPoint y: 347, distance: 24.2
click at [512, 348] on div "hero.moveRight(steps) - method hero.moverDerecha(steps) Mueve a hero hacia la d…" at bounding box center [601, 346] width 256 height 165
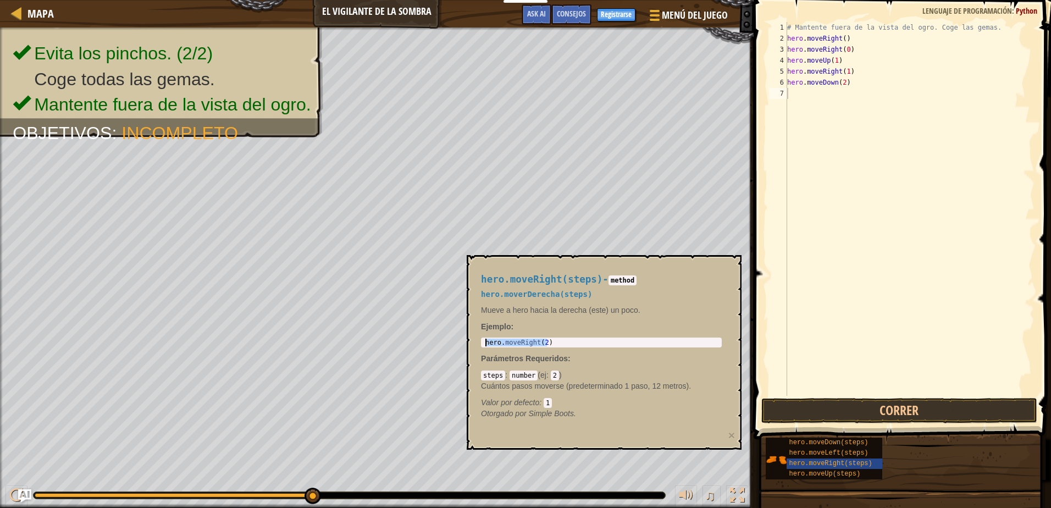
drag, startPoint x: 556, startPoint y: 343, endPoint x: 484, endPoint y: 344, distance: 72.6
click at [484, 344] on div "hero . moveRight ( 2 )" at bounding box center [601, 350] width 236 height 23
click at [793, 102] on div "# Mantente fuera de la vista del ogro. Coge las gemas. hero . moveRight ( ) her…" at bounding box center [910, 220] width 250 height 396
paste textarea "hero.moveRight(2)"
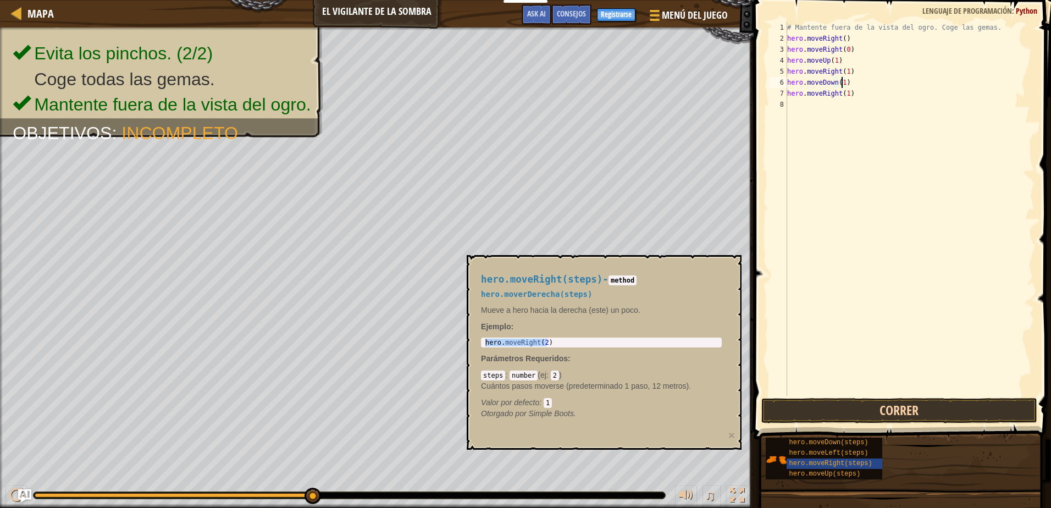
type textarea "hero.moveDown(1)"
drag, startPoint x: 876, startPoint y: 415, endPoint x: 855, endPoint y: 413, distance: 20.9
click at [876, 414] on button "Correr" at bounding box center [898, 410] width 275 height 25
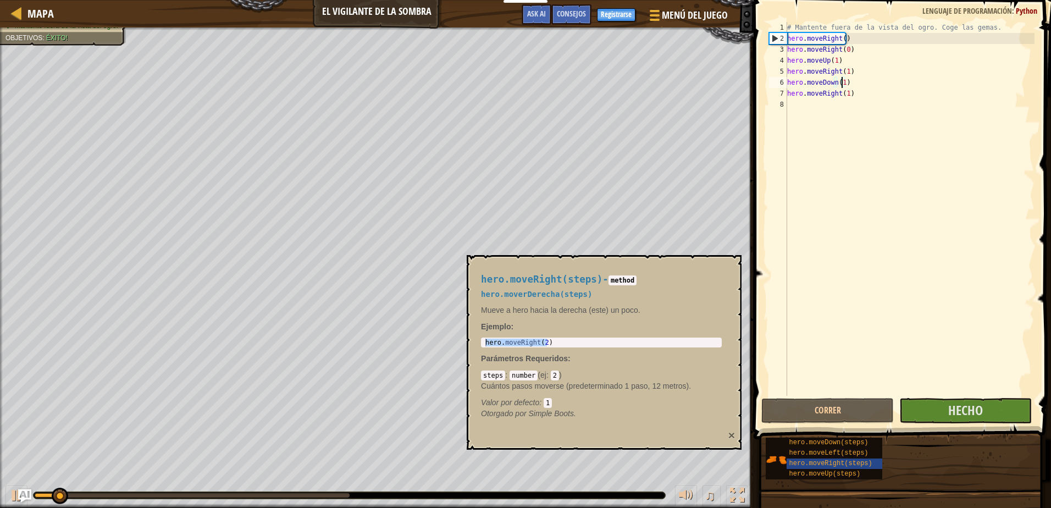
click at [733, 435] on button "×" at bounding box center [731, 435] width 7 height 12
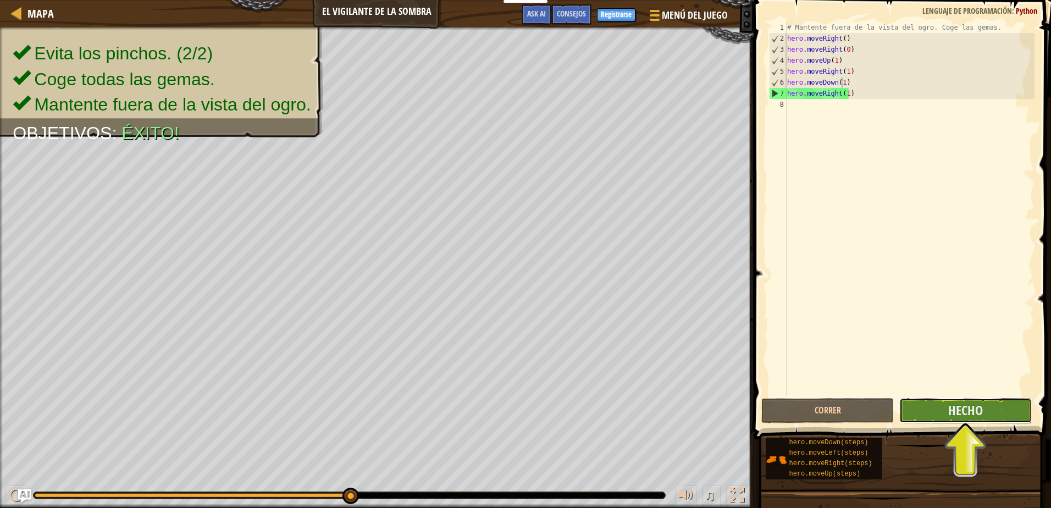
click at [937, 413] on button "Hecho" at bounding box center [965, 410] width 132 height 25
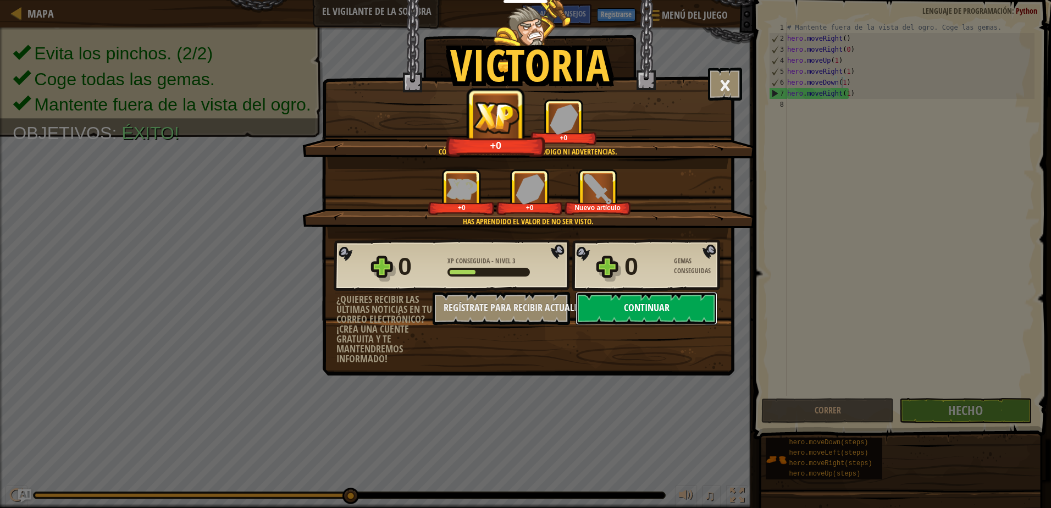
click at [665, 318] on button "Continuar" at bounding box center [647, 308] width 142 height 33
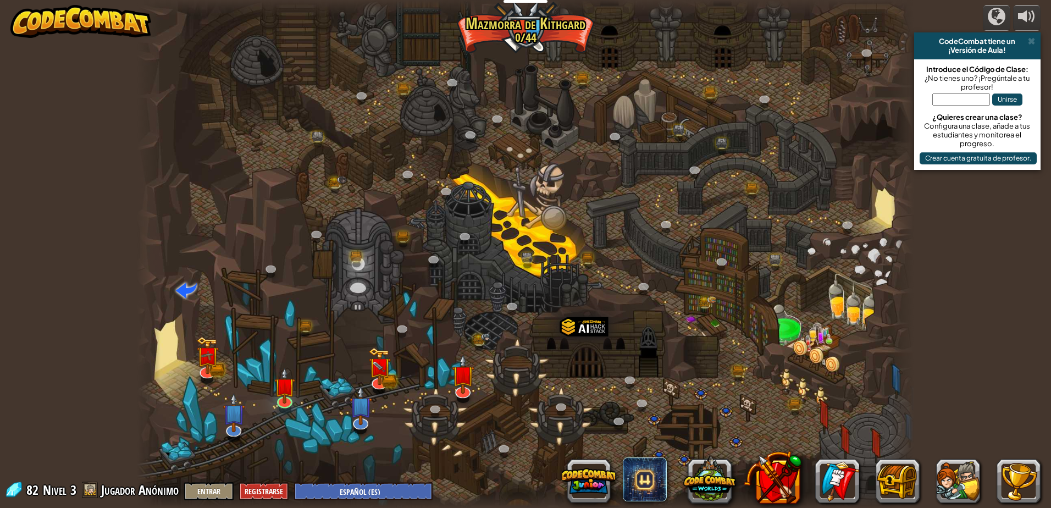
select select "es-ES"
click at [463, 383] on img at bounding box center [462, 367] width 21 height 48
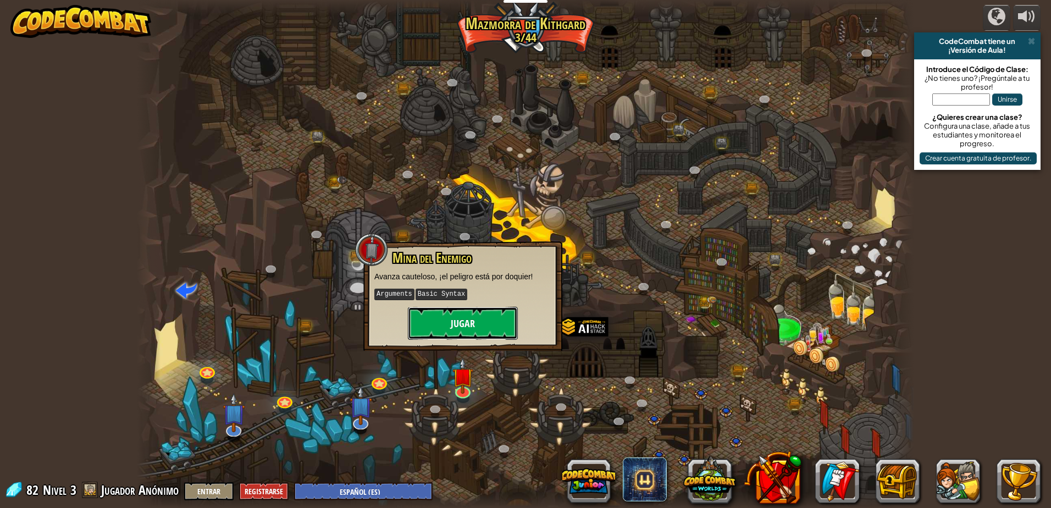
click at [448, 325] on button "Jugar" at bounding box center [463, 323] width 110 height 33
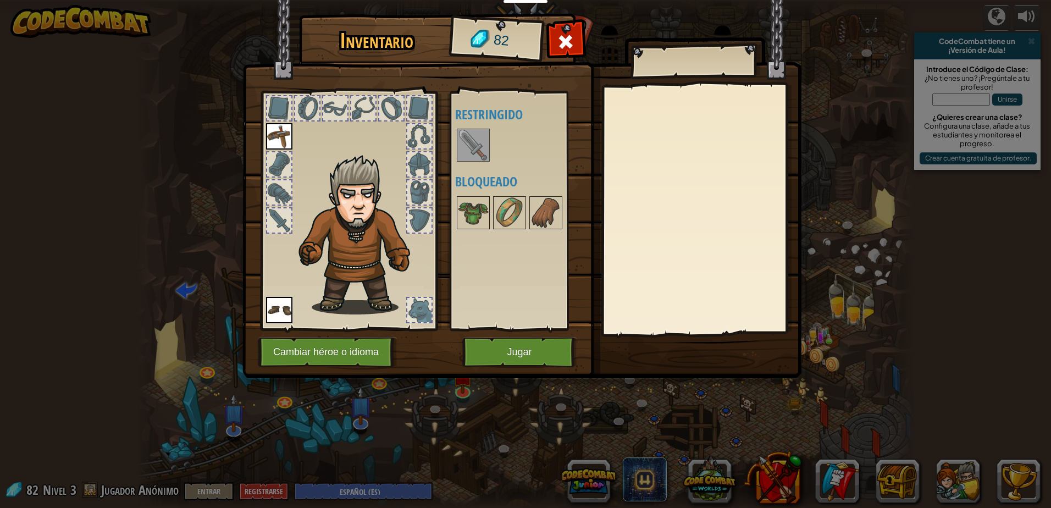
click at [490, 231] on div "Disponible Equipar Equipar (doble-clic para equipar) Restringido Bloqueado" at bounding box center [524, 210] width 138 height 229
click at [468, 213] on img at bounding box center [473, 212] width 31 height 31
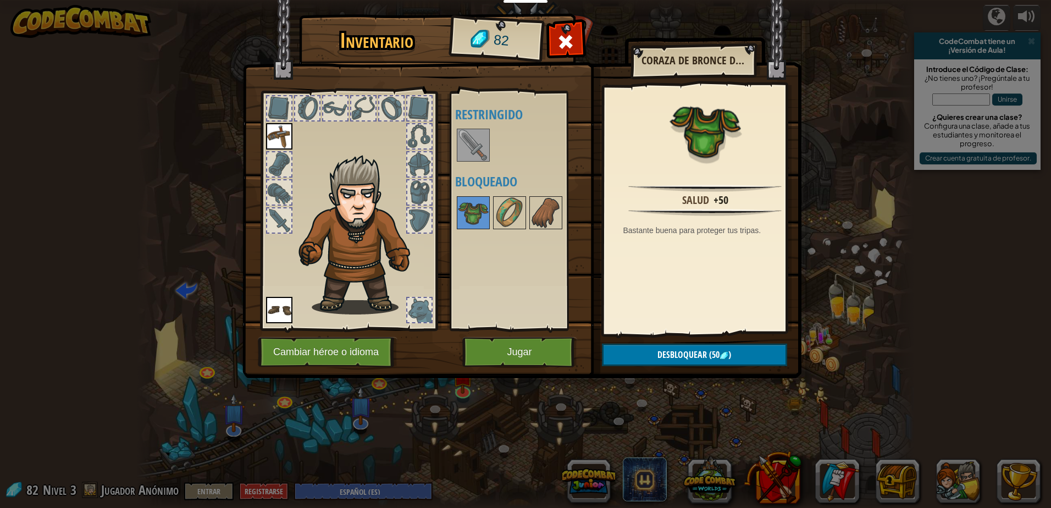
click at [489, 153] on div at bounding box center [473, 145] width 33 height 33
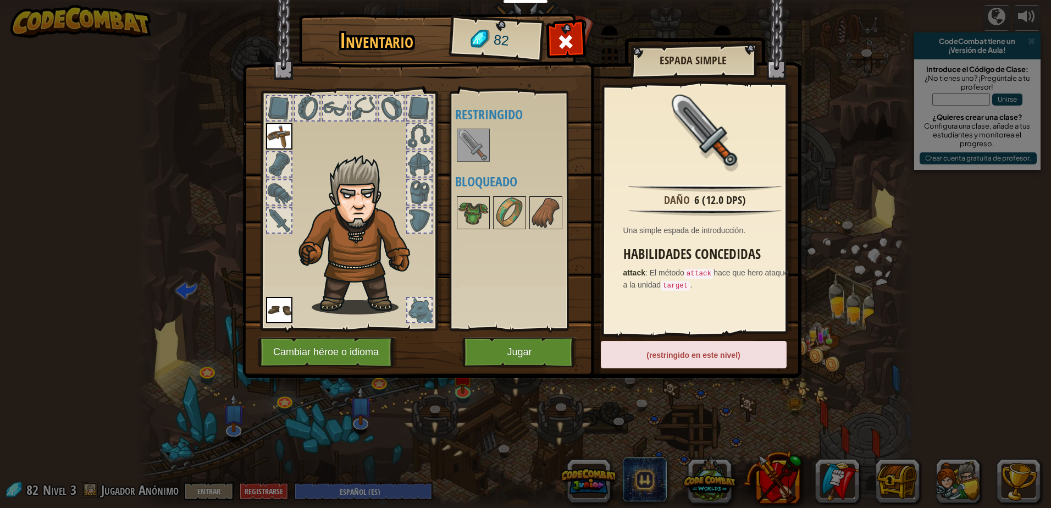
click at [479, 150] on img at bounding box center [473, 145] width 31 height 31
click at [508, 353] on button "Jugar" at bounding box center [519, 352] width 115 height 30
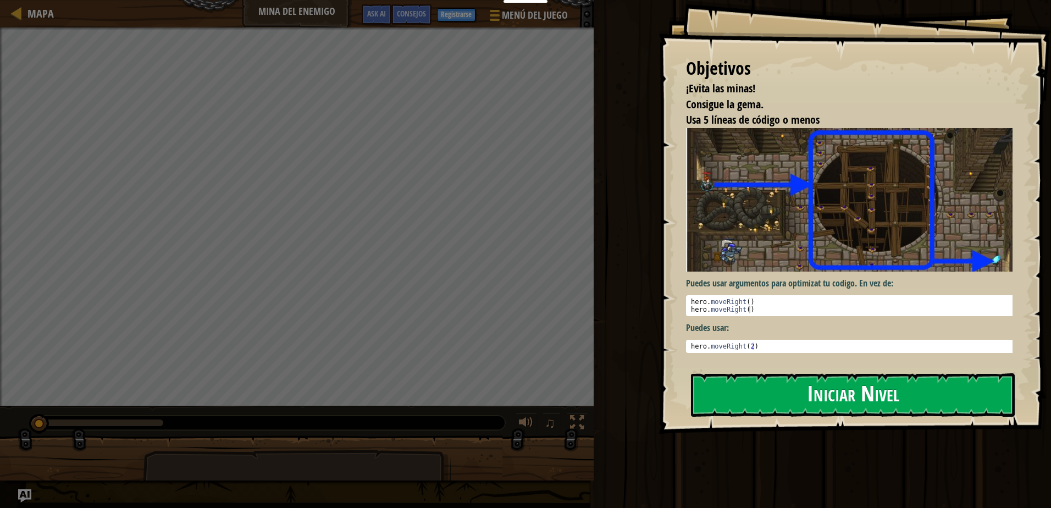
click at [725, 373] on button "Iniciar Nivel" at bounding box center [853, 394] width 324 height 43
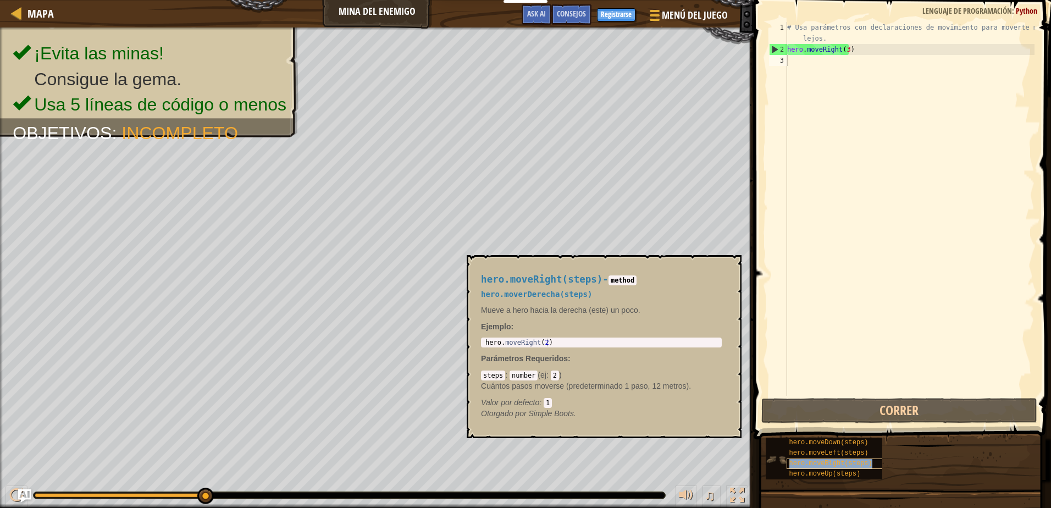
click at [832, 461] on span "hero.moveRight(steps)" at bounding box center [830, 464] width 83 height 8
type textarea "hero.moveRight(2)"
drag, startPoint x: 551, startPoint y: 343, endPoint x: 473, endPoint y: 345, distance: 78.6
click at [473, 345] on div "hero.moveRight(steps) - method hero.moverDerecha(steps) Mueve a hero hacia la d…" at bounding box center [604, 346] width 275 height 183
click at [808, 61] on div "# Usa parámetros con declaraciones de movimiento para moverte más lejos. hero .…" at bounding box center [910, 225] width 250 height 407
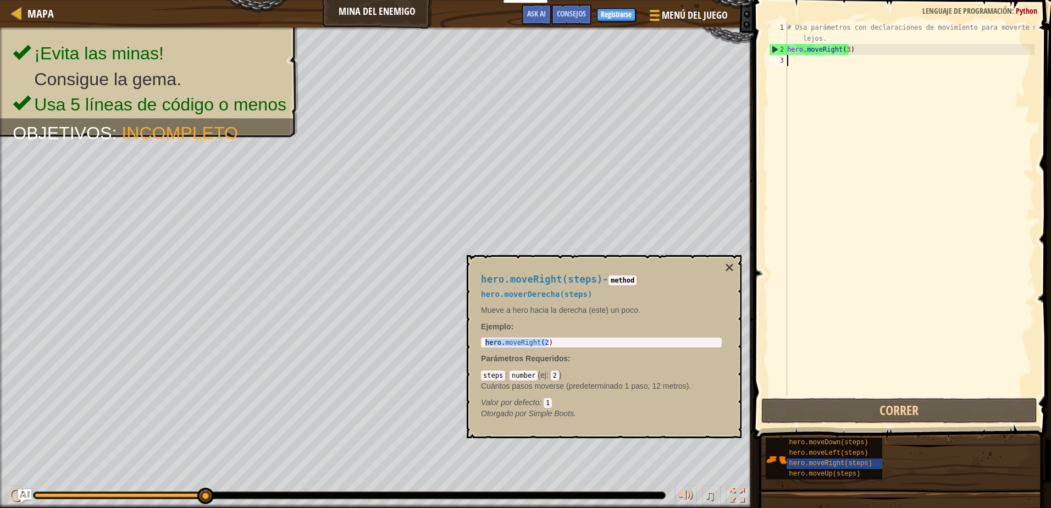
paste textarea "hero.moveRight(2)"
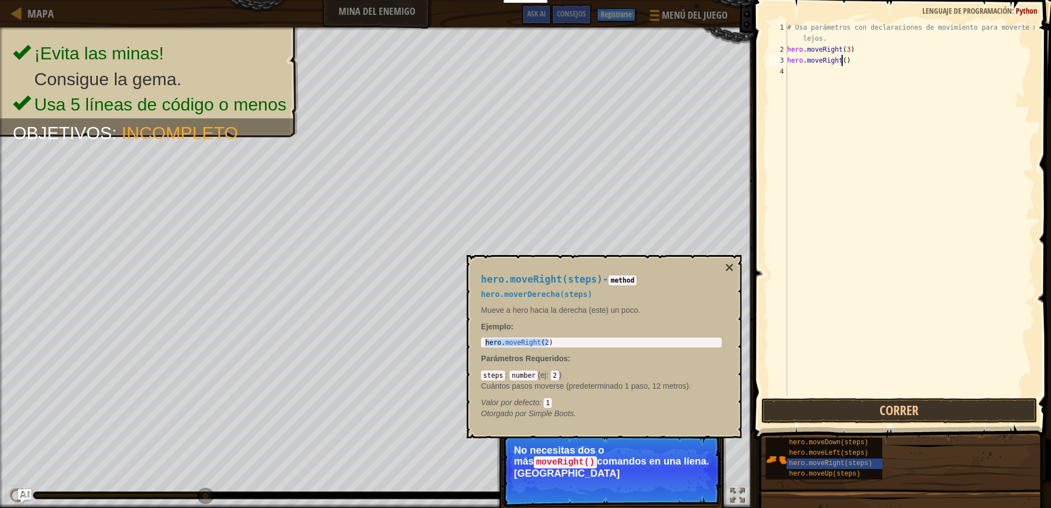
scroll to position [5, 4]
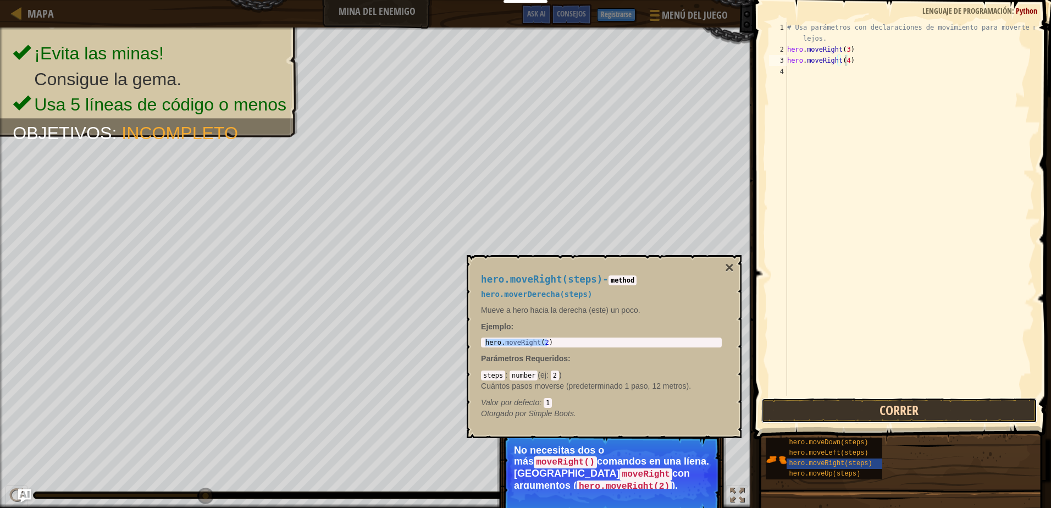
click at [819, 407] on button "Correr" at bounding box center [898, 410] width 275 height 25
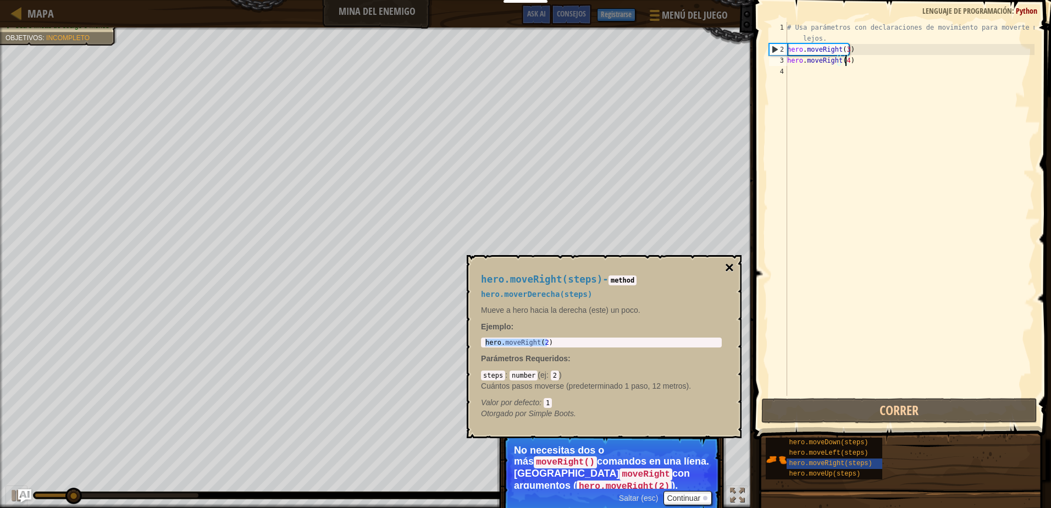
click at [730, 267] on button "×" at bounding box center [729, 267] width 9 height 15
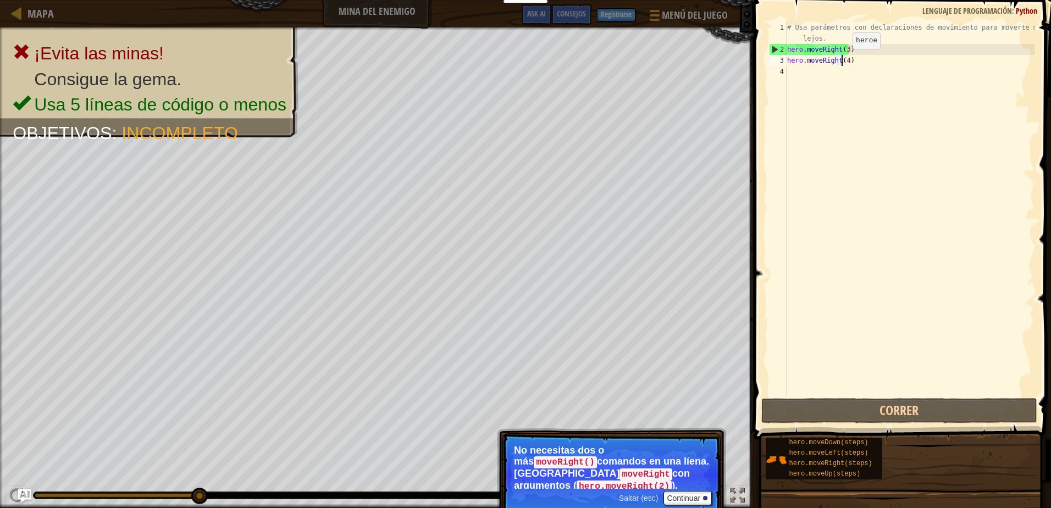
click at [843, 60] on div "# Usa parámetros con declaraciones de movimiento para moverte más lejos. hero .…" at bounding box center [910, 225] width 250 height 407
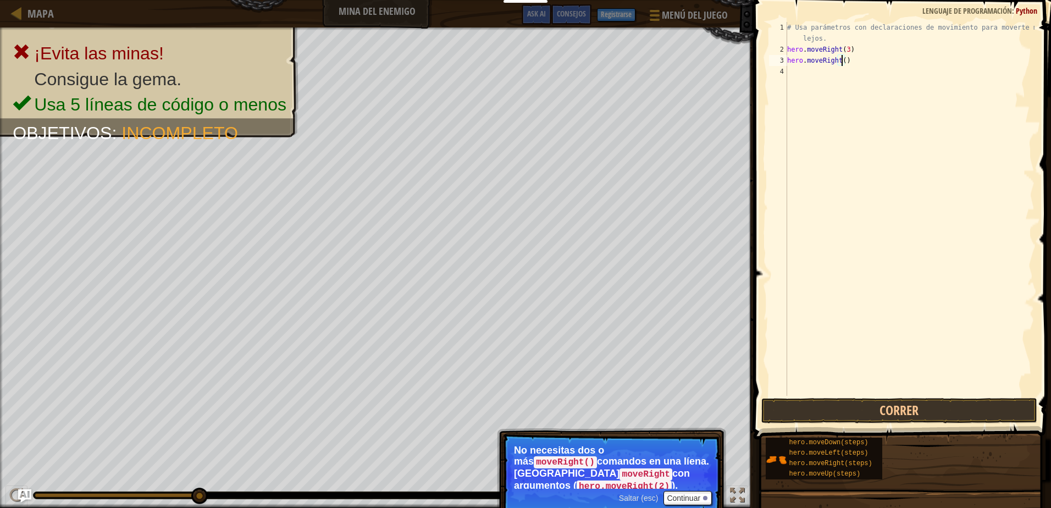
type textarea "hero.moveRight(2)"
click at [798, 75] on div "# Usa parámetros con declaraciones de movimiento para moverte más lejos. hero .…" at bounding box center [910, 225] width 250 height 407
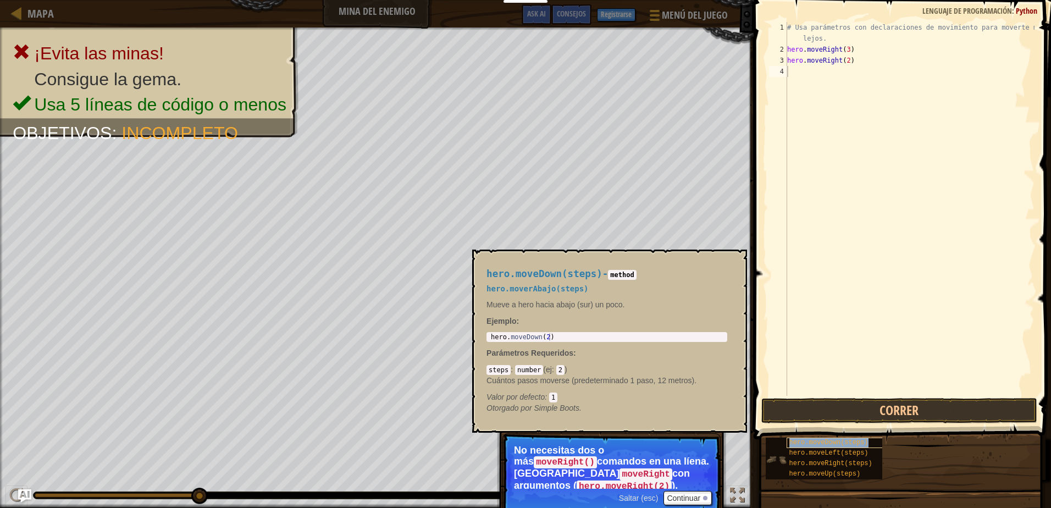
click at [832, 441] on span "hero.moveDown(steps)" at bounding box center [828, 443] width 79 height 8
type textarea "hero.moveDown(2)"
click at [445, 0] on body "Estudiantes Crear Cuenta Gratis. Soluciones para escuelas y distritos Vista pre…" at bounding box center [525, 0] width 1051 height 0
click at [808, 75] on div "# Usa parámetros con declaraciones de movimiento para moverte más lejos. hero .…" at bounding box center [910, 225] width 250 height 407
paste textarea "hero.moveDown(2)"
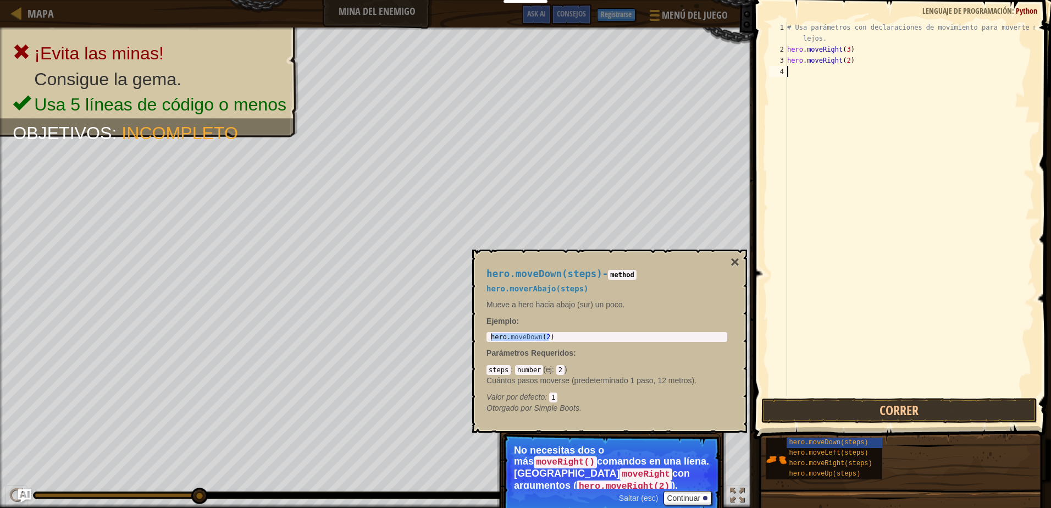
type textarea "hero.moveDown(2)"
click at [737, 263] on button "×" at bounding box center [735, 262] width 9 height 15
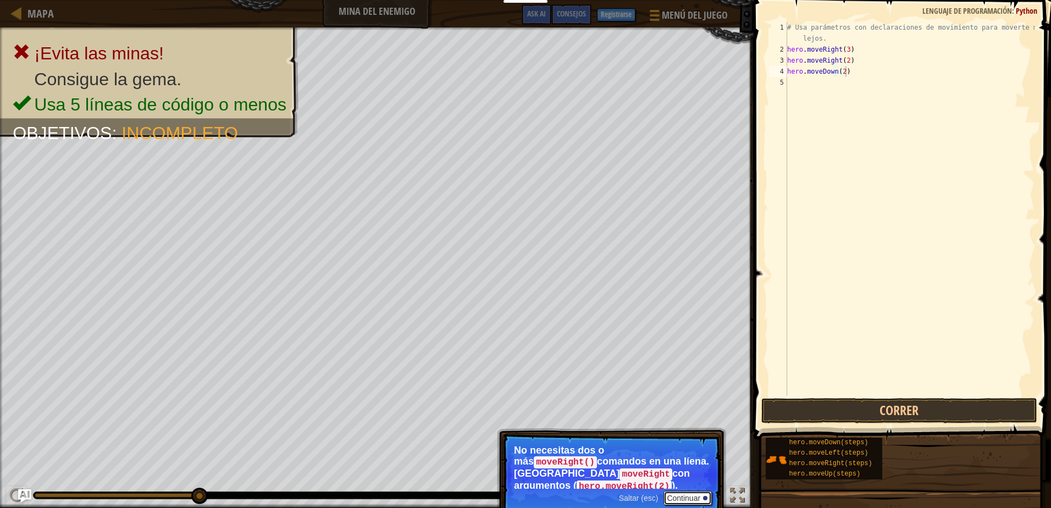
click at [679, 491] on button "Continuar" at bounding box center [688, 498] width 48 height 14
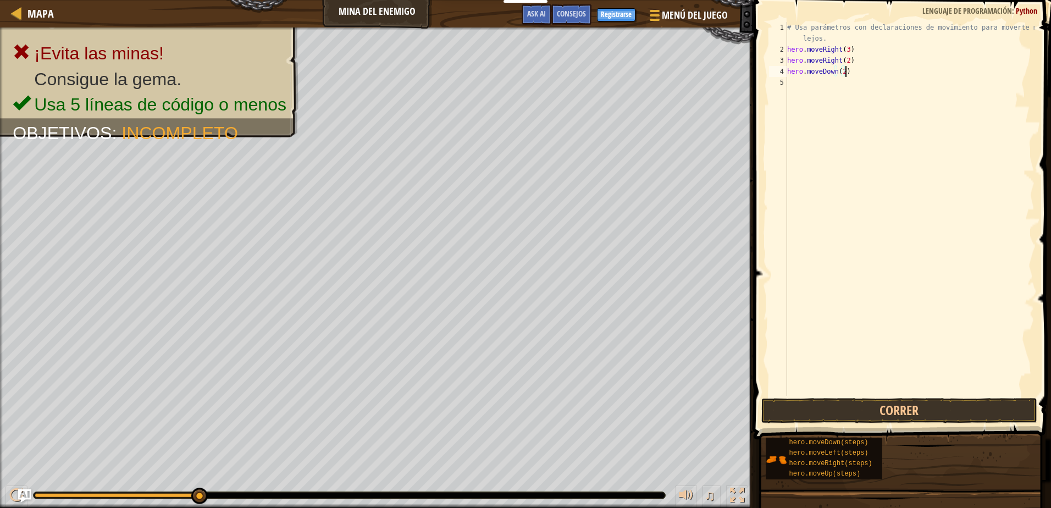
scroll to position [5, 4]
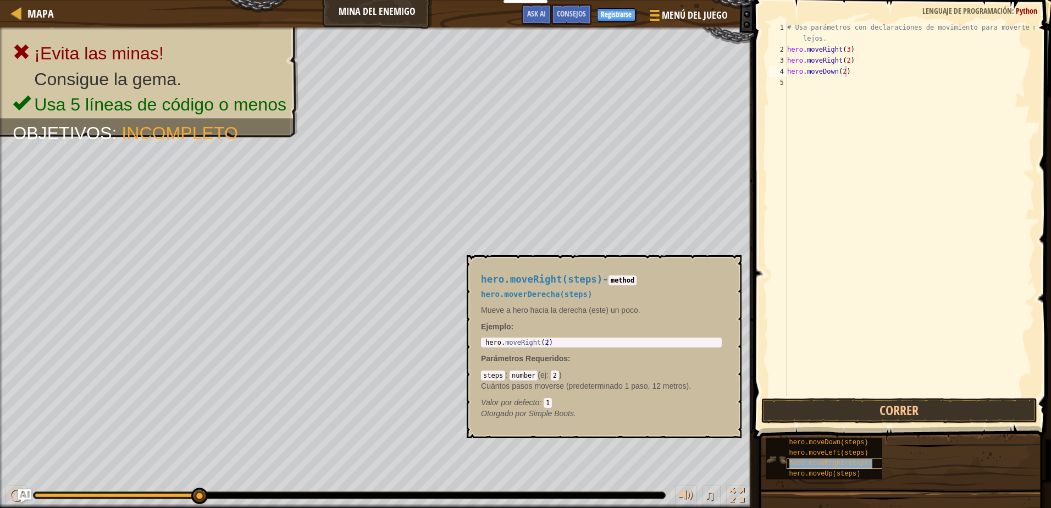
click at [812, 462] on span "hero.moveRight(steps)" at bounding box center [830, 464] width 83 height 8
type textarea "hero.moveRight(2)"
drag, startPoint x: 551, startPoint y: 344, endPoint x: 484, endPoint y: 344, distance: 67.1
click at [484, 344] on div "hero . moveRight ( 2 )" at bounding box center [601, 350] width 236 height 23
click at [822, 88] on div "# Usa parámetros con declaraciones de movimiento para moverte más lejos. hero .…" at bounding box center [910, 225] width 250 height 407
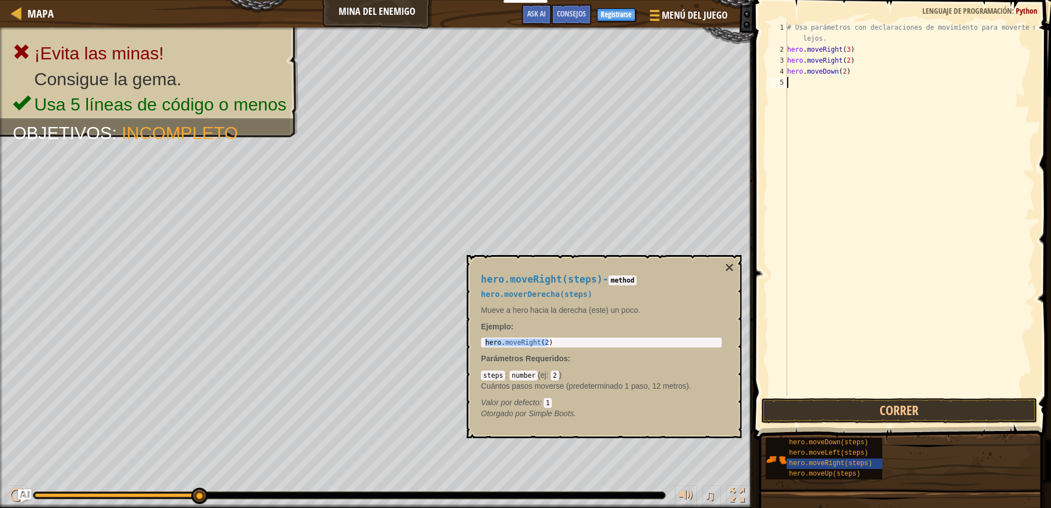
scroll to position [5, 0]
paste textarea "hero.moveRight(2)"
type textarea "hero.moveRight(2)"
click at [833, 416] on button "Correr" at bounding box center [898, 410] width 275 height 25
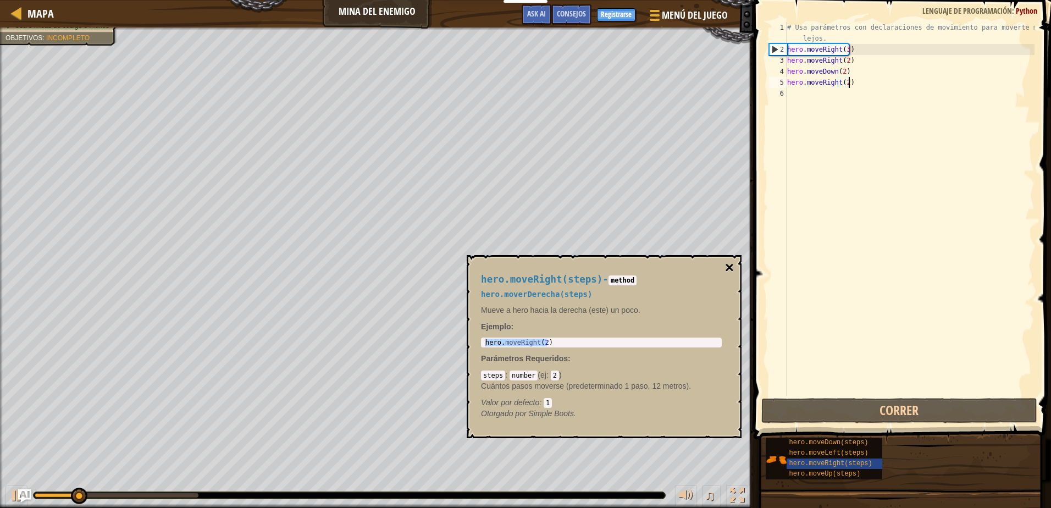
click at [732, 266] on button "×" at bounding box center [729, 267] width 9 height 15
